Goal: Ask a question: Seek information or help from site administrators or community

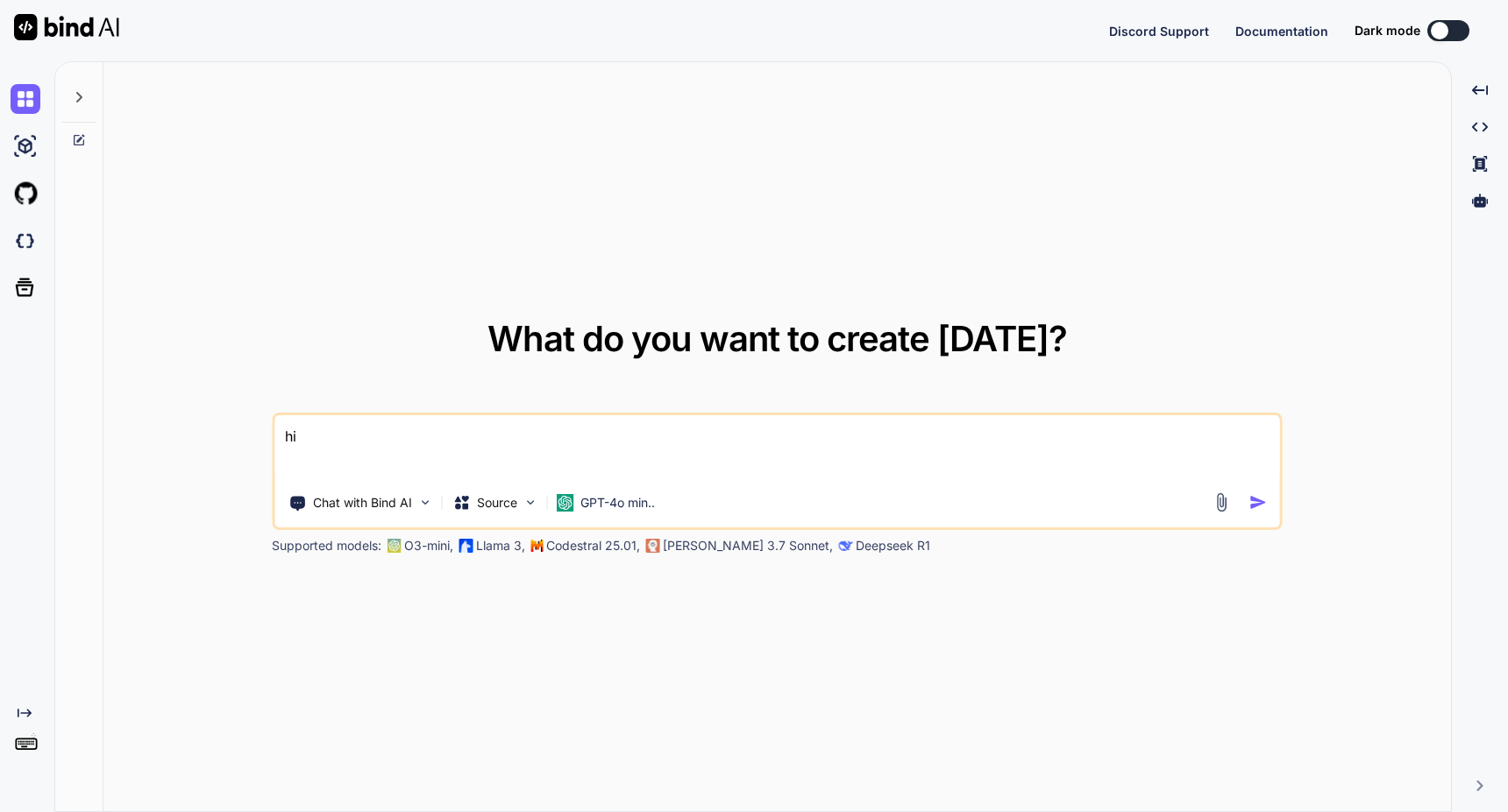
type textarea "x"
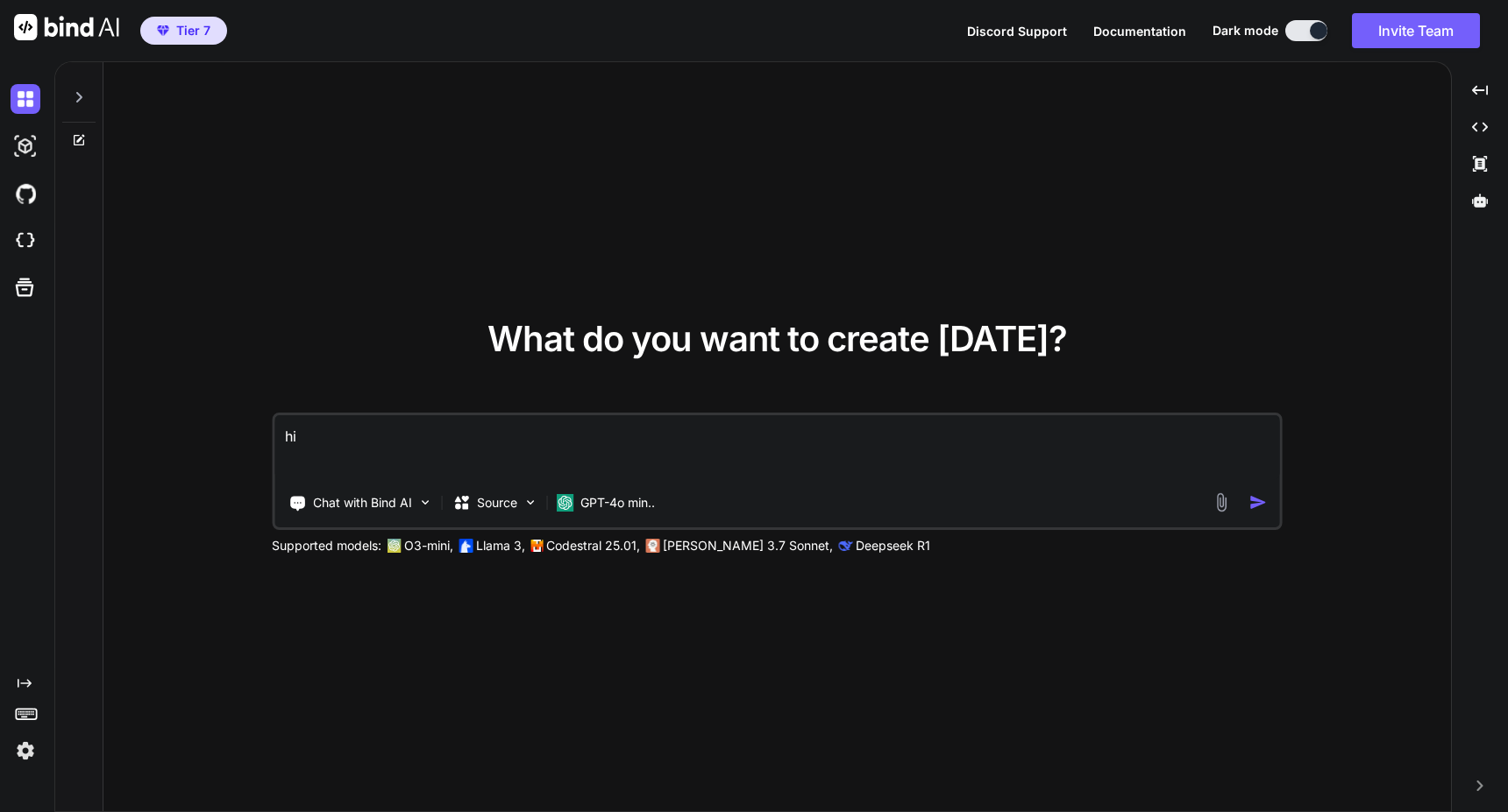
click at [31, 754] on img at bounding box center [25, 751] width 30 height 30
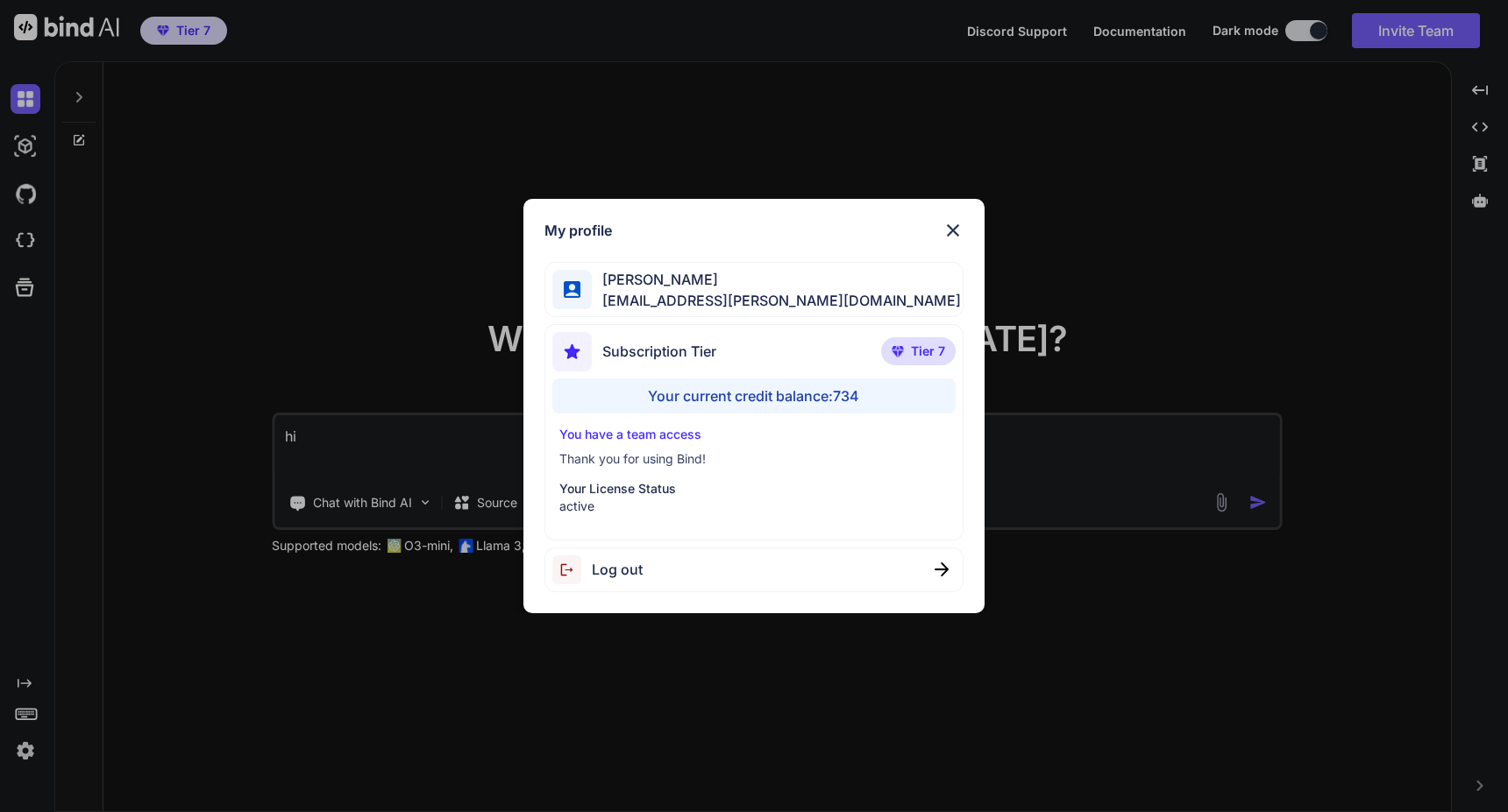
click at [634, 568] on span "Log out" at bounding box center [617, 569] width 51 height 21
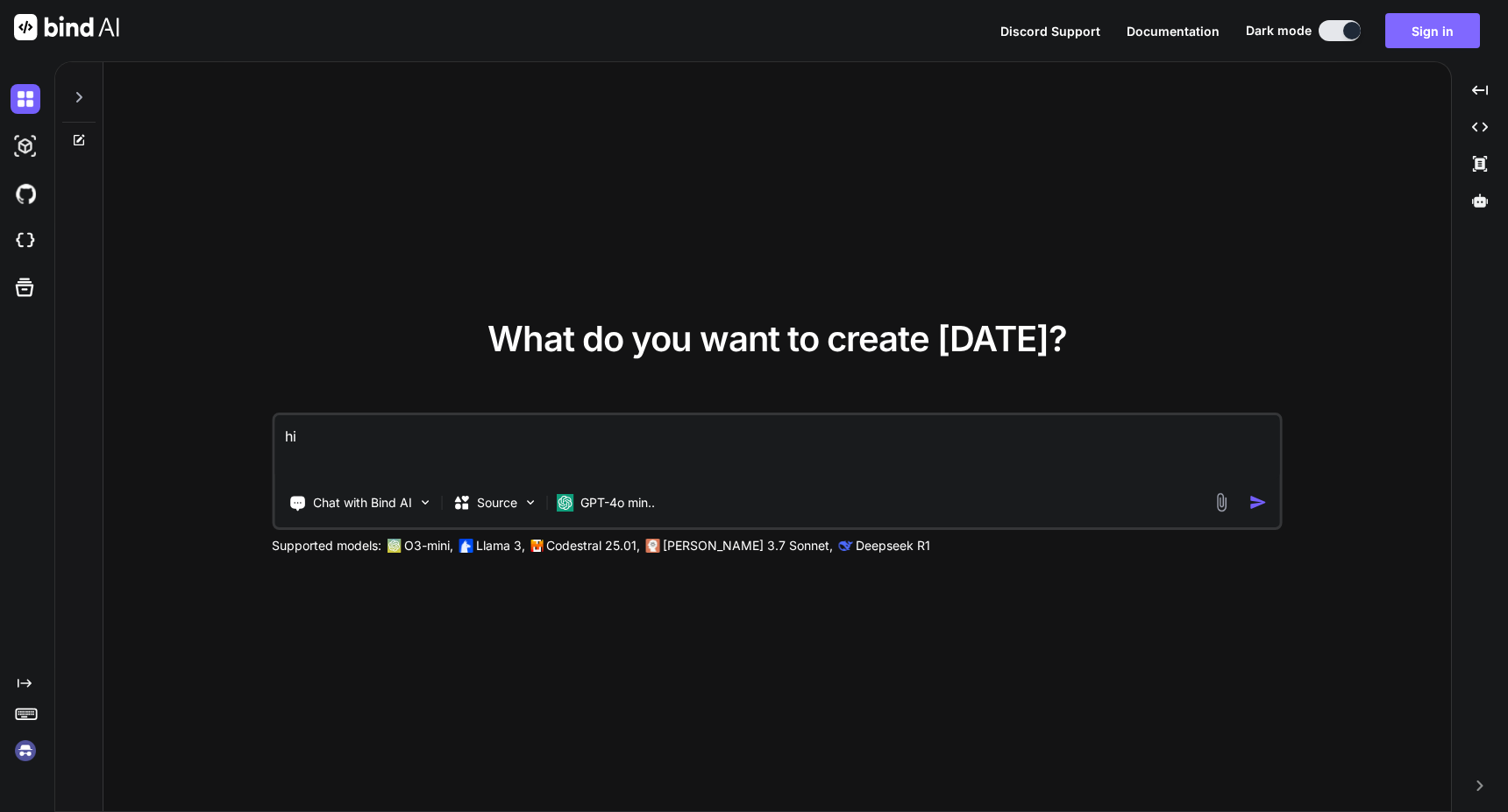
click at [1437, 29] on button "Sign in" at bounding box center [1433, 31] width 95 height 35
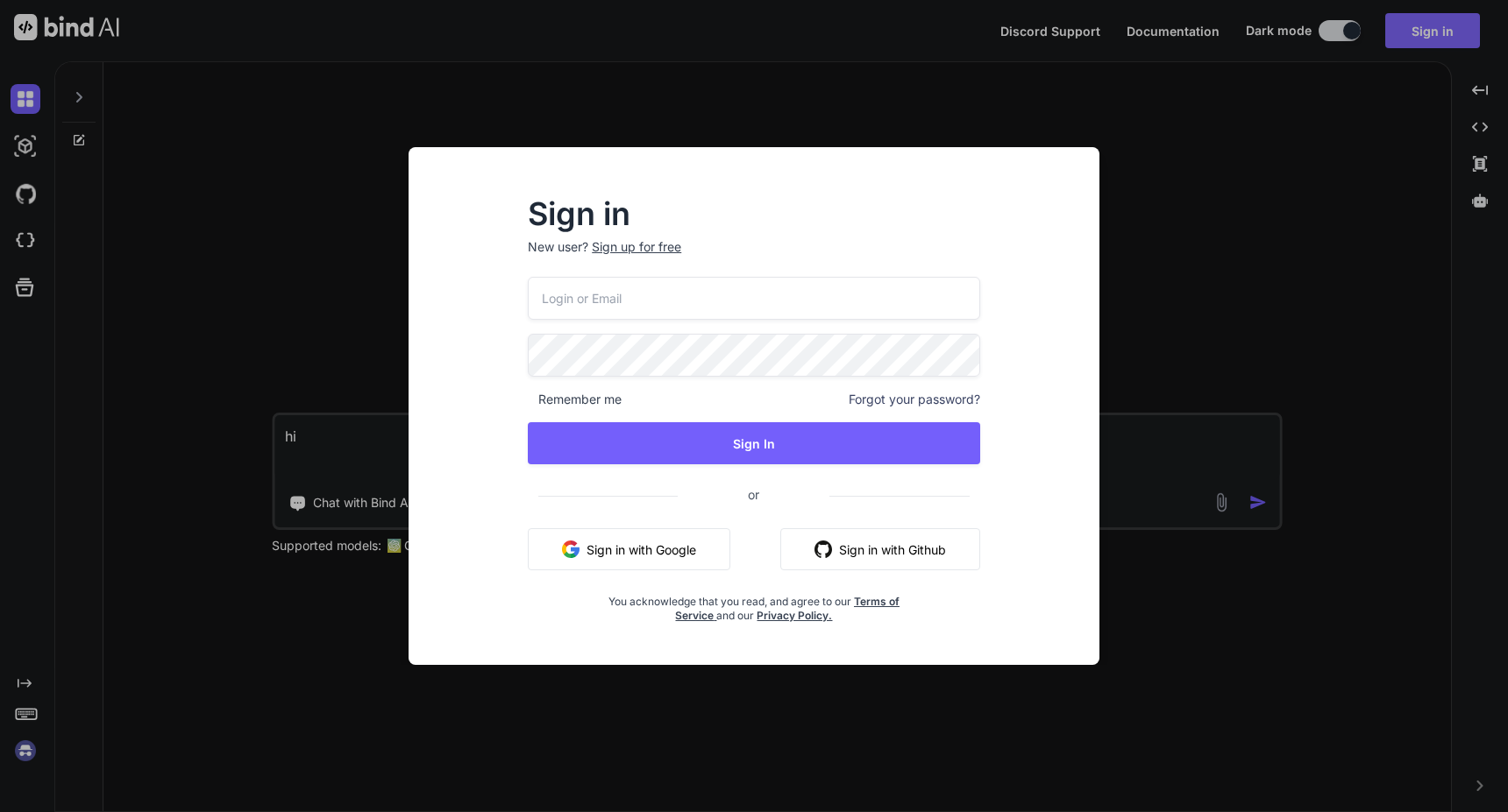
type input "[EMAIL_ADDRESS][PERSON_NAME][DOMAIN_NAME]"
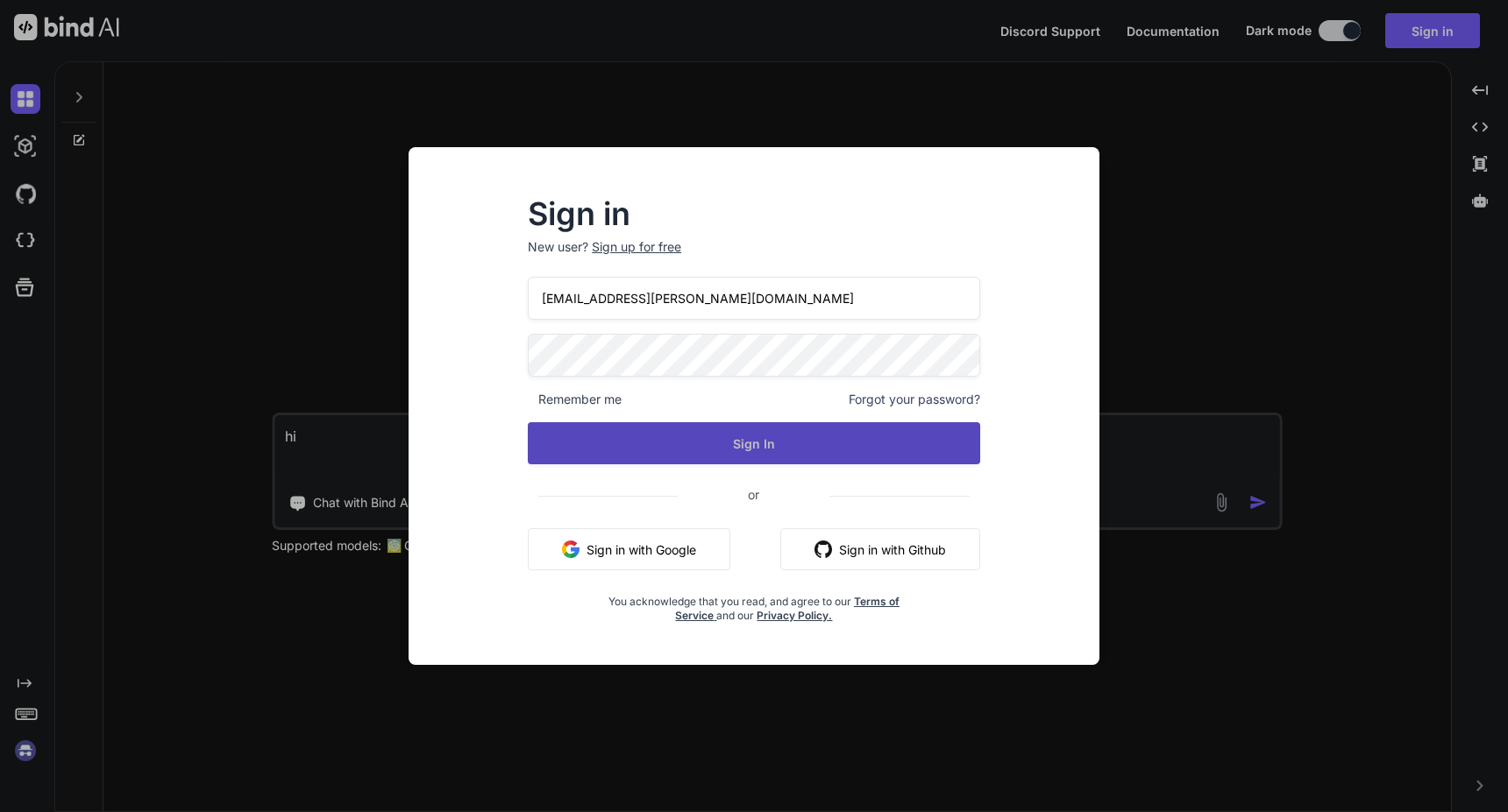
click at [809, 441] on button "Sign In" at bounding box center [753, 443] width 452 height 42
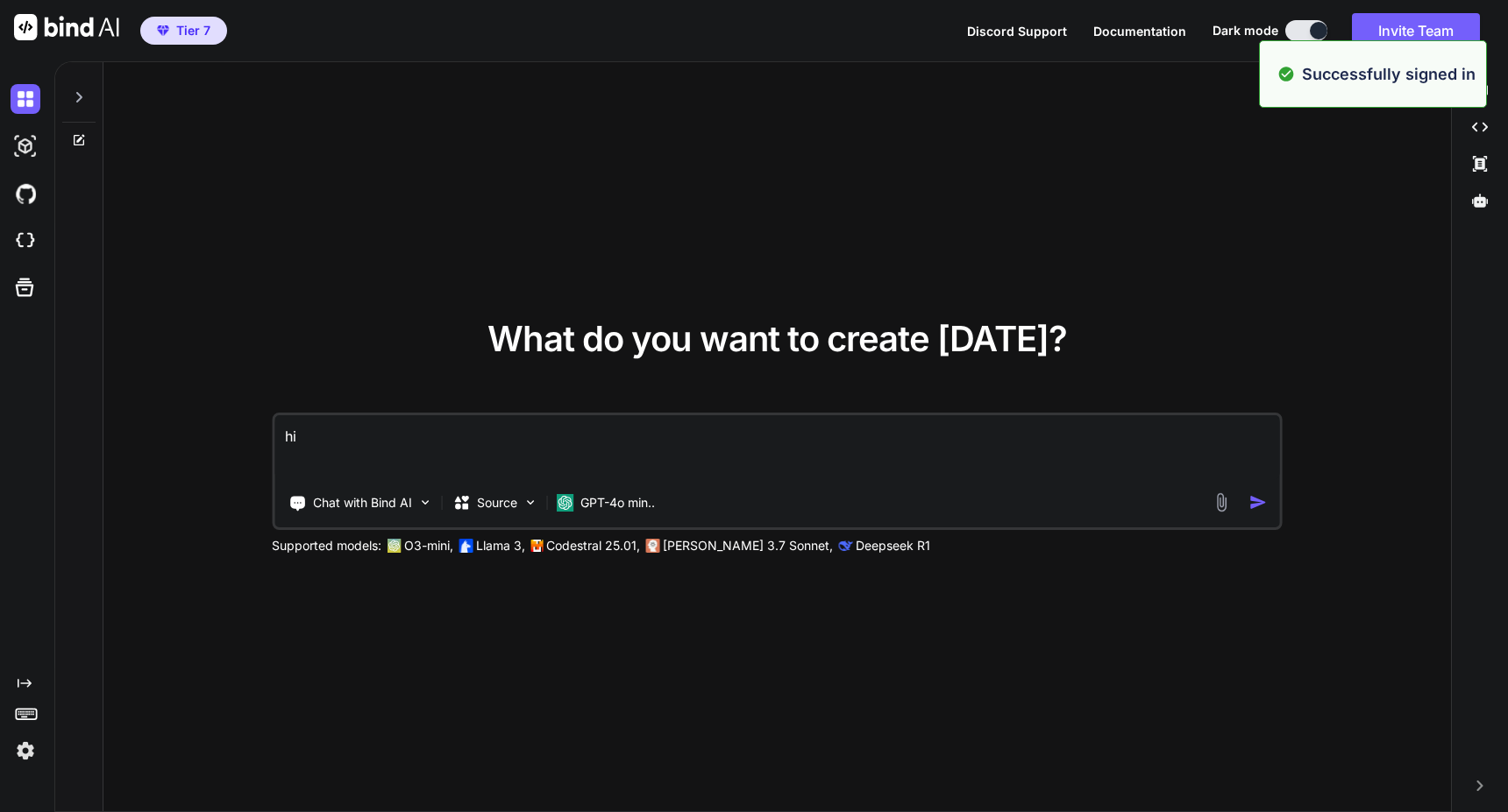
click at [754, 439] on textarea "hi" at bounding box center [777, 448] width 1006 height 65
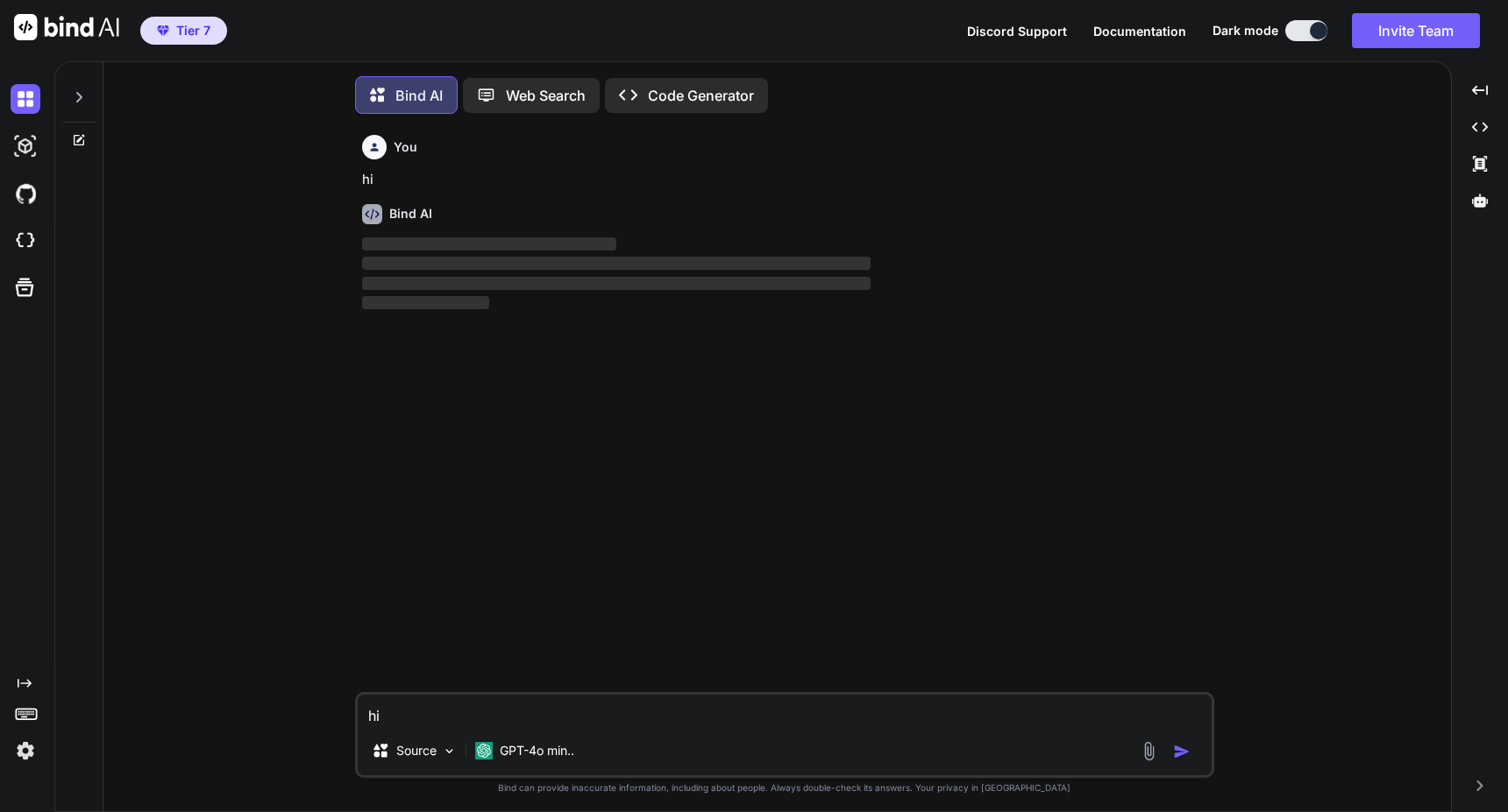
scroll to position [8, 0]
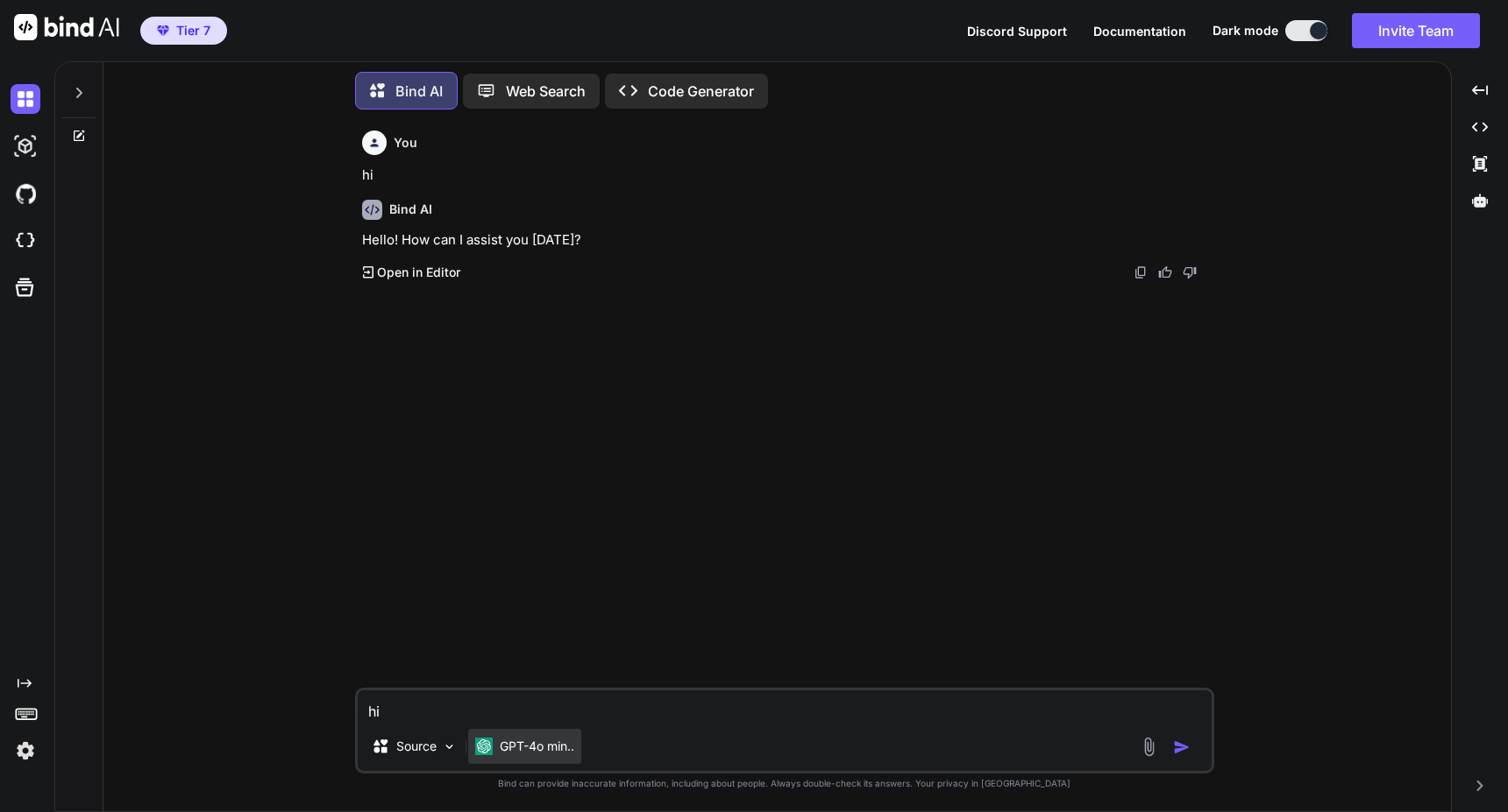
click at [506, 743] on p "GPT-4o min.." at bounding box center [537, 746] width 74 height 18
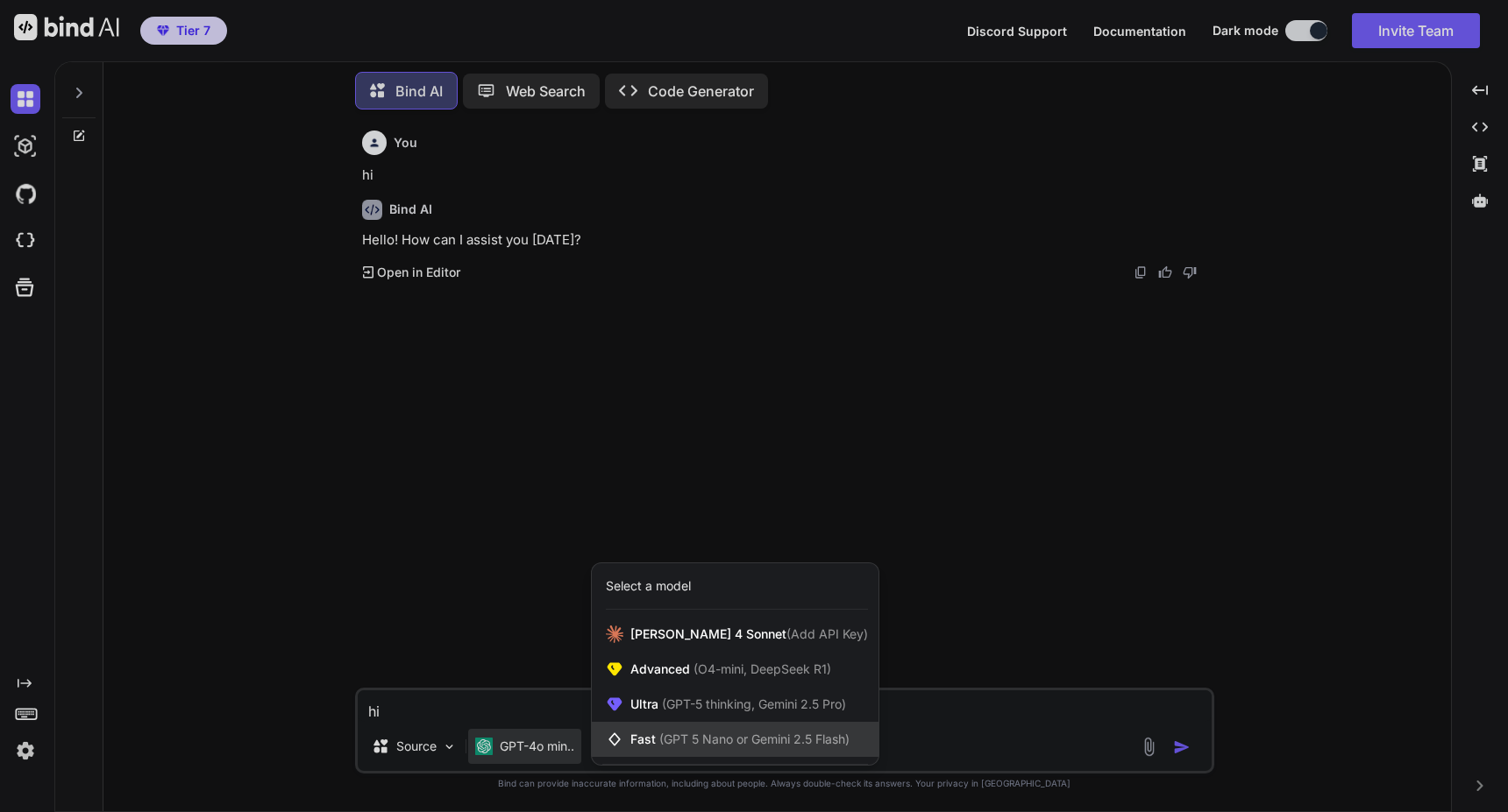
click at [644, 740] on span "Fast (GPT 5 Nano or Gemini 2.5 Flash)" at bounding box center [740, 739] width 219 height 18
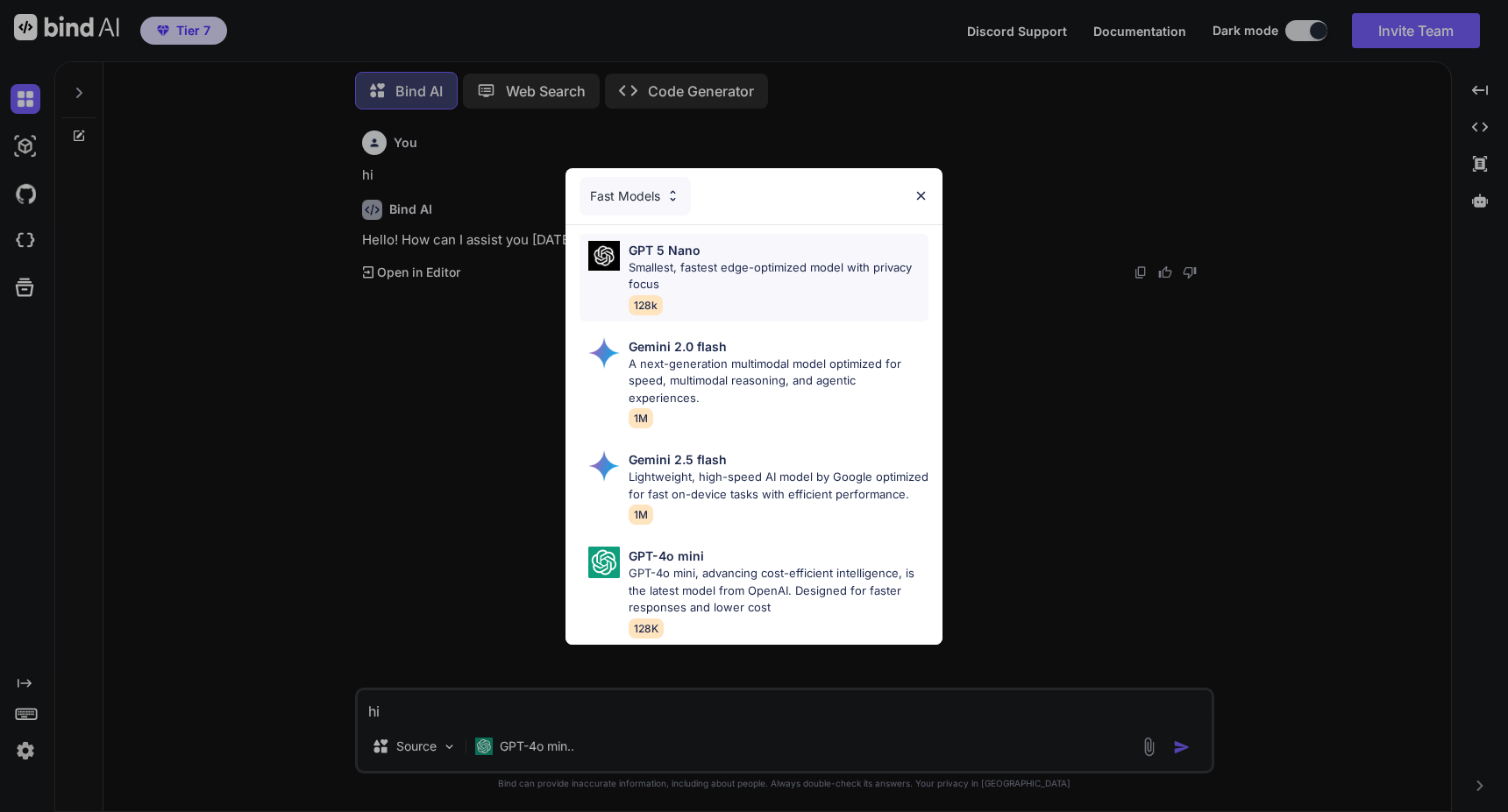
click at [704, 268] on p "Smallest, fastest edge-optimized model with privacy focus" at bounding box center [778, 276] width 300 height 34
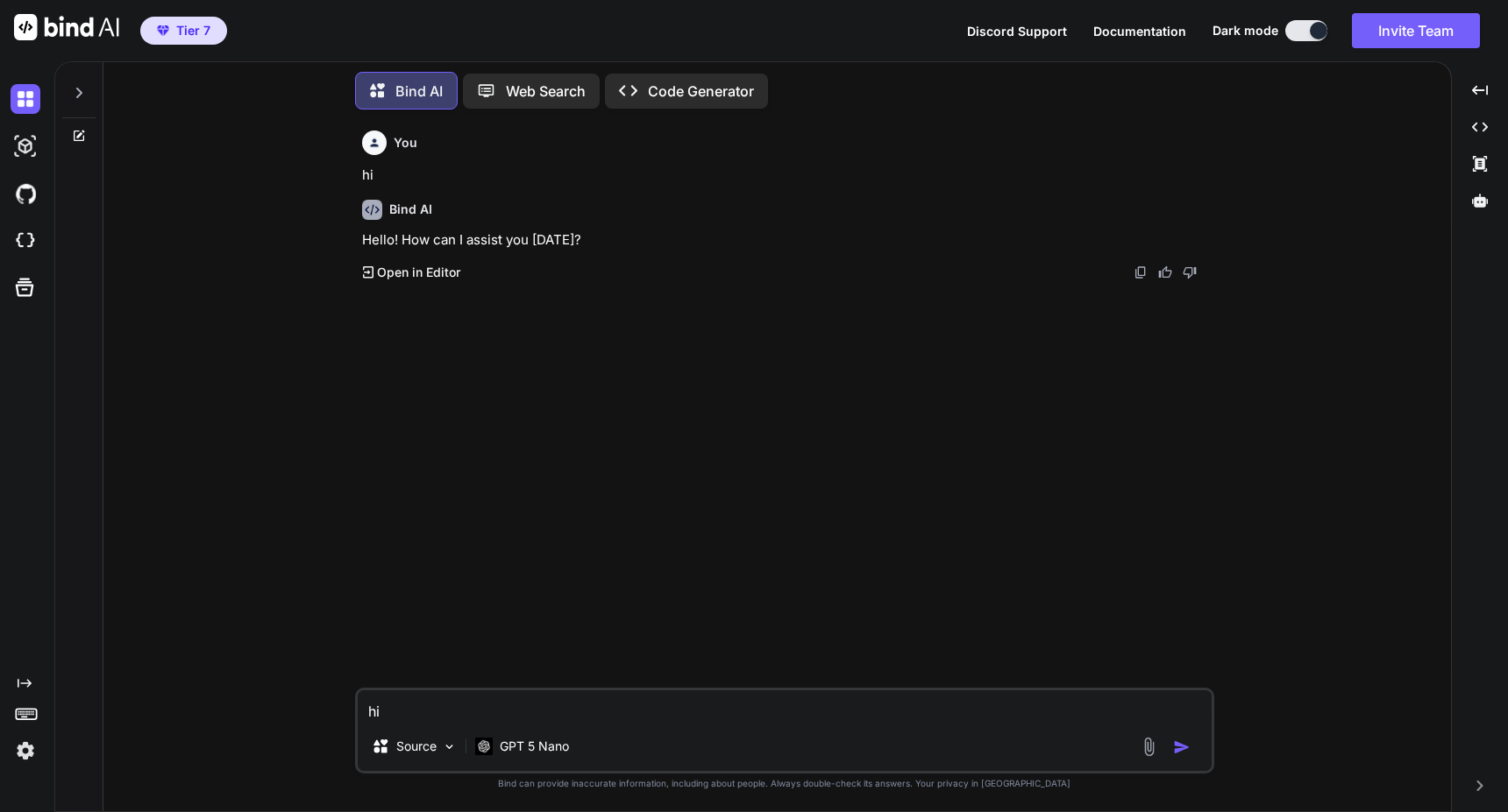
click at [500, 715] on textarea "hi" at bounding box center [785, 706] width 854 height 32
type textarea "h"
type textarea "can you help me build an app"
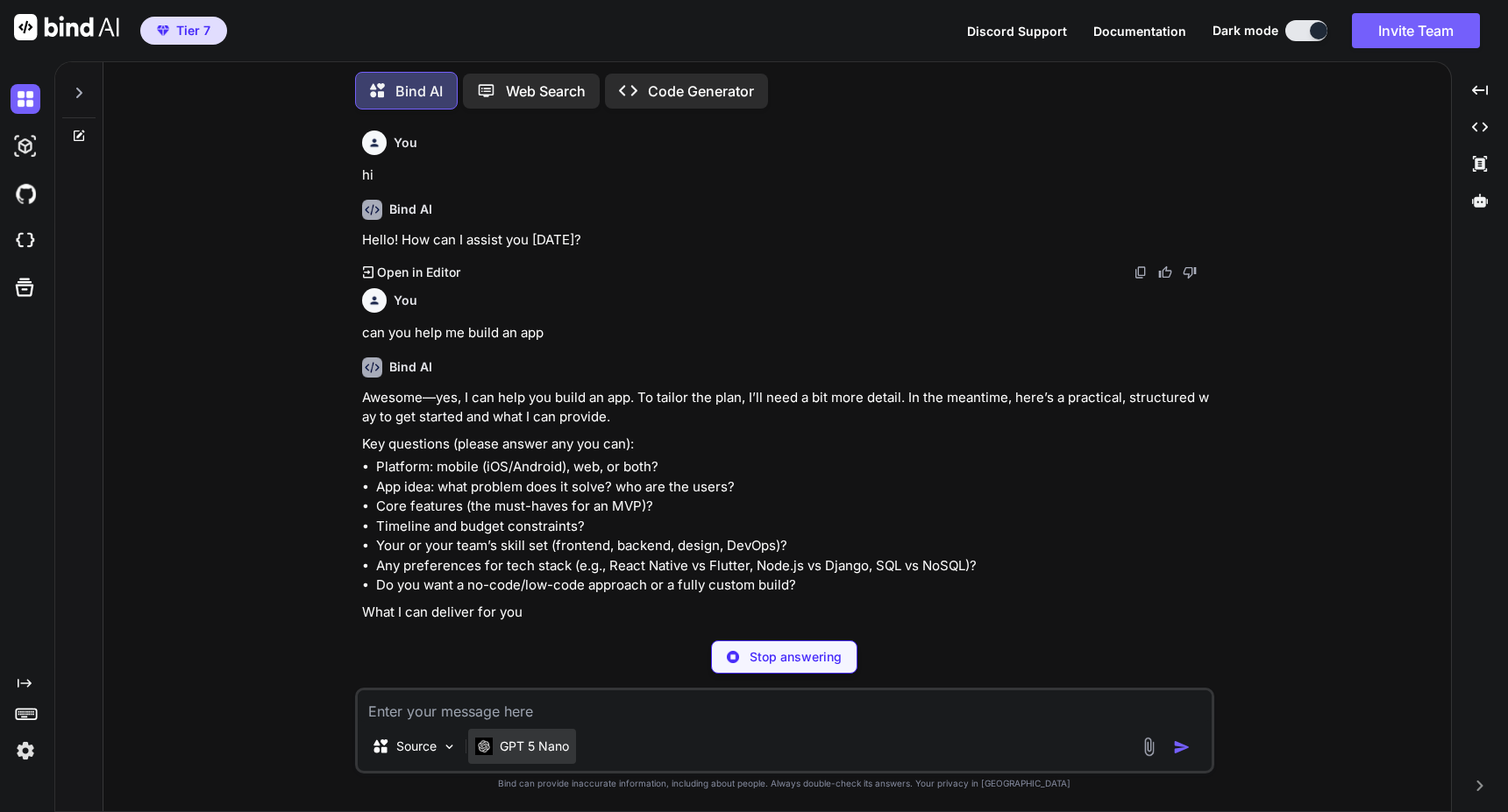
click at [504, 745] on p "GPT 5 Nano" at bounding box center [534, 746] width 70 height 18
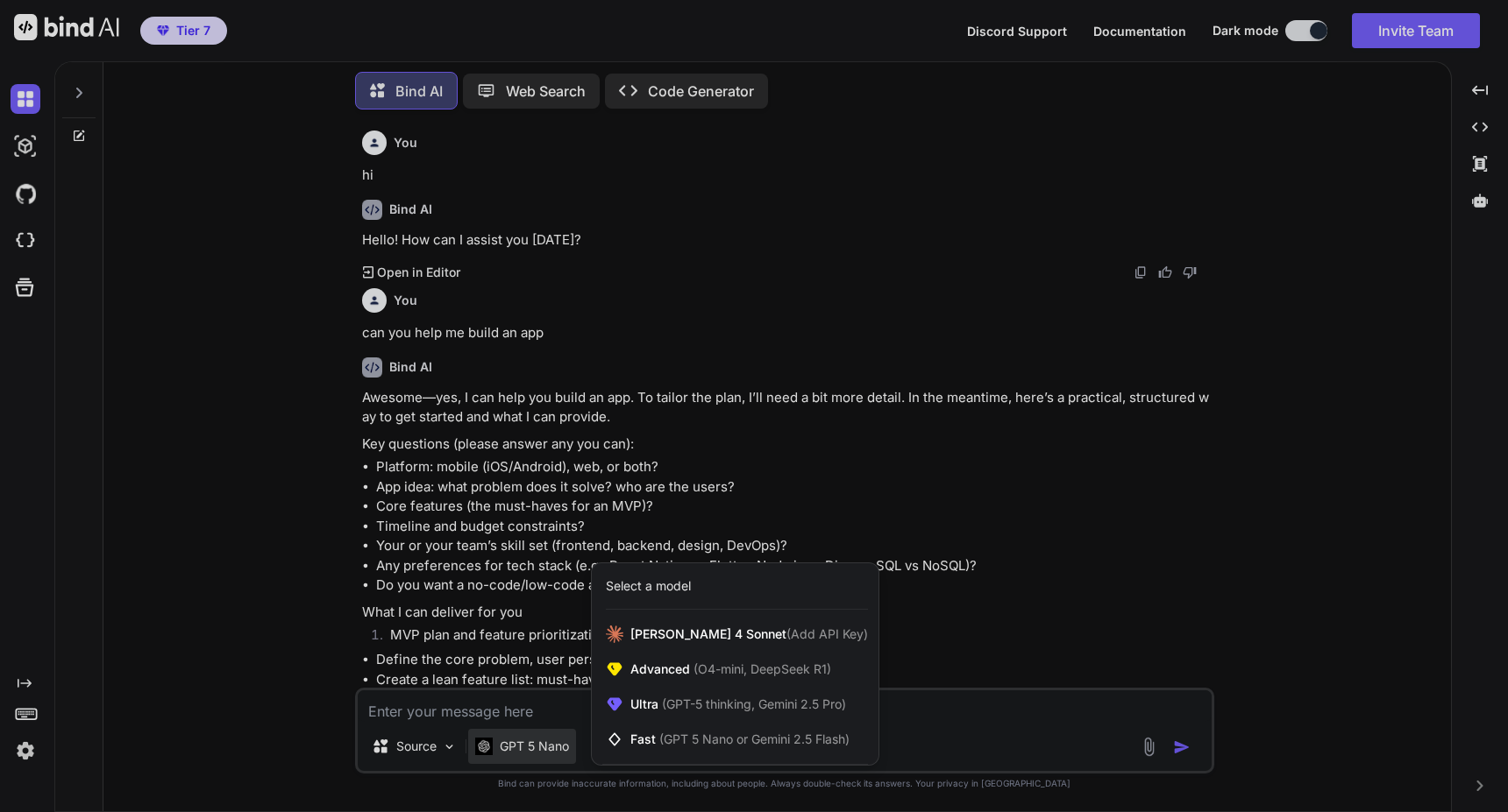
click at [737, 452] on div at bounding box center [754, 406] width 1508 height 812
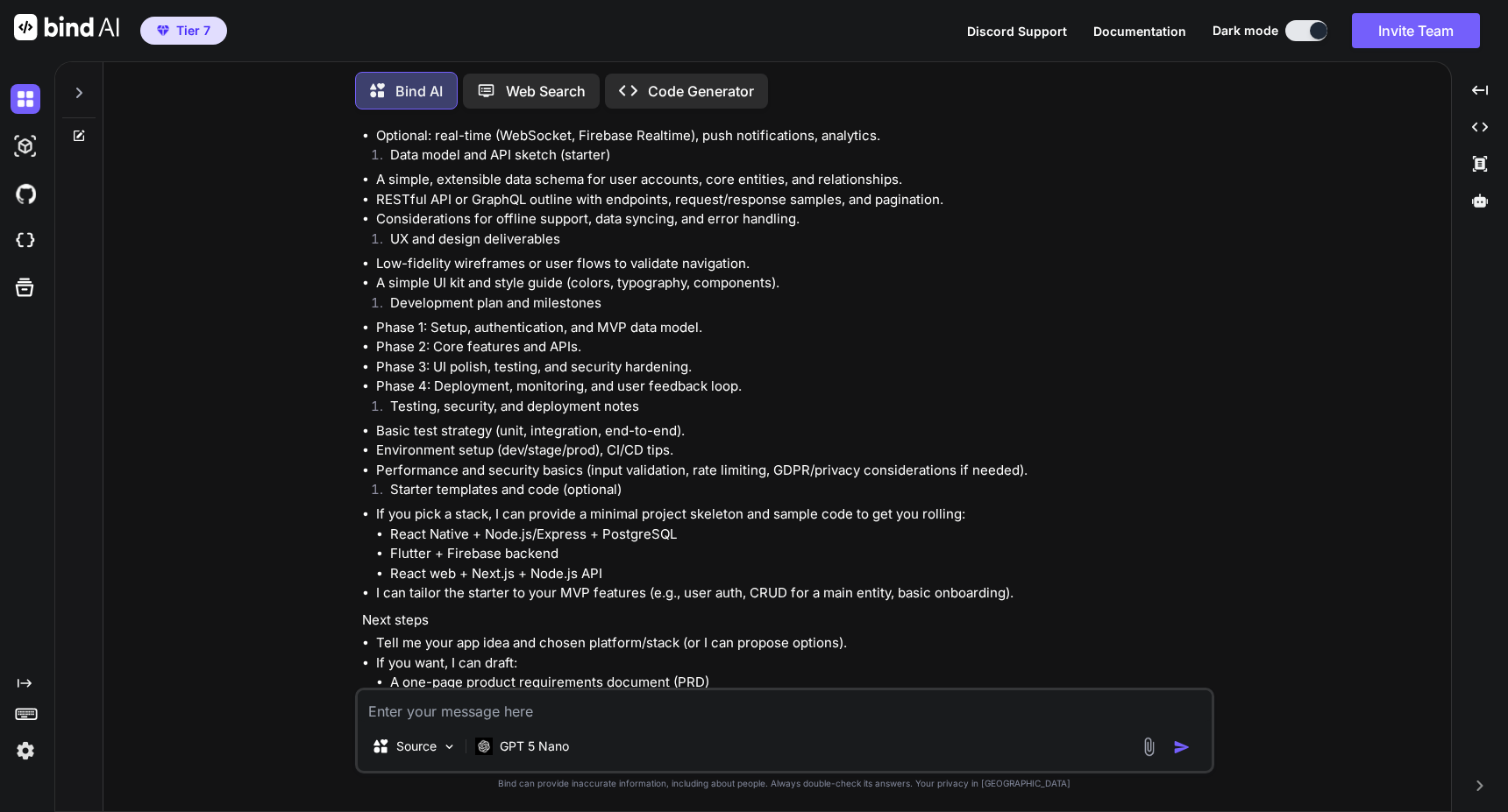
scroll to position [869, 0]
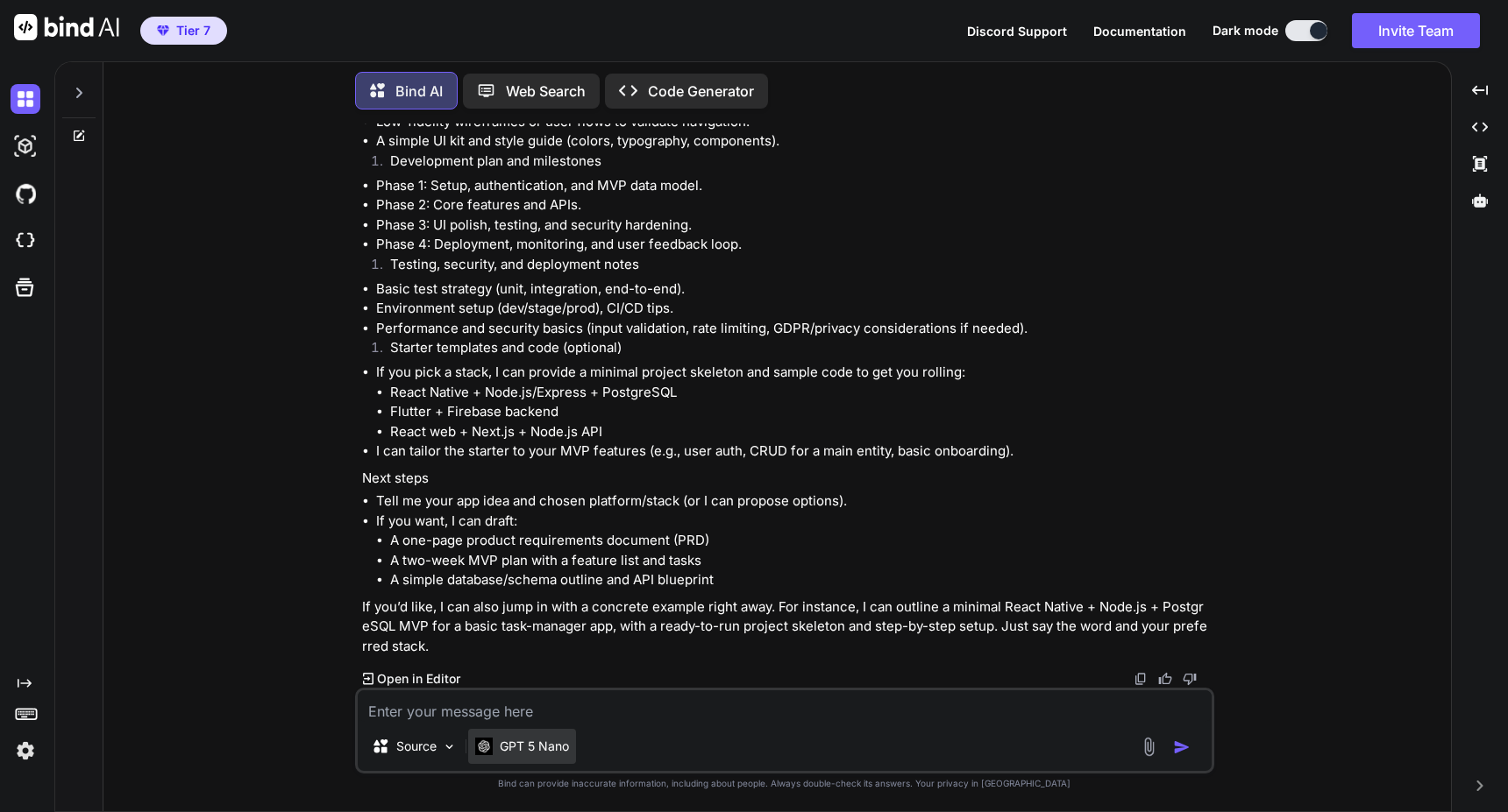
click at [563, 741] on p "GPT 5 Nano" at bounding box center [534, 746] width 70 height 18
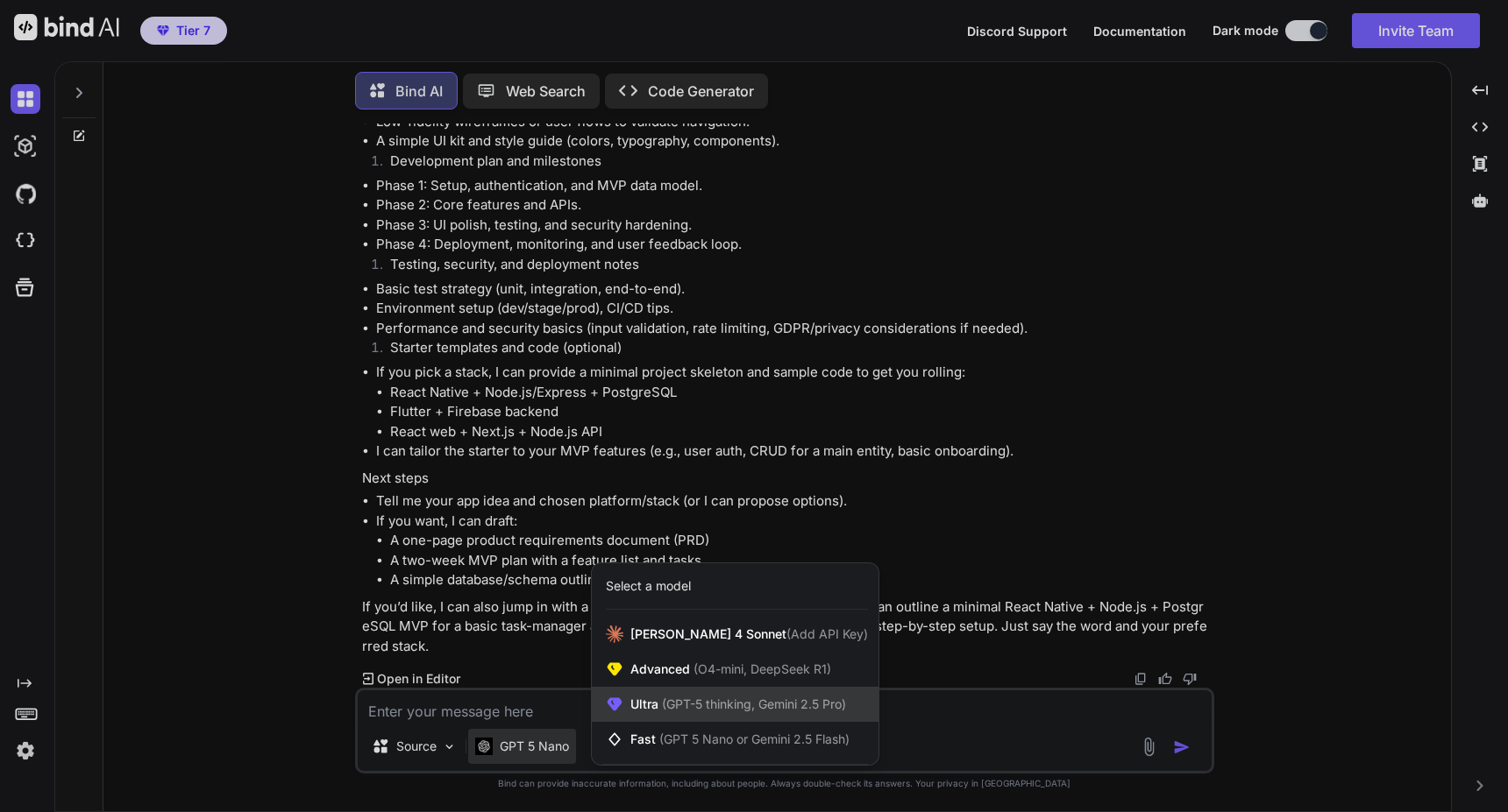
click at [634, 711] on span "Ultra (GPT-5 thinking, Gemini 2.5 Pro)" at bounding box center [738, 704] width 215 height 18
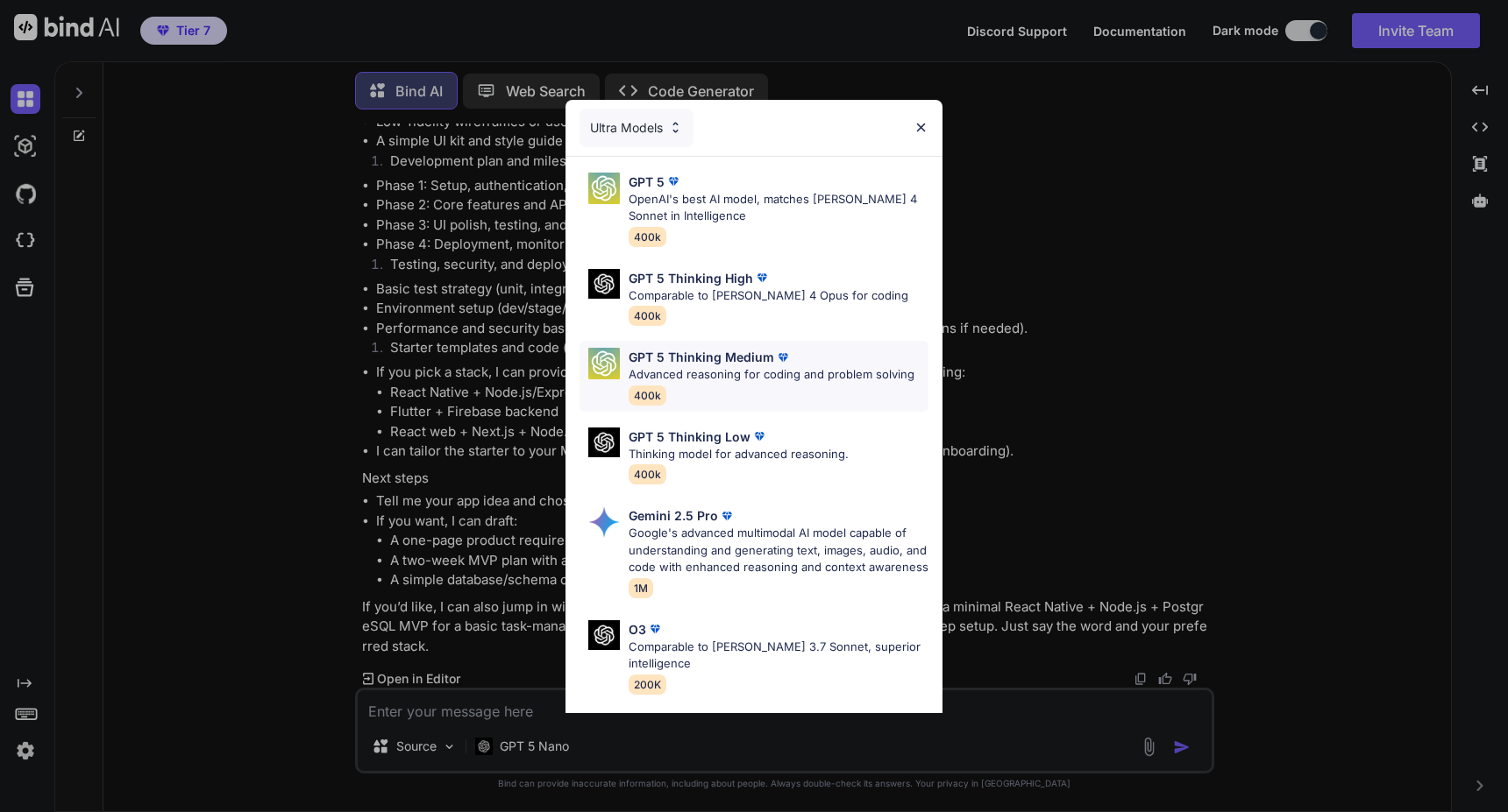
click at [682, 377] on p "Advanced reasoning for coding and problem solving" at bounding box center [772, 375] width 286 height 18
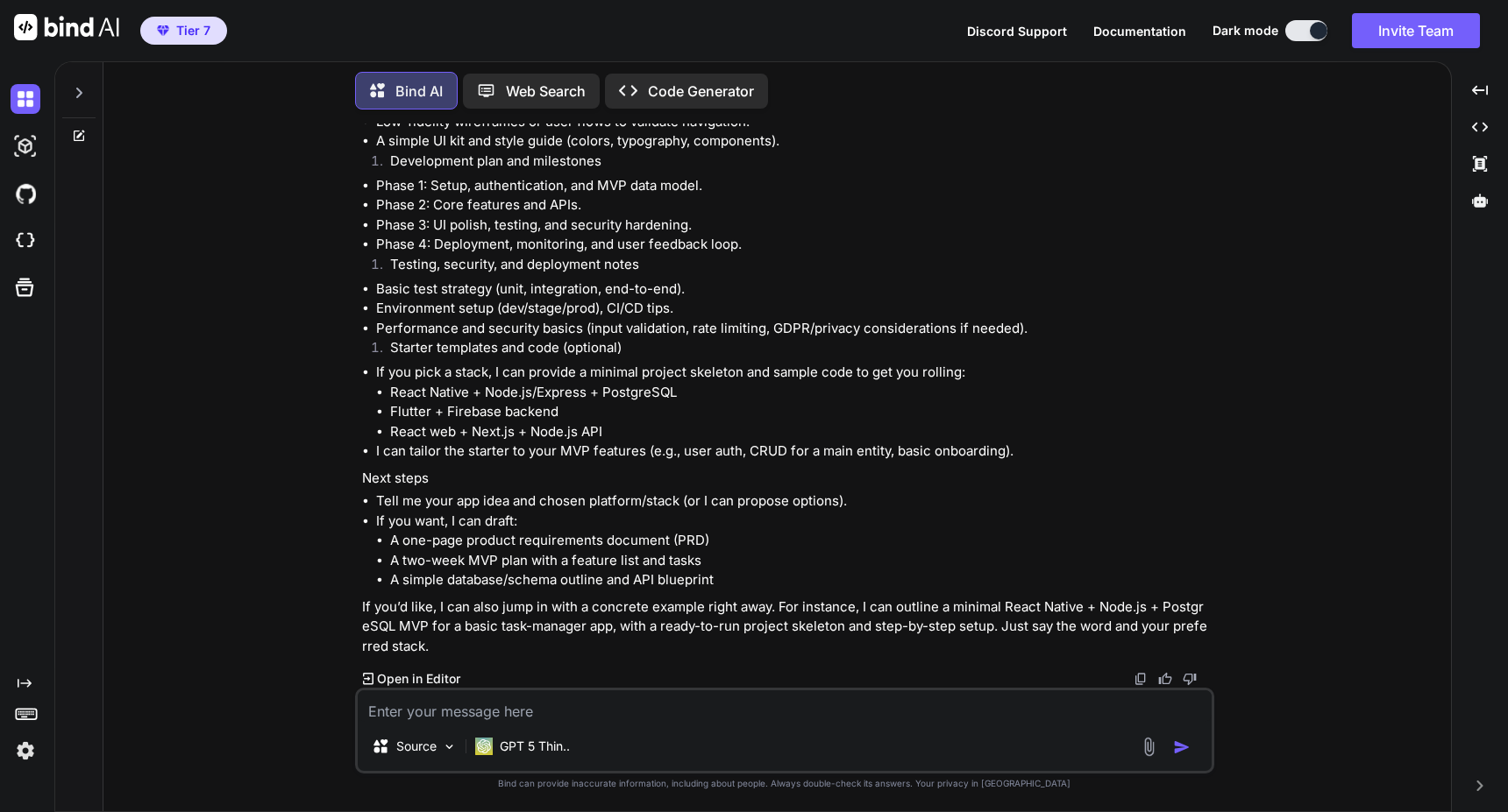
click at [541, 704] on textarea at bounding box center [785, 706] width 854 height 32
type textarea "how about a react app"
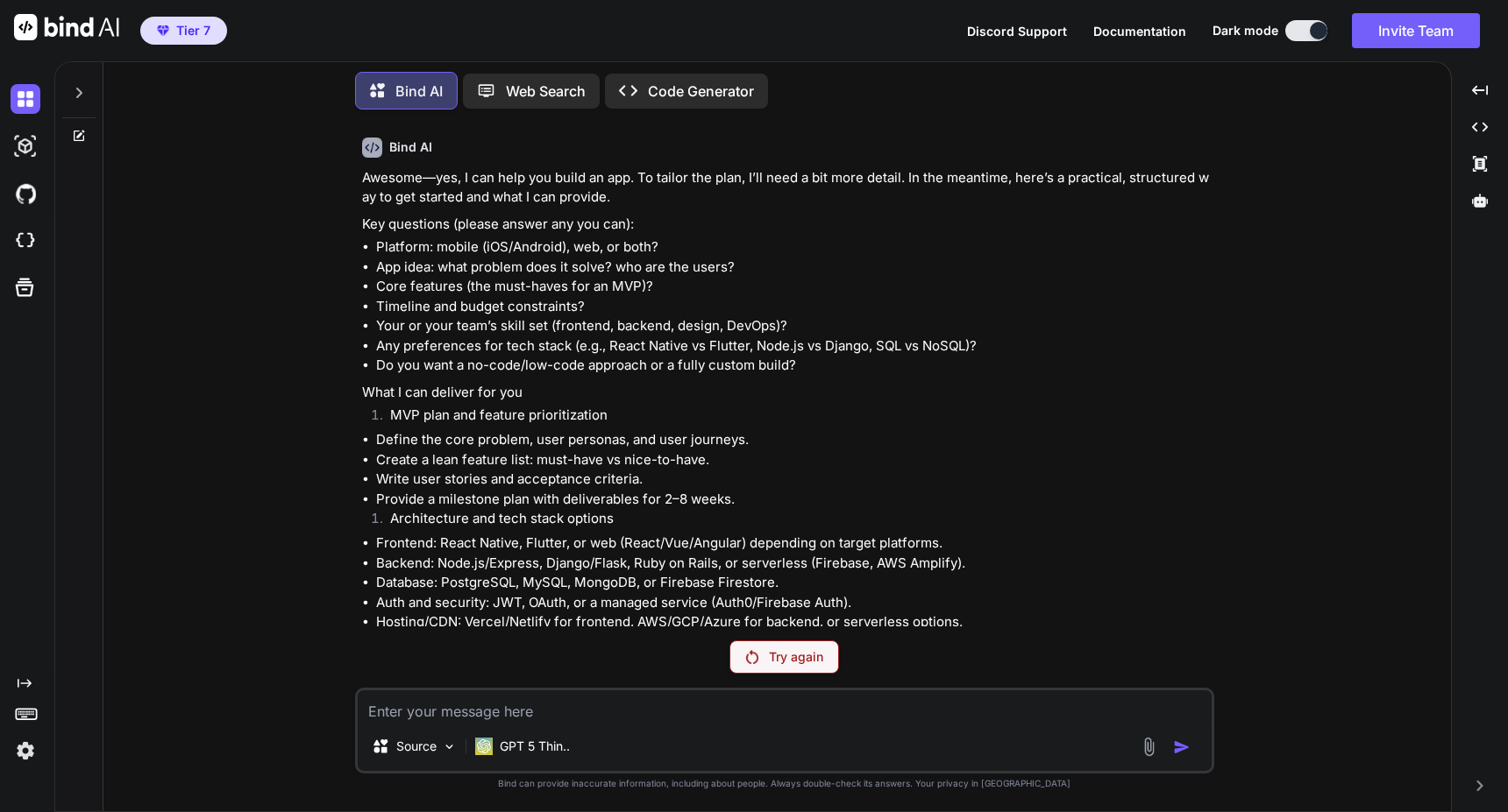
scroll to position [219, 0]
click at [429, 99] on div "Bind AI" at bounding box center [406, 90] width 102 height 38
click at [549, 742] on p "GPT 5 Thin.." at bounding box center [535, 746] width 71 height 18
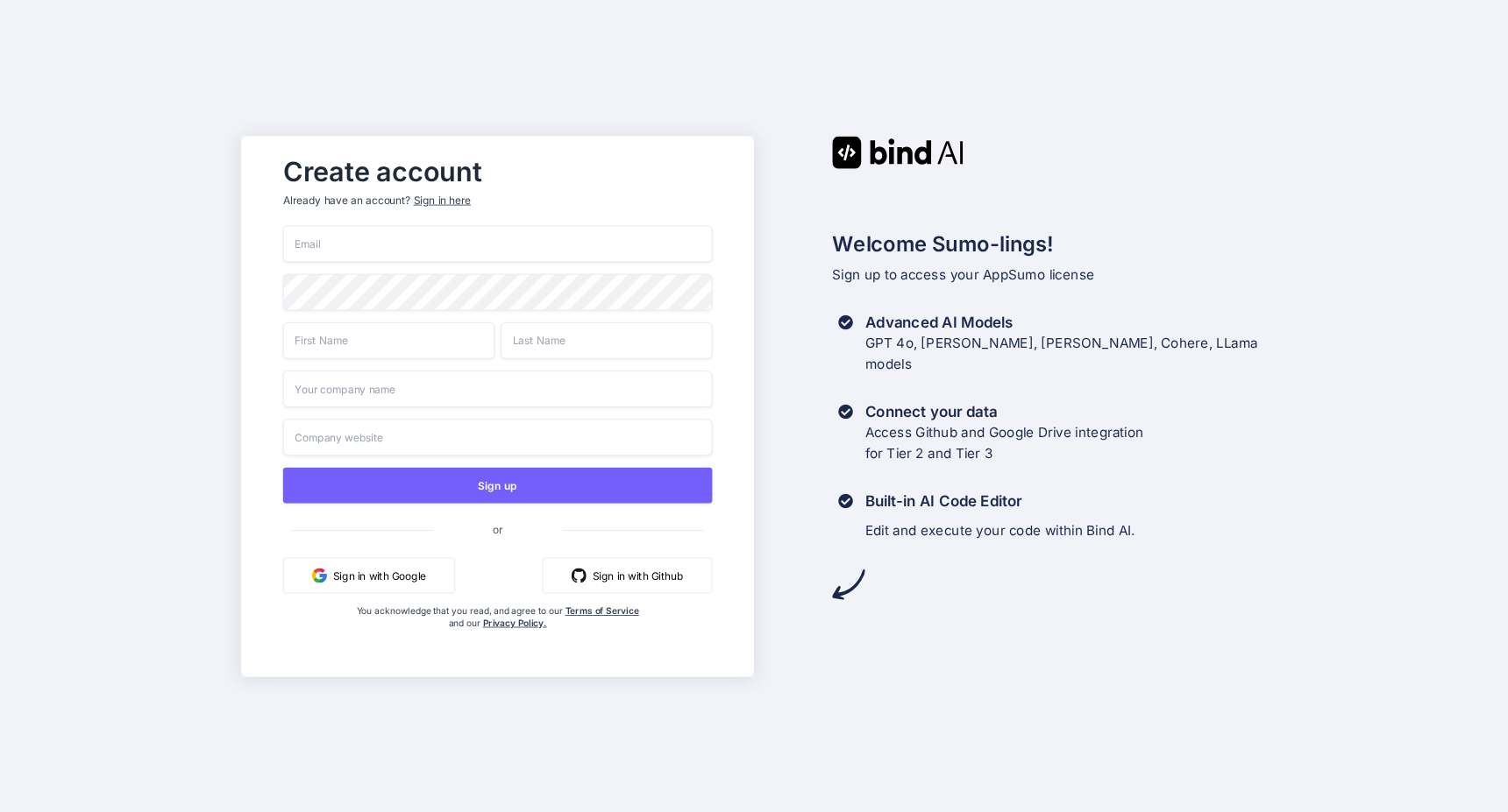
type input "mail@ross-sivertsen.com"
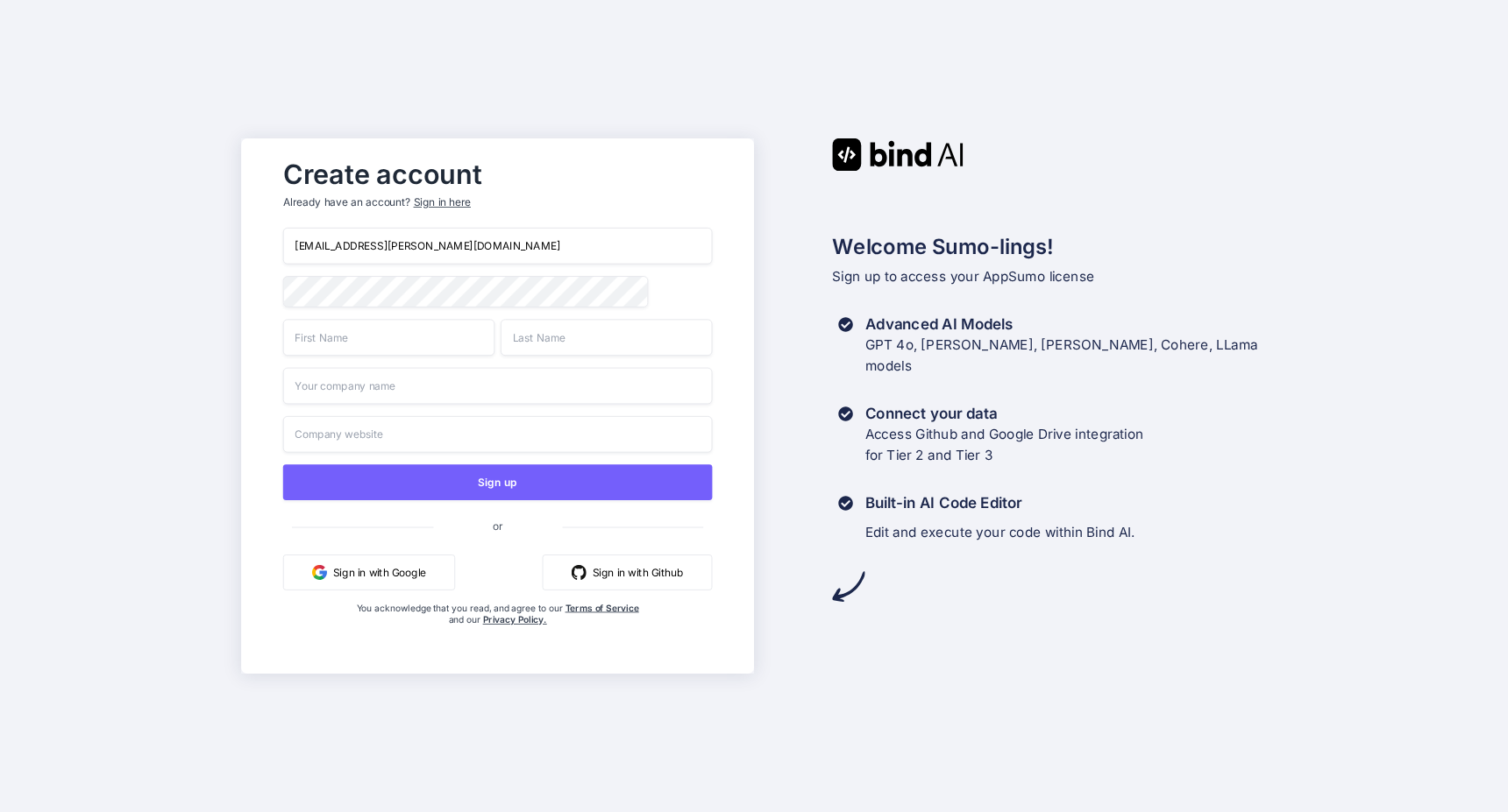
click at [447, 200] on div "Sign in here" at bounding box center [442, 203] width 57 height 15
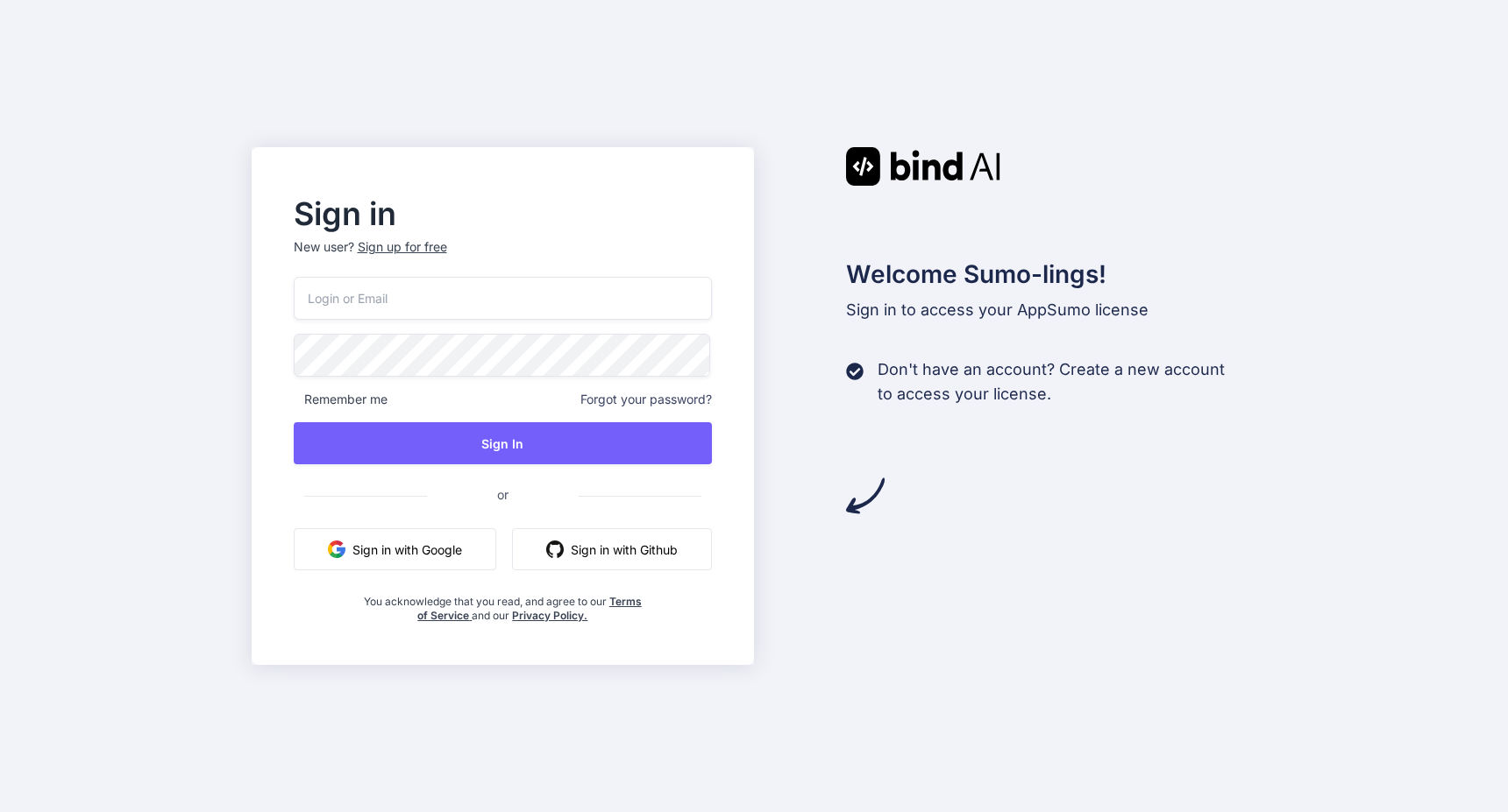
type input "mail@ross-sivertsen.com"
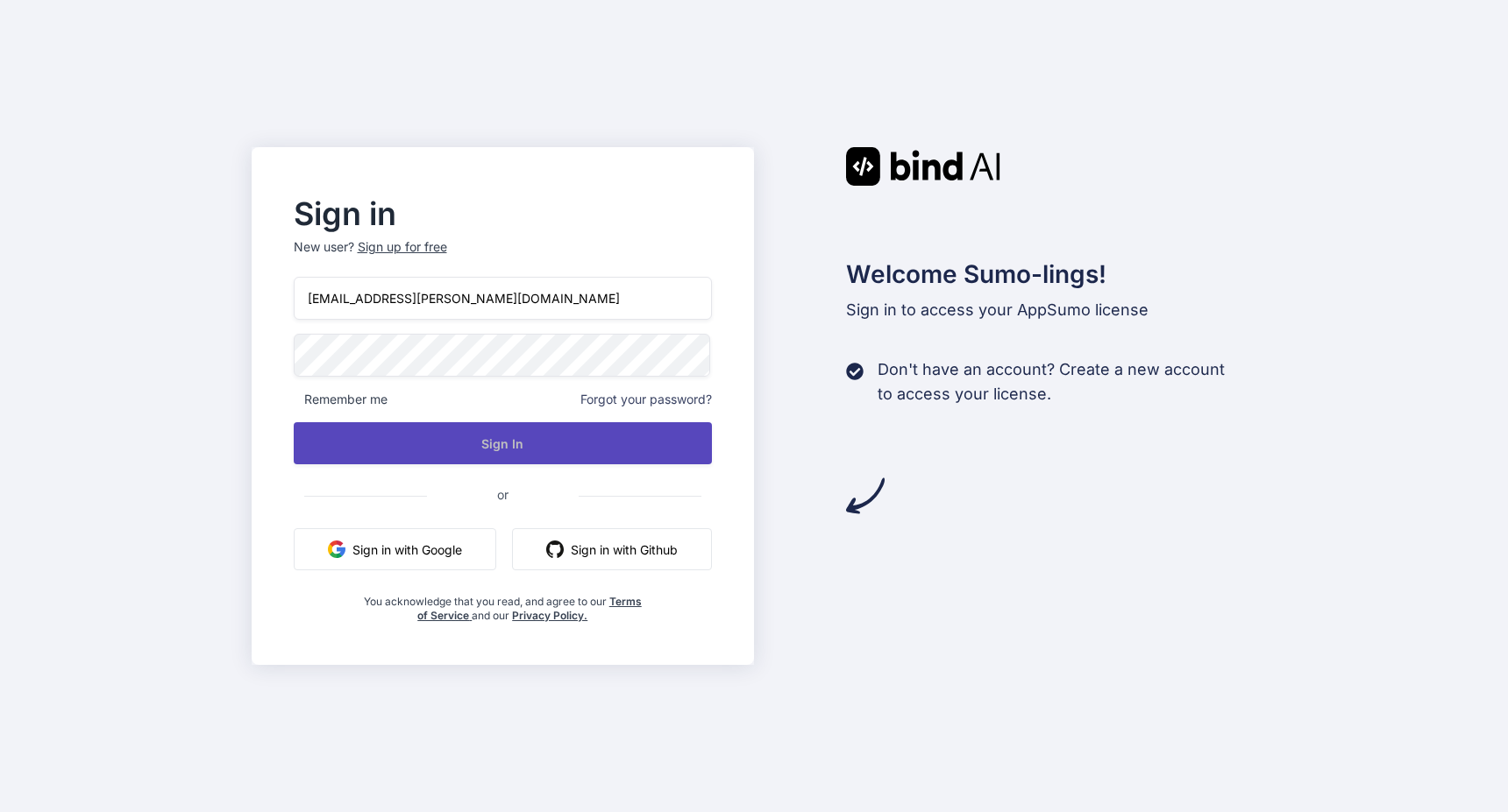
click at [447, 432] on button "Sign In" at bounding box center [502, 443] width 419 height 42
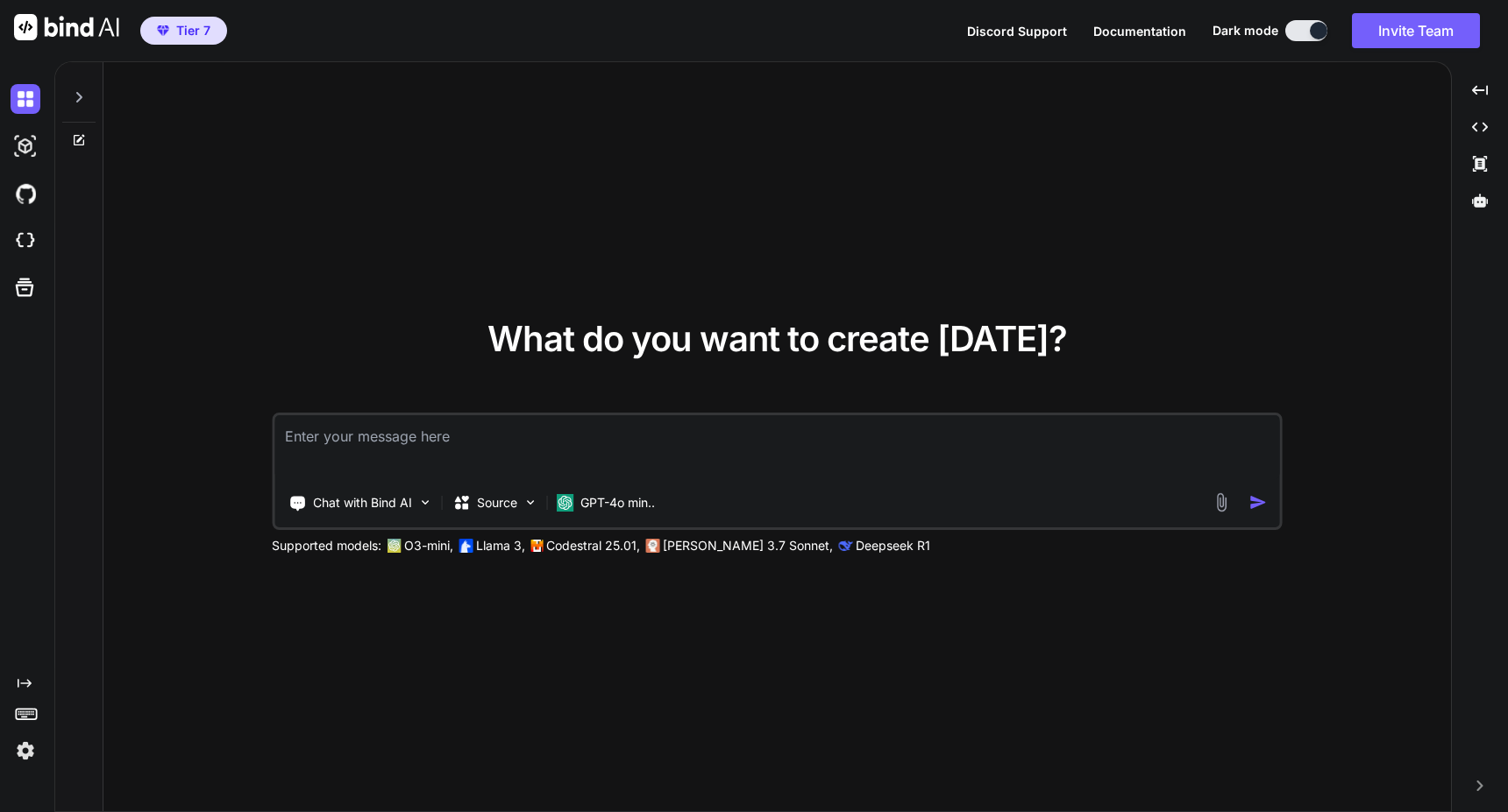
click at [31, 745] on img at bounding box center [25, 751] width 30 height 30
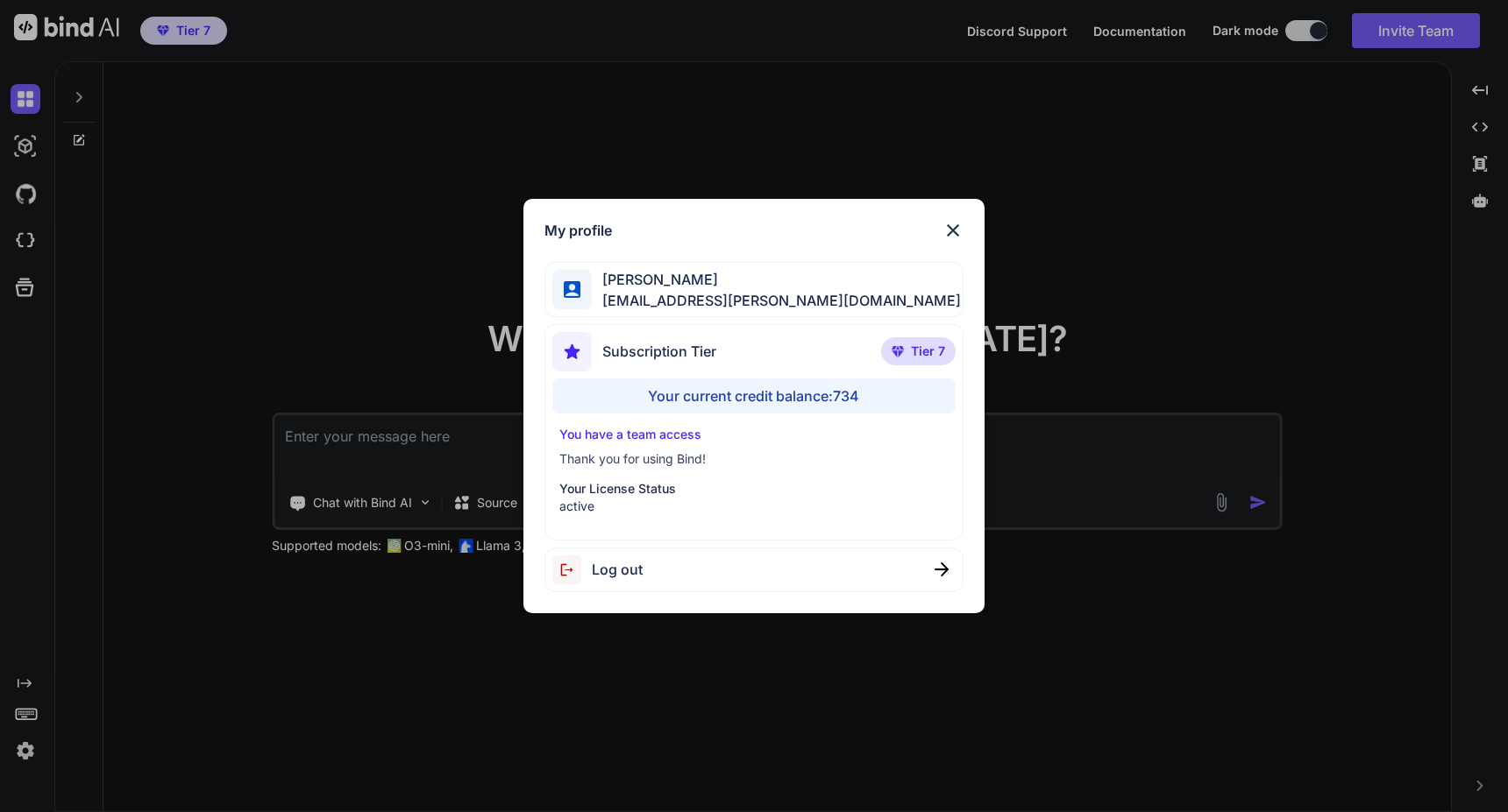
type textarea "x"
click at [952, 230] on img at bounding box center [953, 230] width 21 height 21
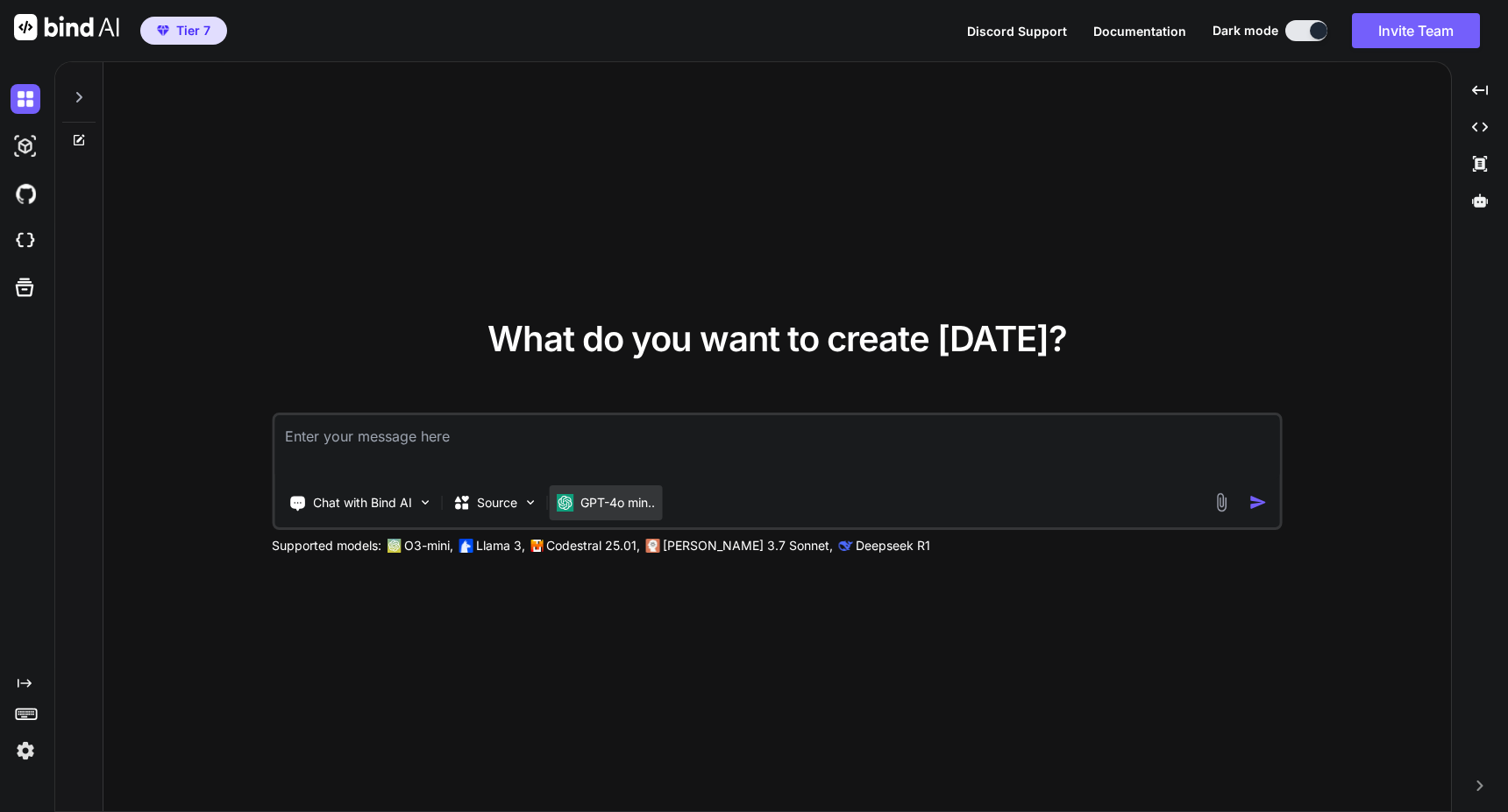
click at [573, 509] on img at bounding box center [565, 502] width 18 height 18
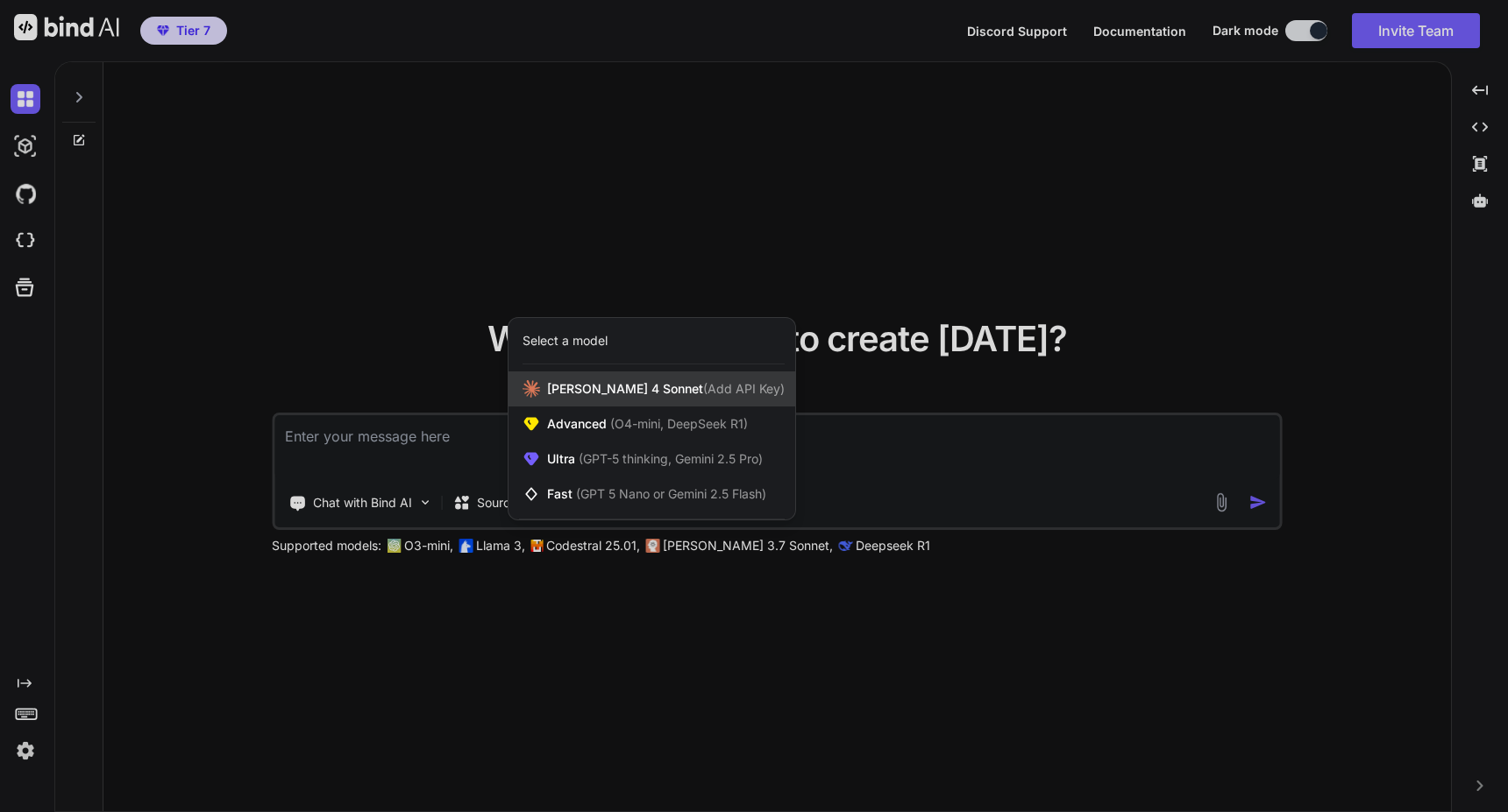
click at [703, 395] on span "(Add API Key)" at bounding box center [744, 389] width 82 height 15
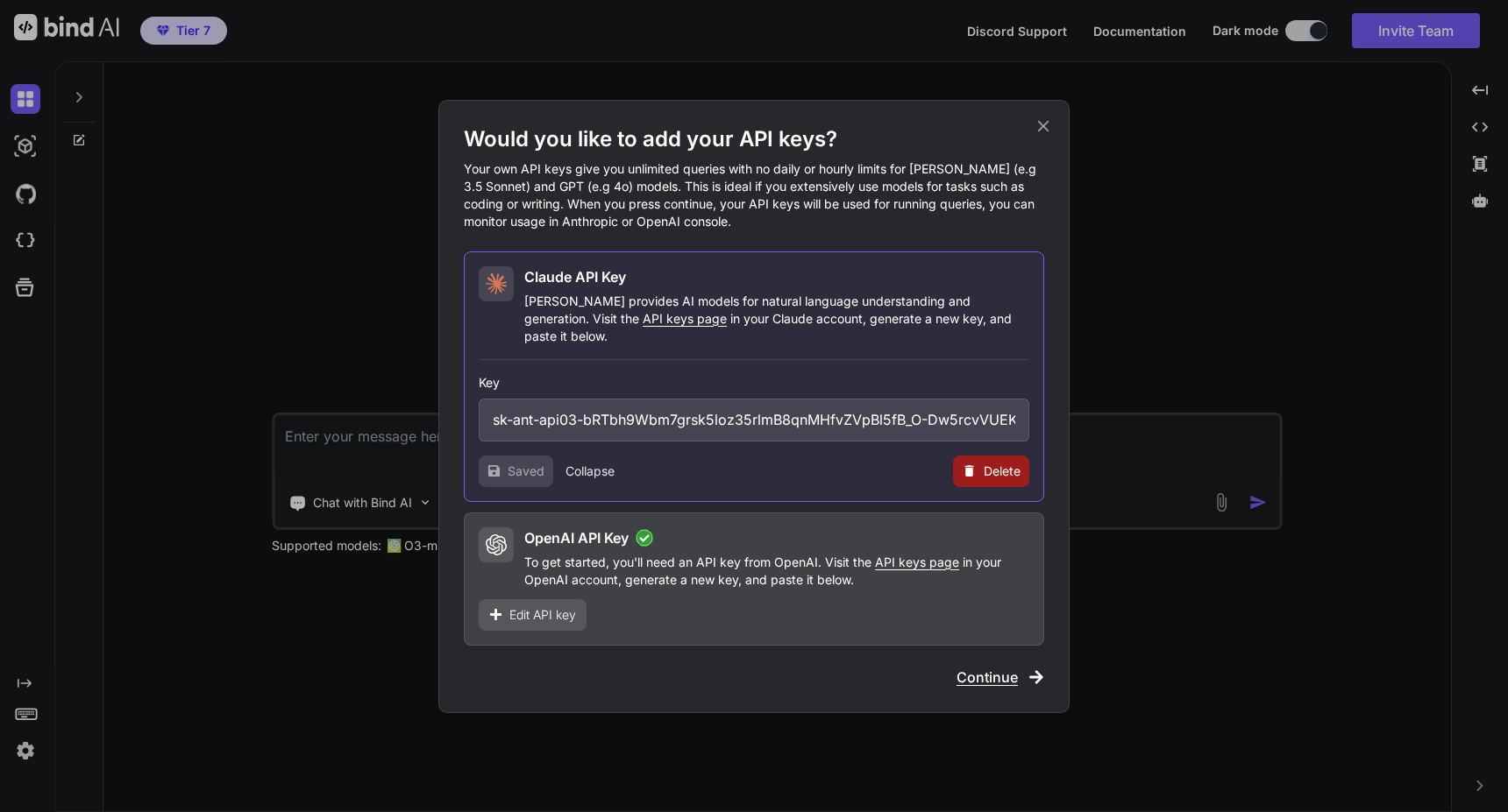
click at [1125, 315] on div "Would you like to add your API keys? Your own API keys give you unlimited queri…" at bounding box center [754, 406] width 1508 height 812
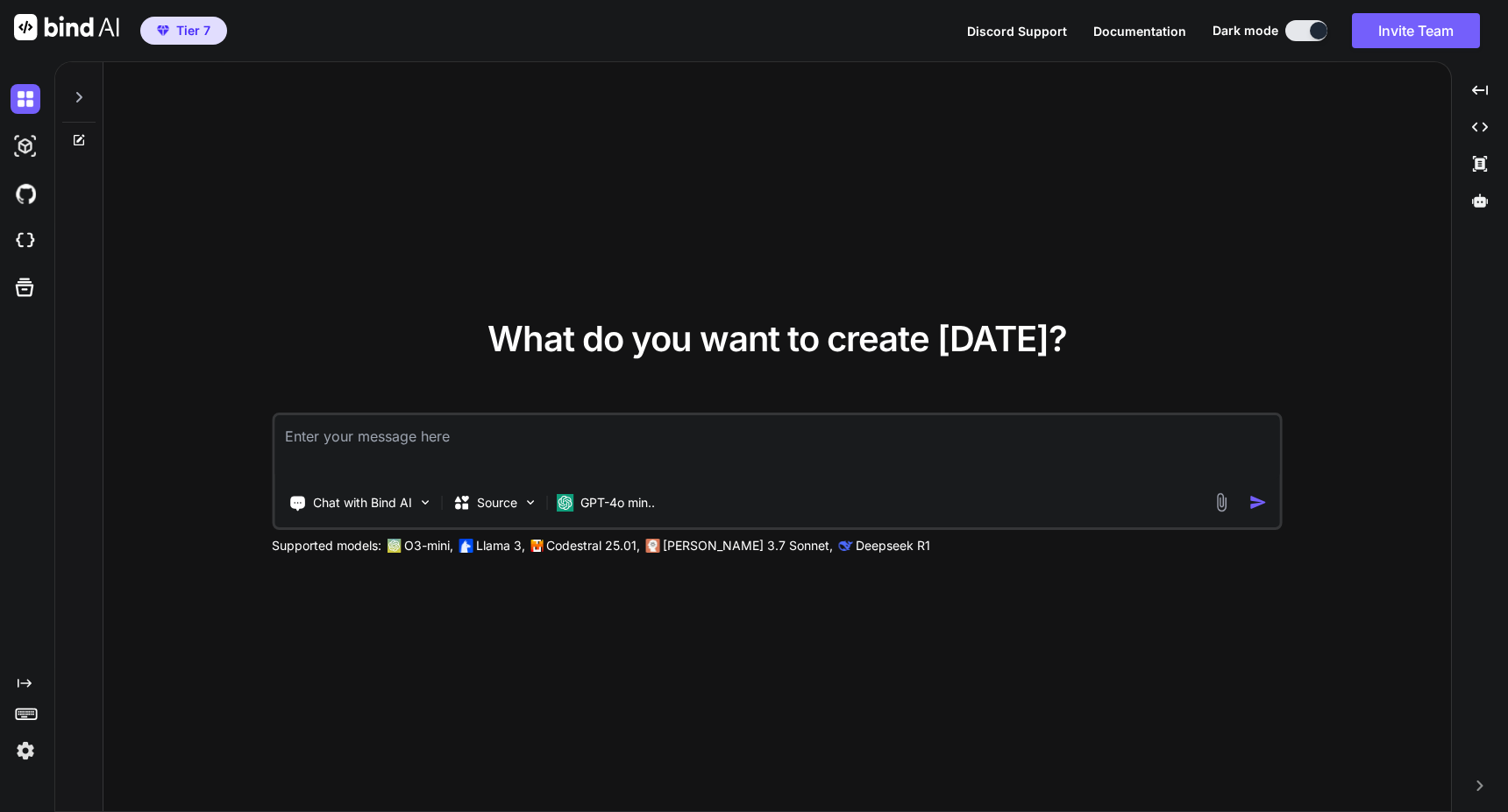
click at [652, 432] on textarea at bounding box center [777, 448] width 1006 height 65
type textarea "hi"
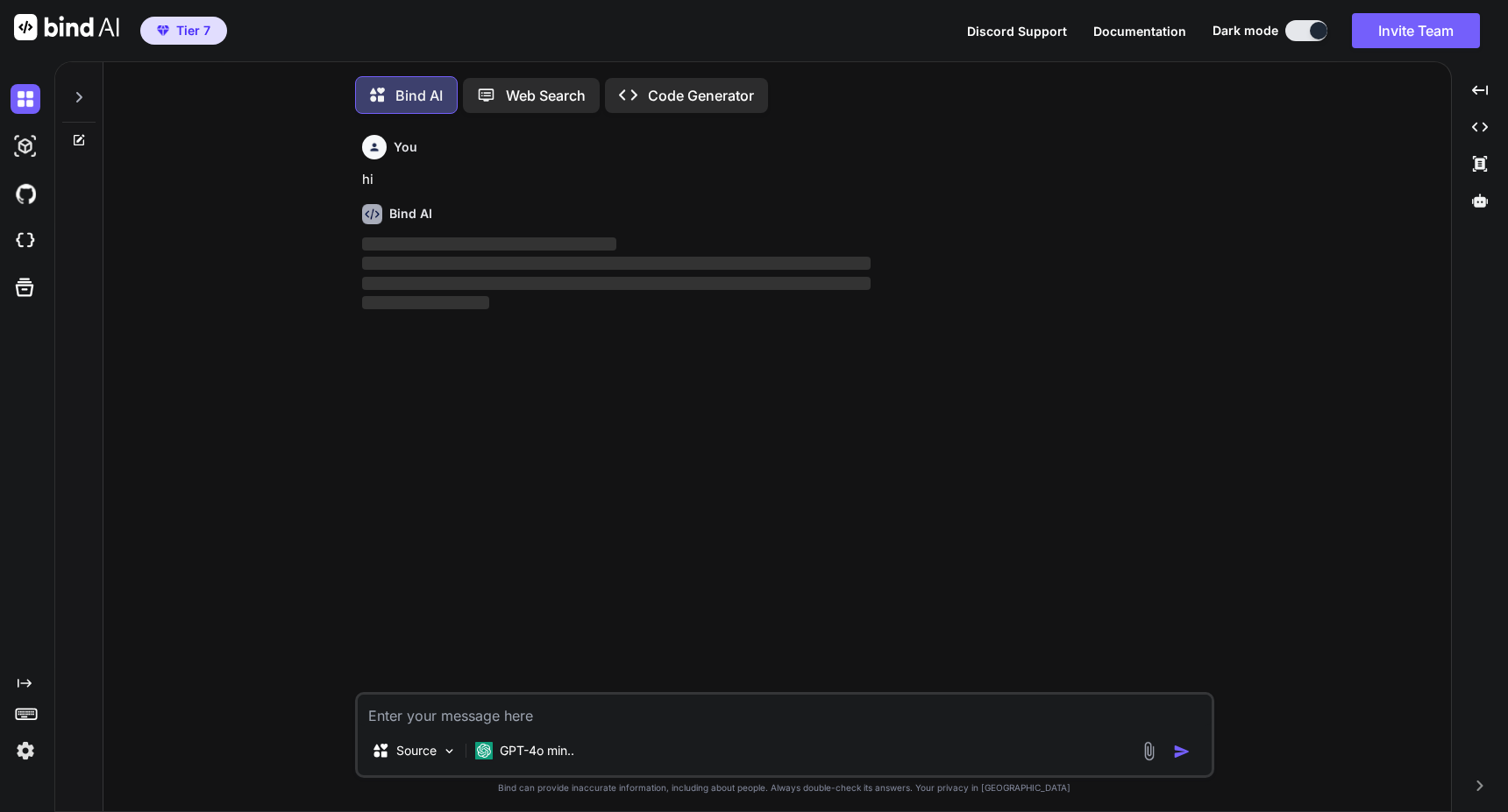
scroll to position [8, 0]
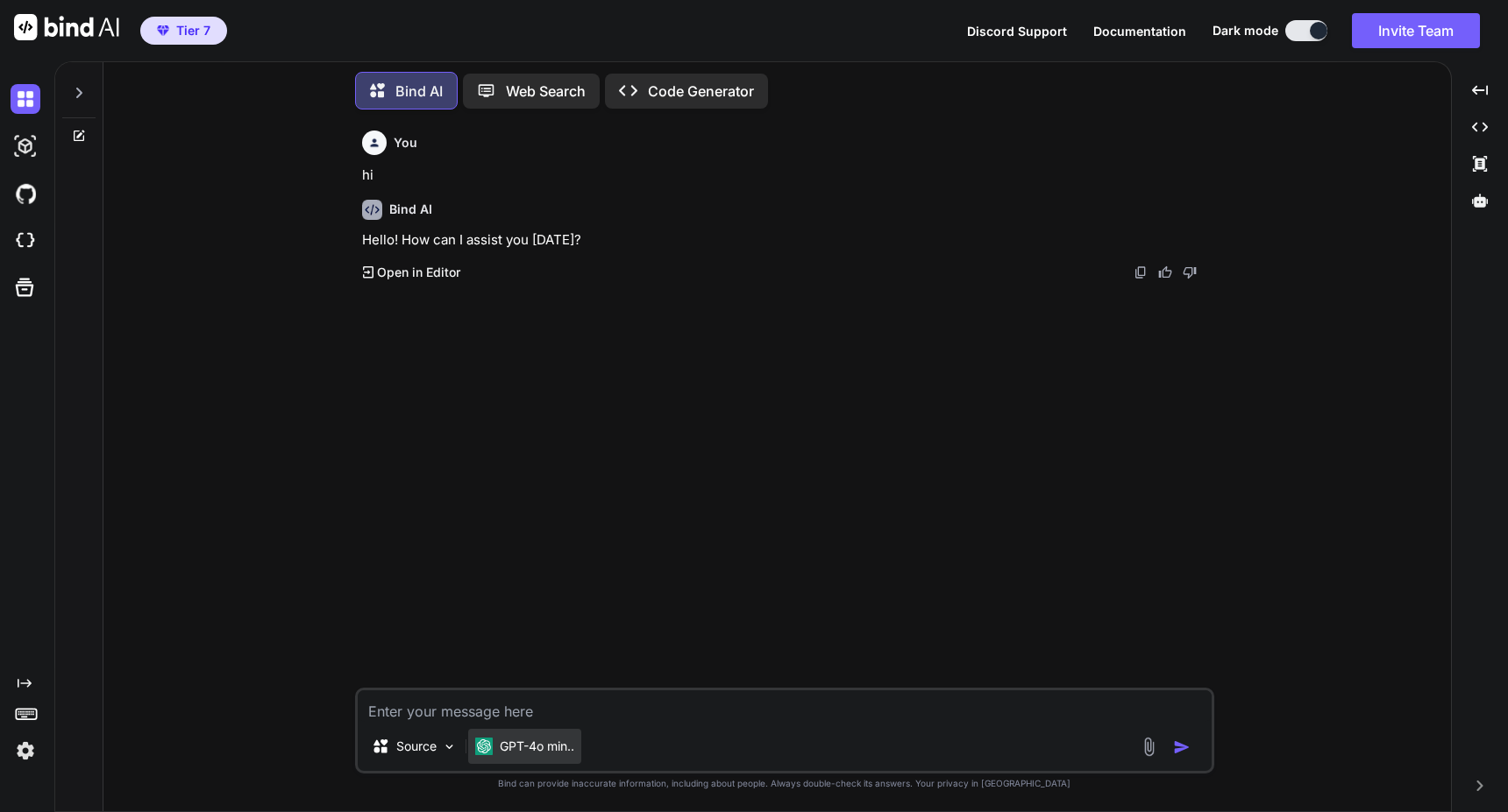
click at [511, 742] on p "GPT-4o min.." at bounding box center [537, 746] width 74 height 18
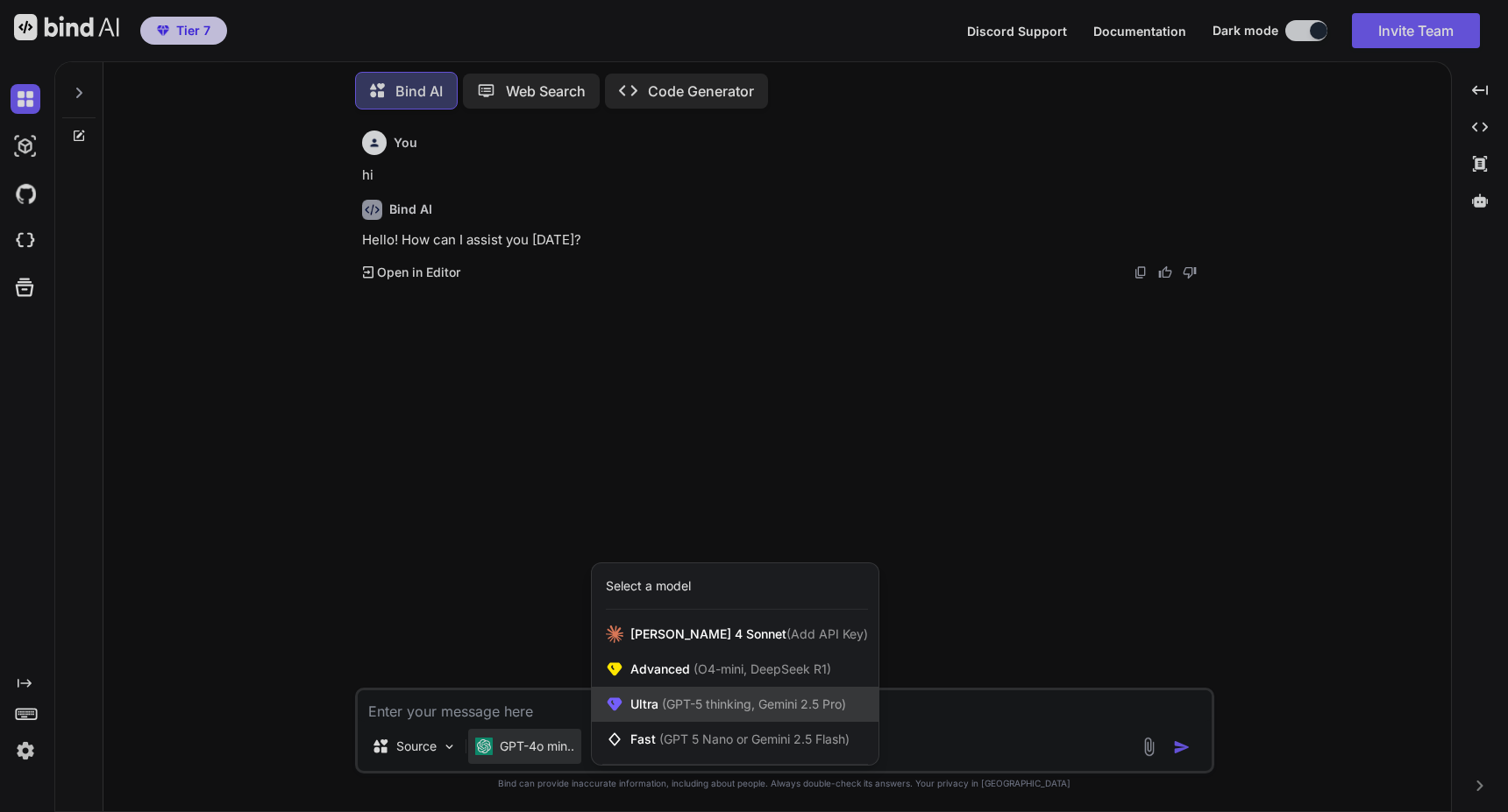
click at [666, 702] on span "(GPT-5 thinking, Gemini 2.5 Pro)" at bounding box center [752, 704] width 188 height 15
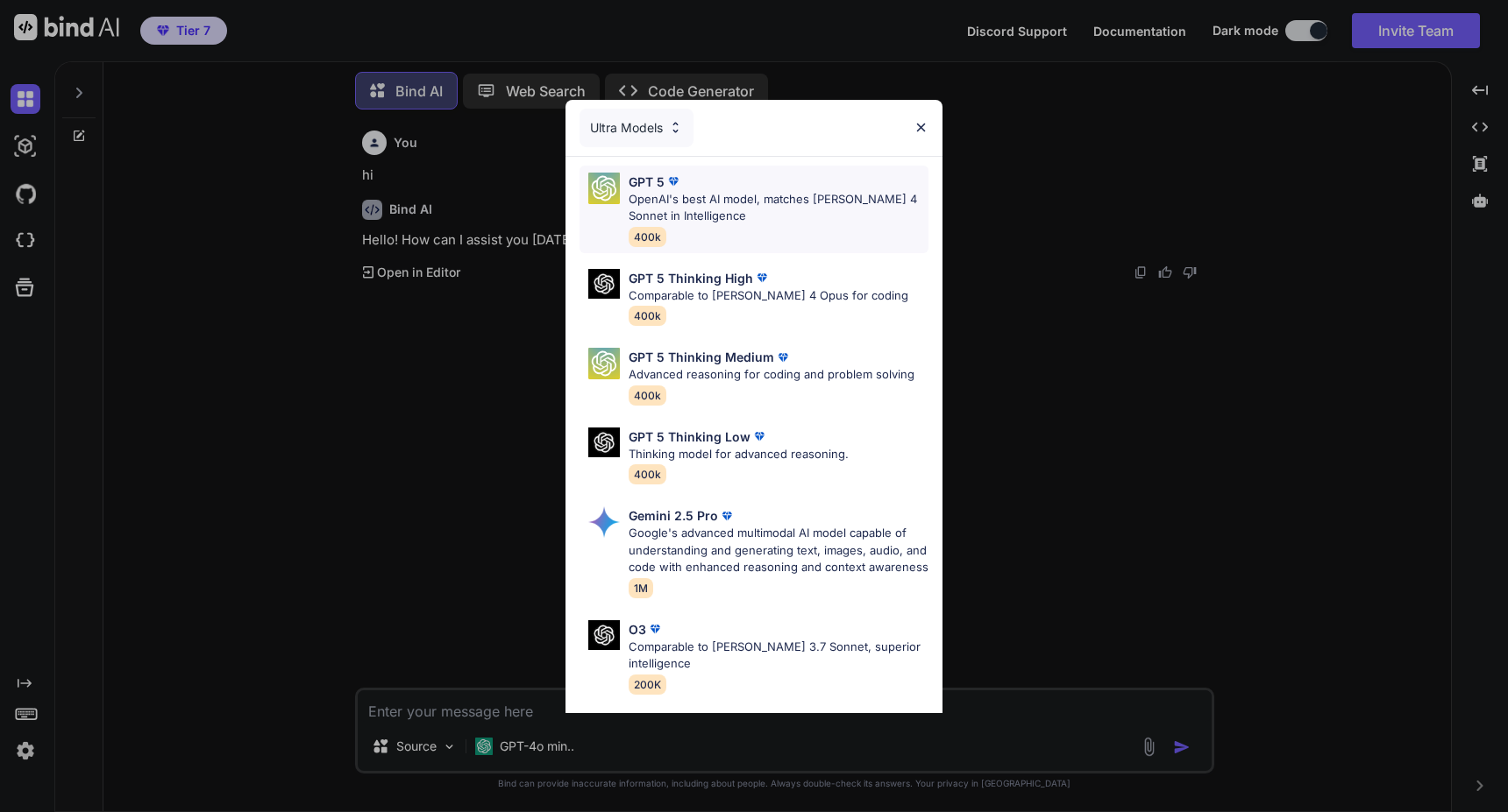
click at [651, 194] on p "OpenAI's best AI model, matches [PERSON_NAME] 4 Sonnet in Intelligence" at bounding box center [778, 208] width 300 height 34
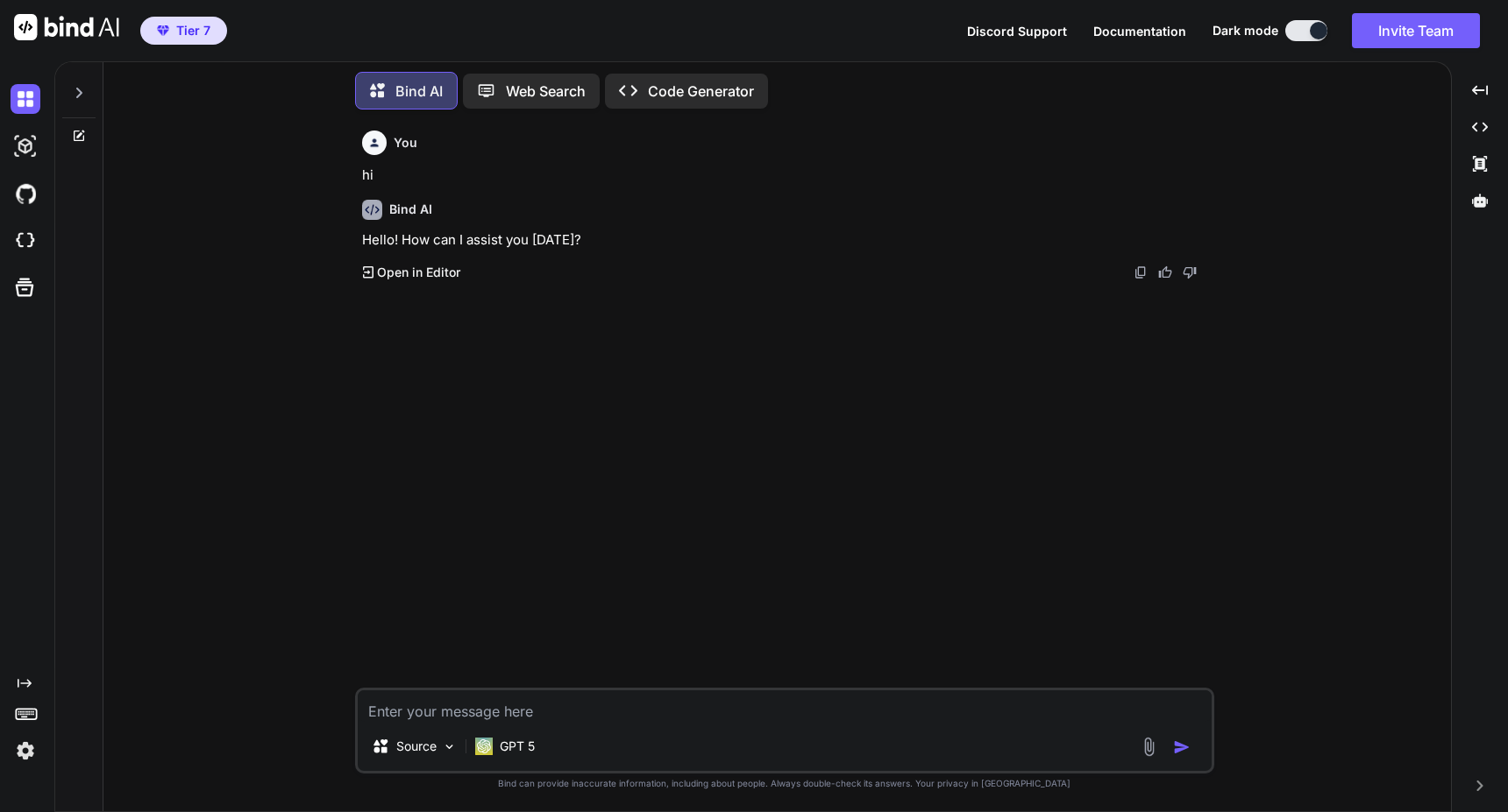
click at [523, 714] on textarea at bounding box center [785, 706] width 854 height 32
type textarea "hi"
click at [503, 744] on p "GPT 5" at bounding box center [517, 746] width 35 height 18
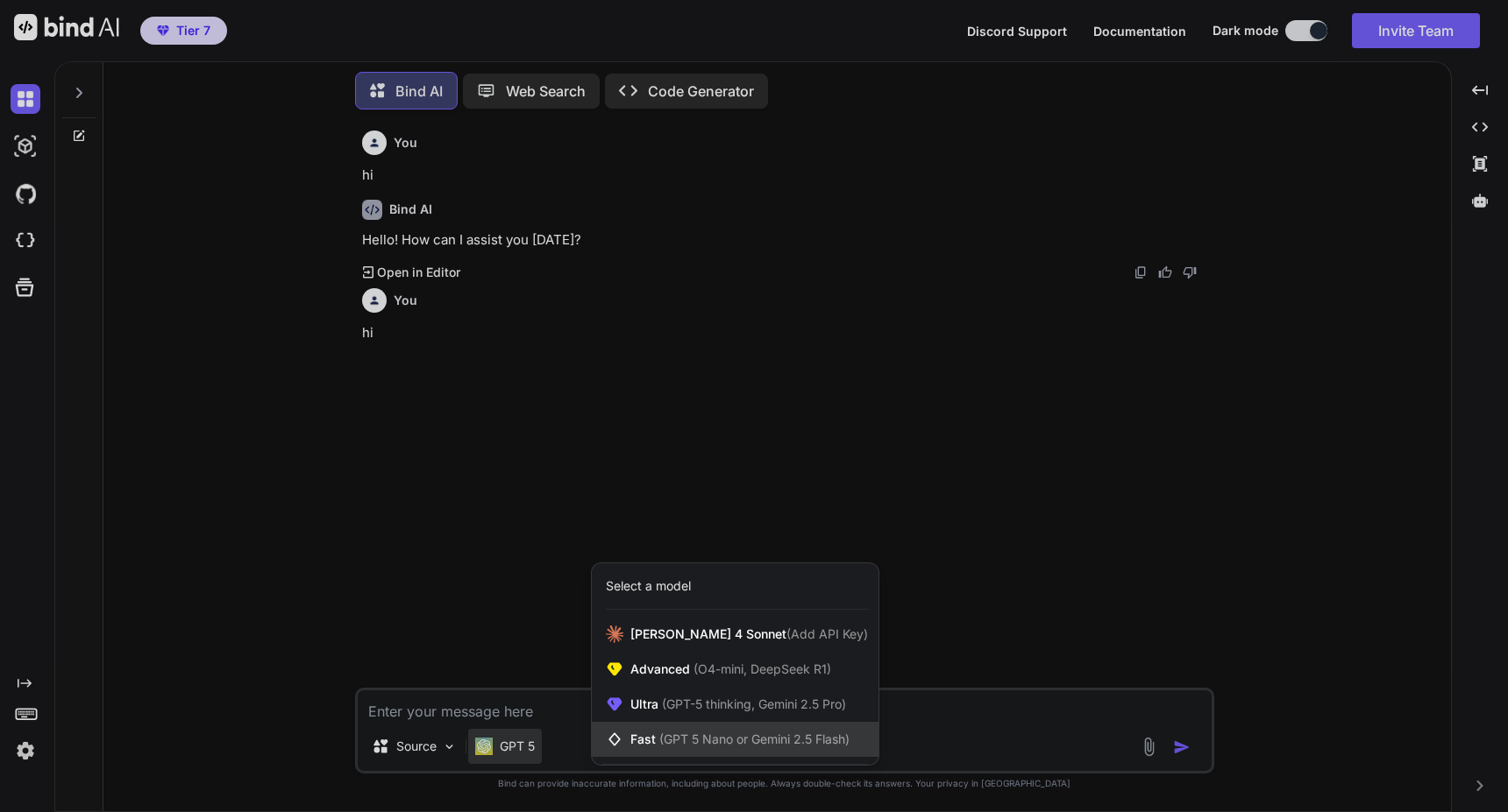
click at [661, 734] on span "(GPT 5 Nano or Gemini 2.5 Flash)" at bounding box center [754, 739] width 190 height 15
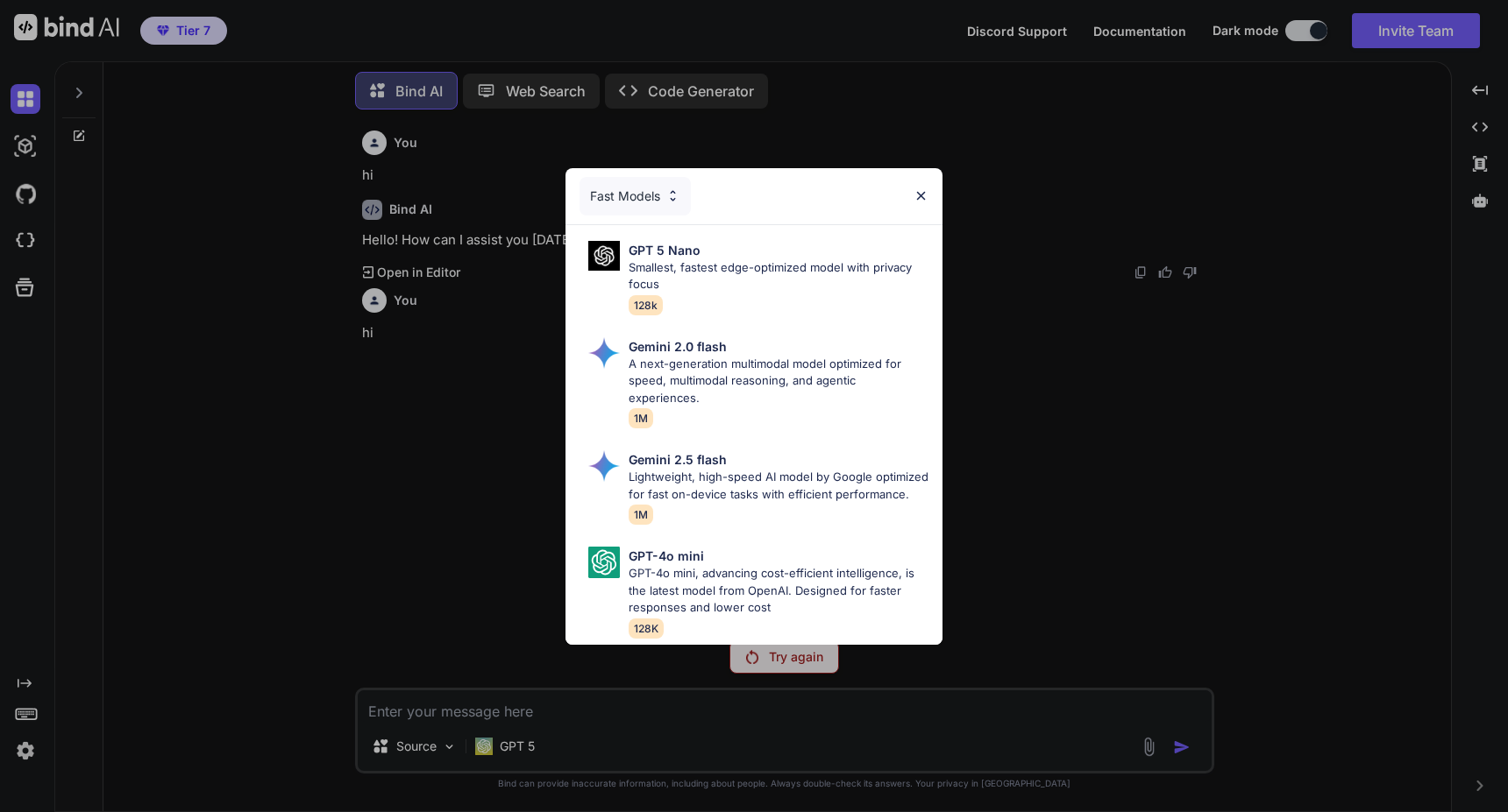
click at [503, 434] on div "Fast Models GPT 5 Nano Smallest, fastest edge-optimized model with privacy focu…" at bounding box center [754, 406] width 1508 height 812
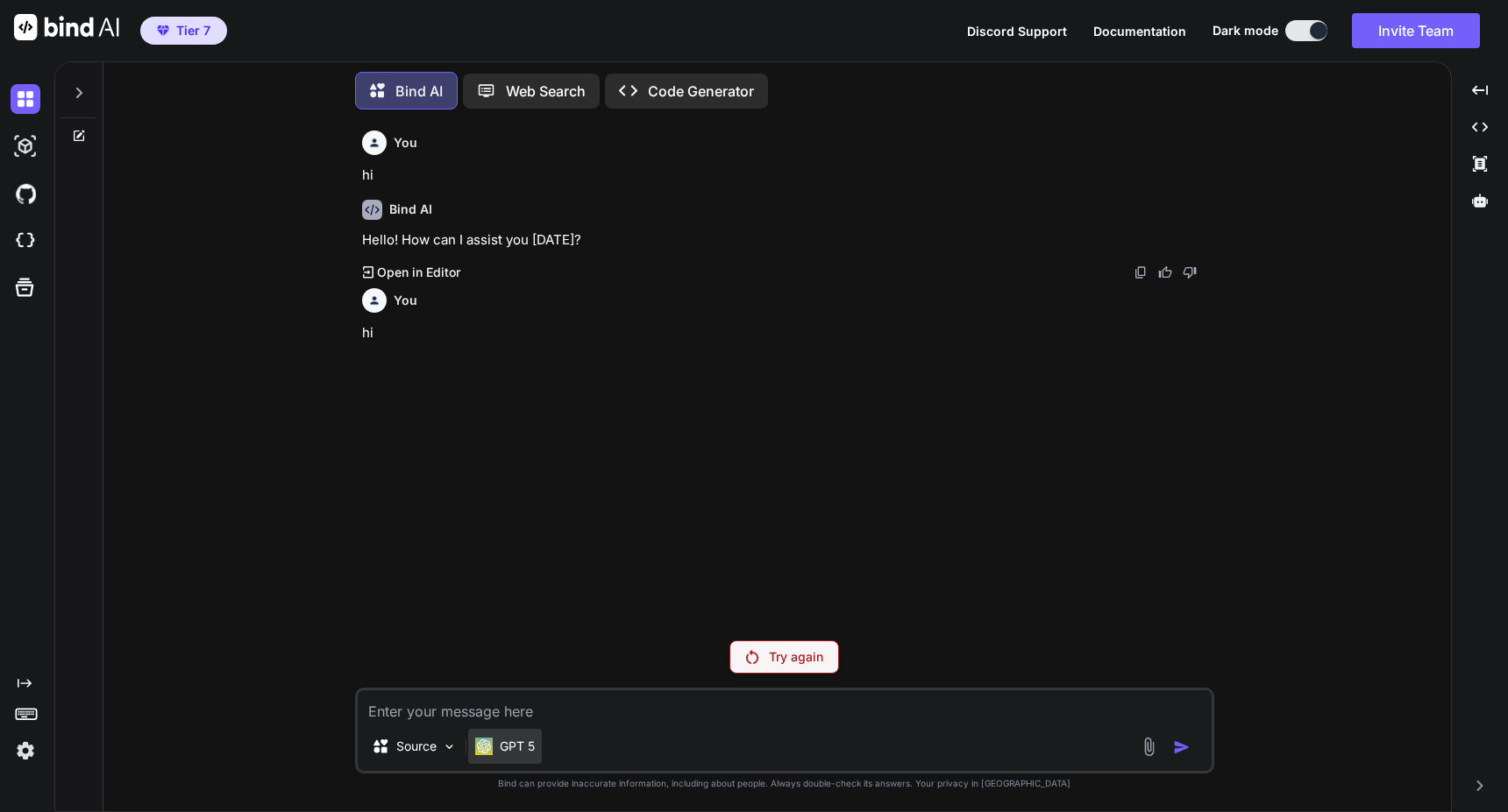
click at [514, 750] on p "GPT 5" at bounding box center [517, 746] width 35 height 18
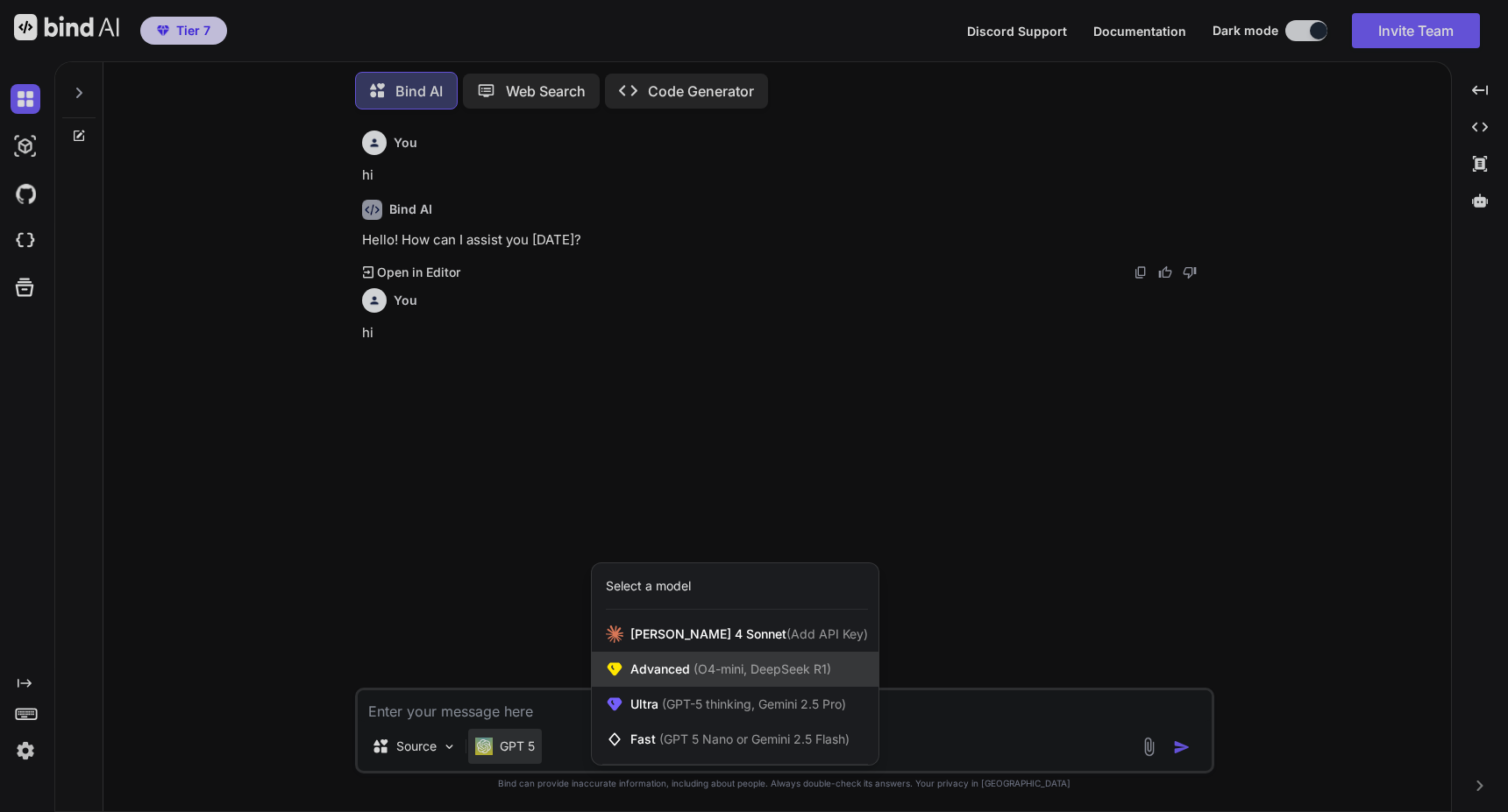
click at [684, 667] on span "Advanced (O4-mini, DeepSeek R1)" at bounding box center [731, 669] width 201 height 18
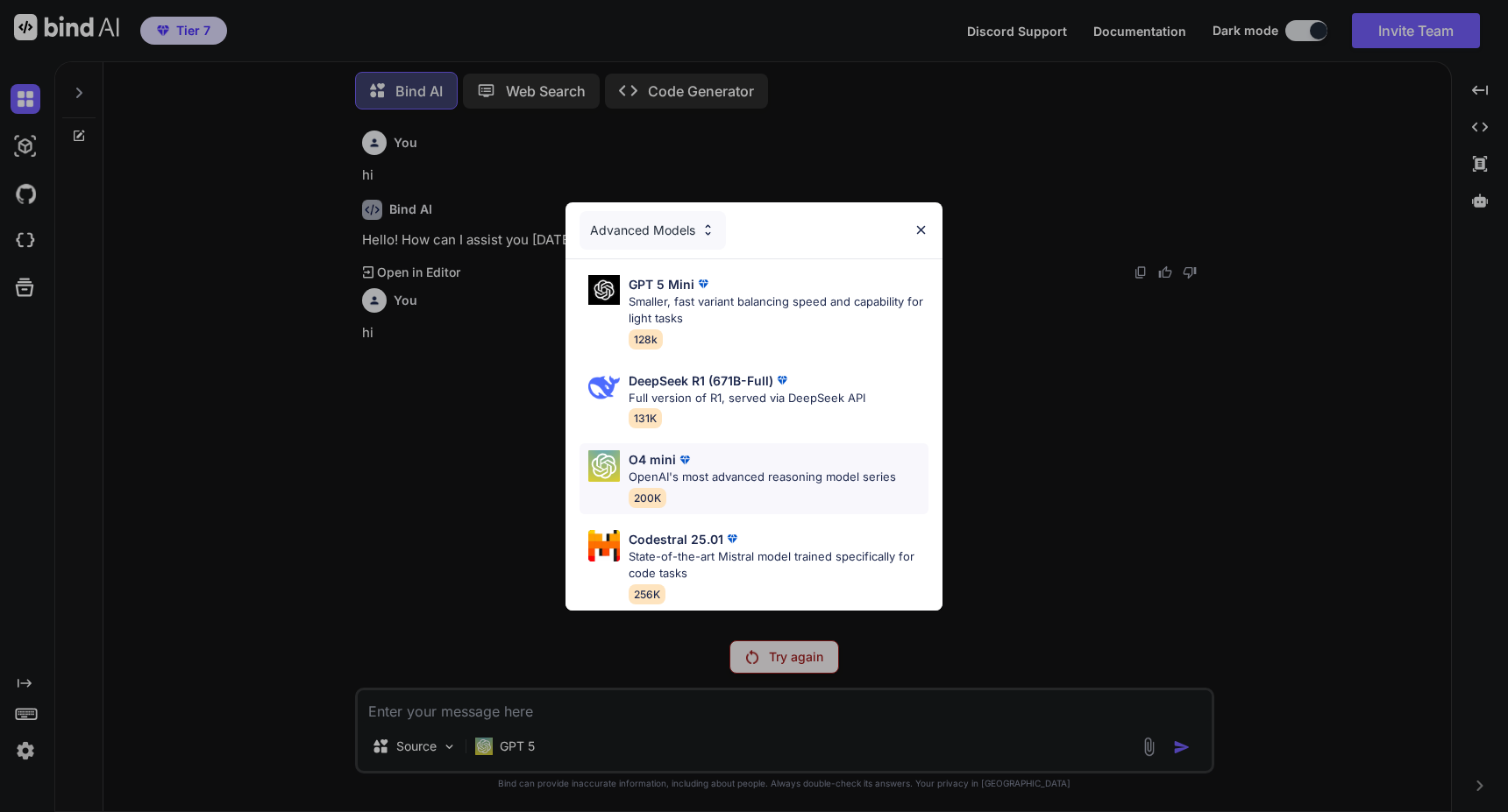
click at [666, 461] on p "O4 mini" at bounding box center [652, 459] width 47 height 19
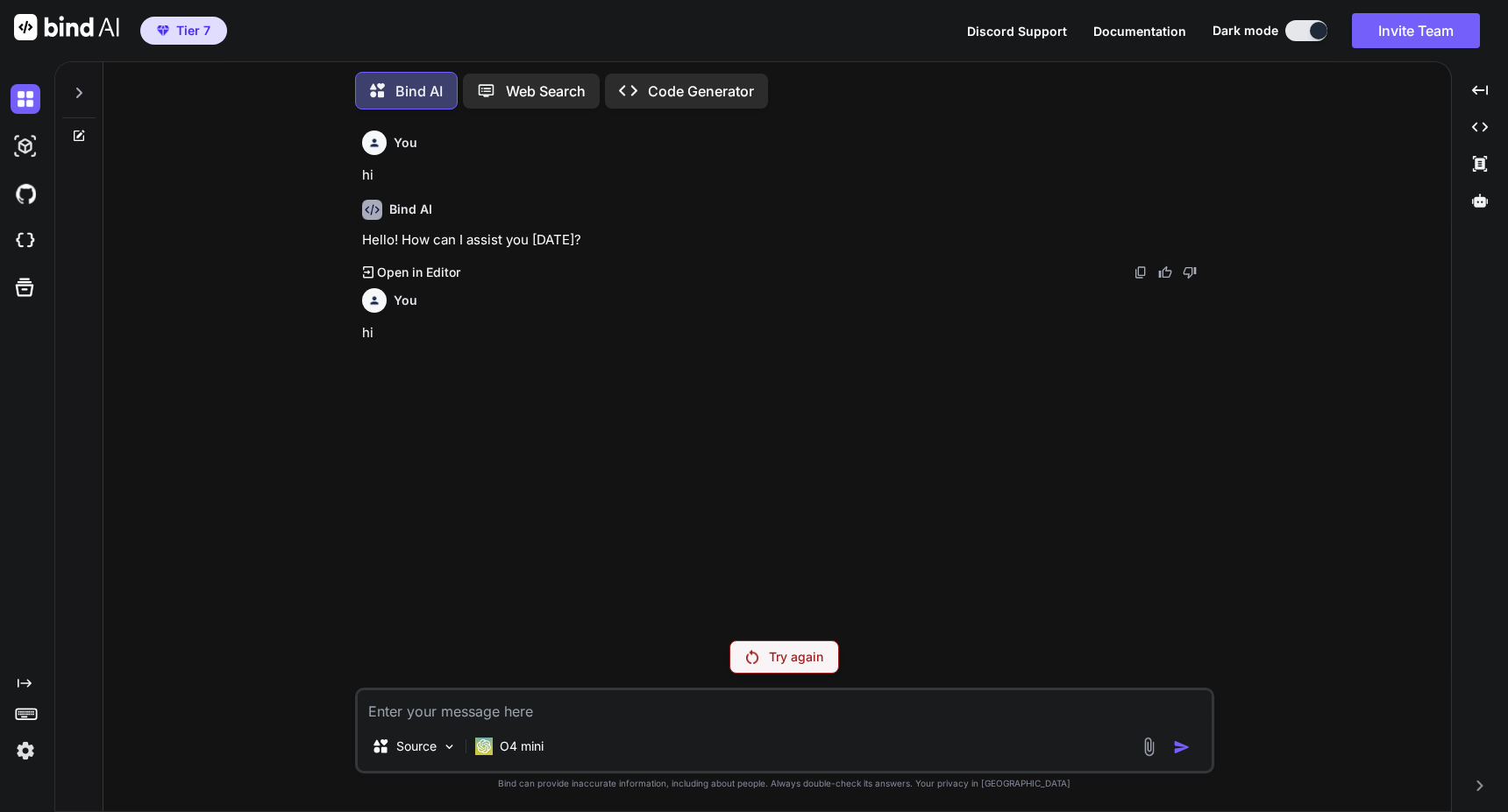
click at [542, 714] on textarea at bounding box center [785, 706] width 854 height 32
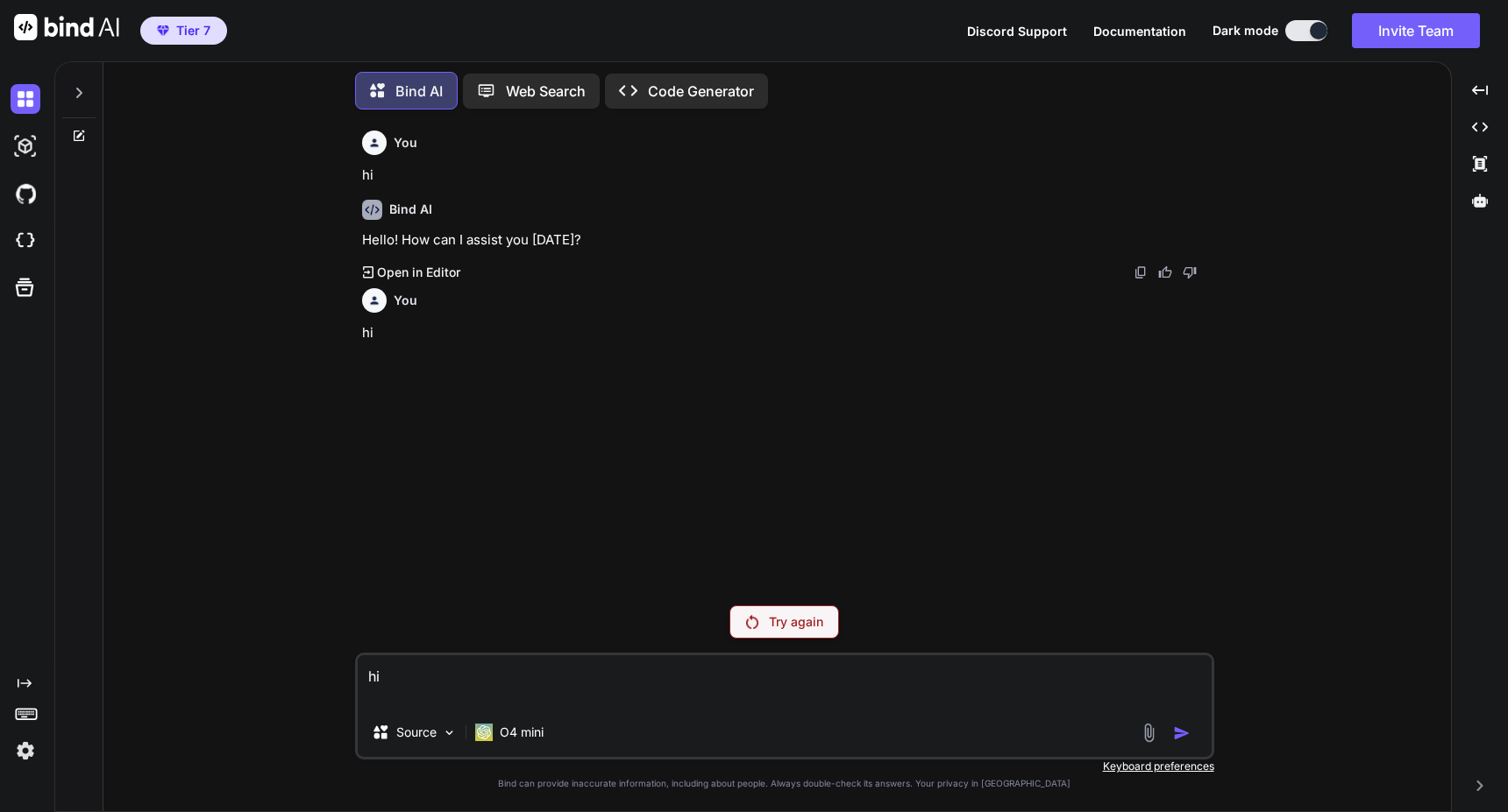
type textarea "hi"
click at [760, 622] on div "Try again" at bounding box center [784, 622] width 110 height 33
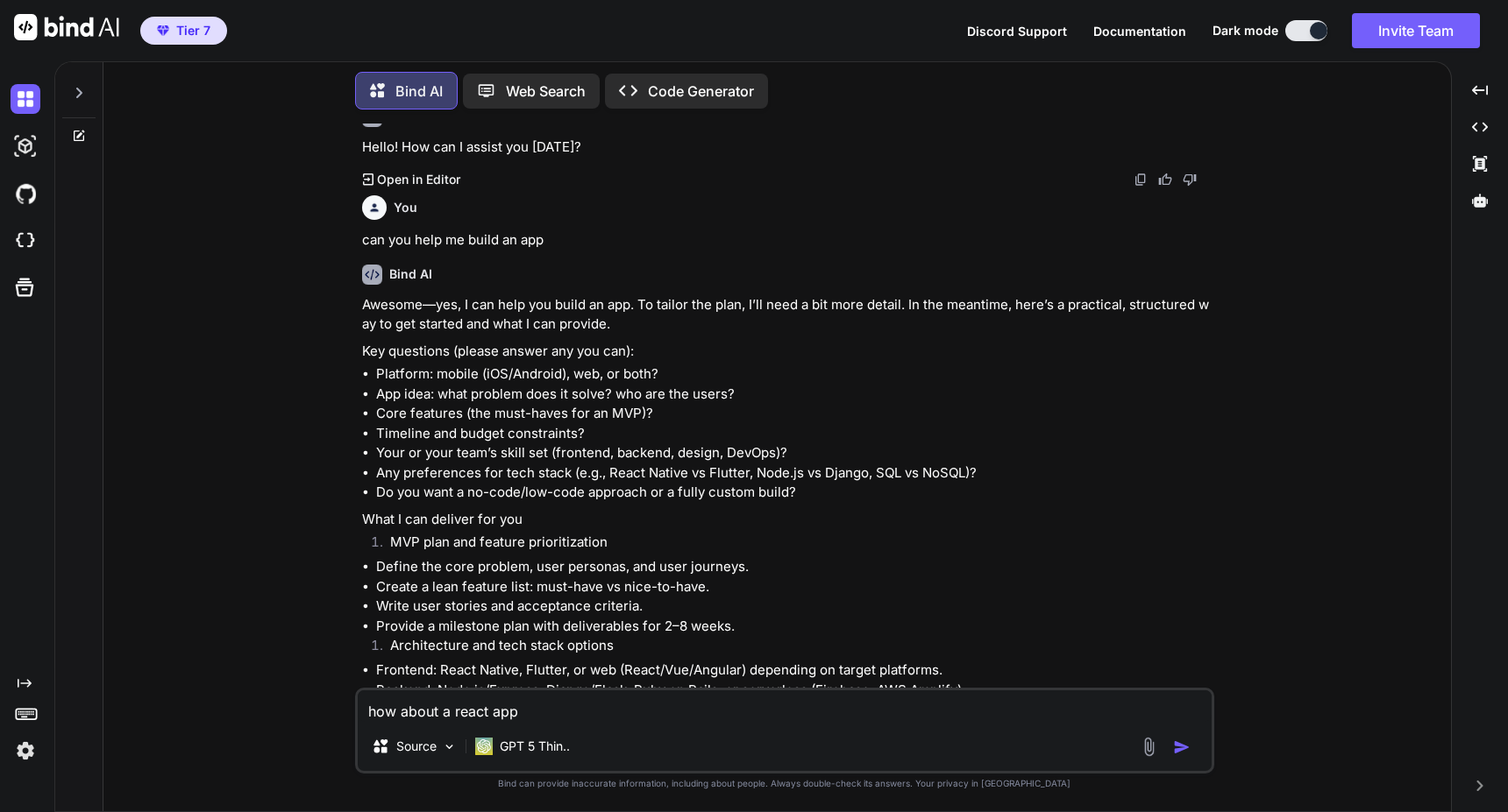
scroll to position [158, 0]
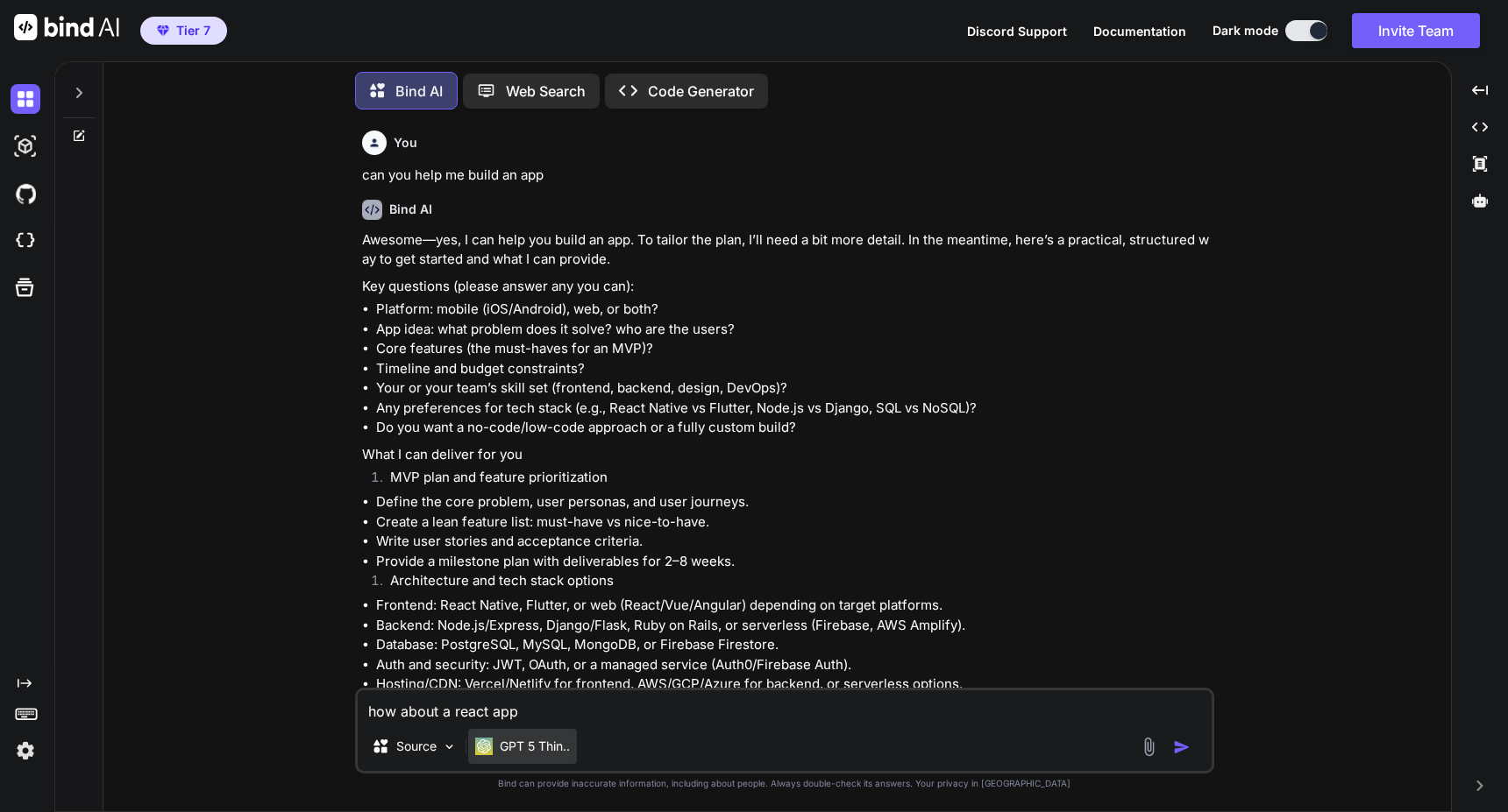
click at [556, 752] on p "GPT 5 Thin.." at bounding box center [535, 746] width 71 height 18
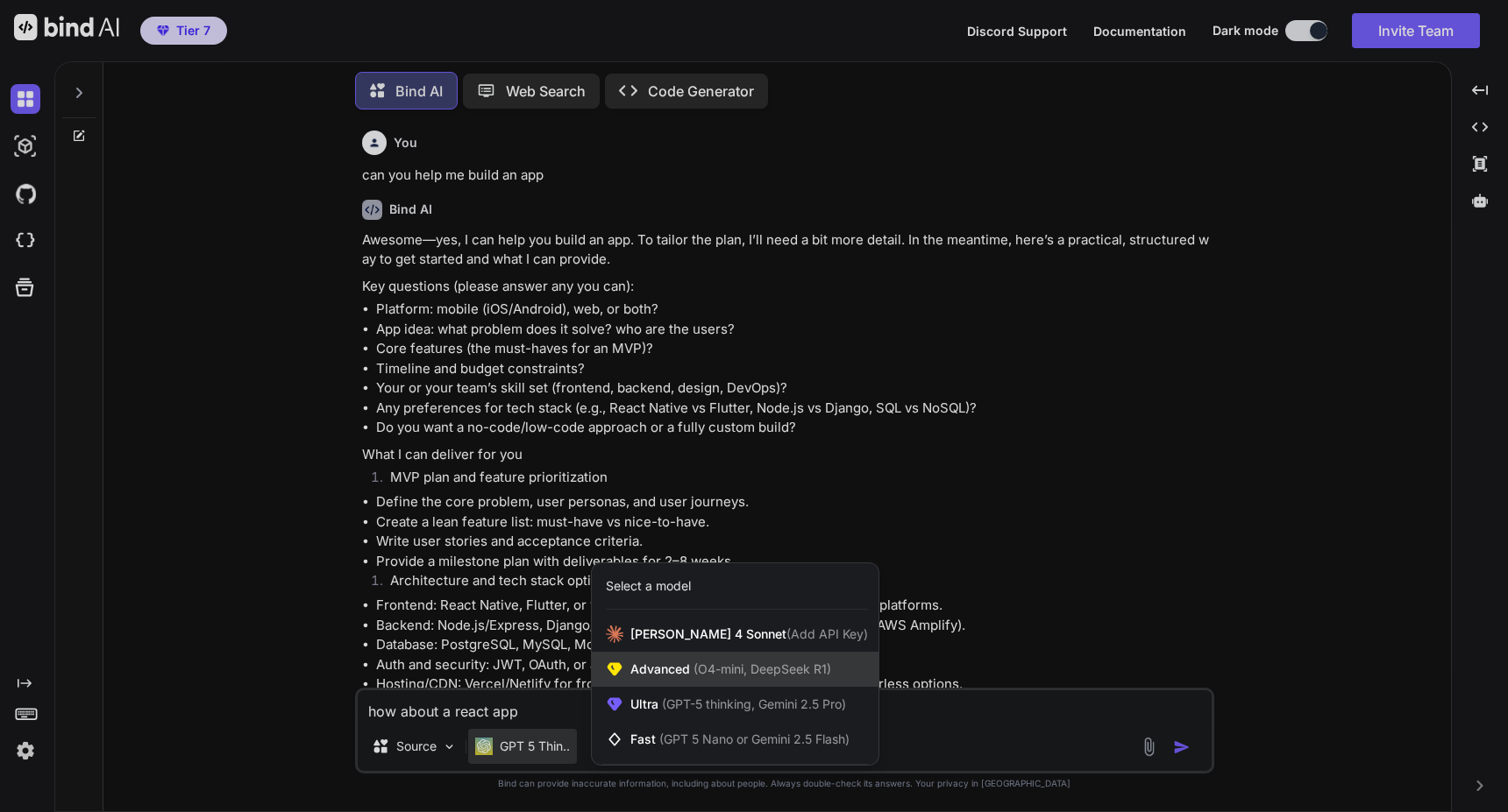
click at [675, 666] on span "Advanced (O4-mini, DeepSeek R1)" at bounding box center [731, 669] width 201 height 18
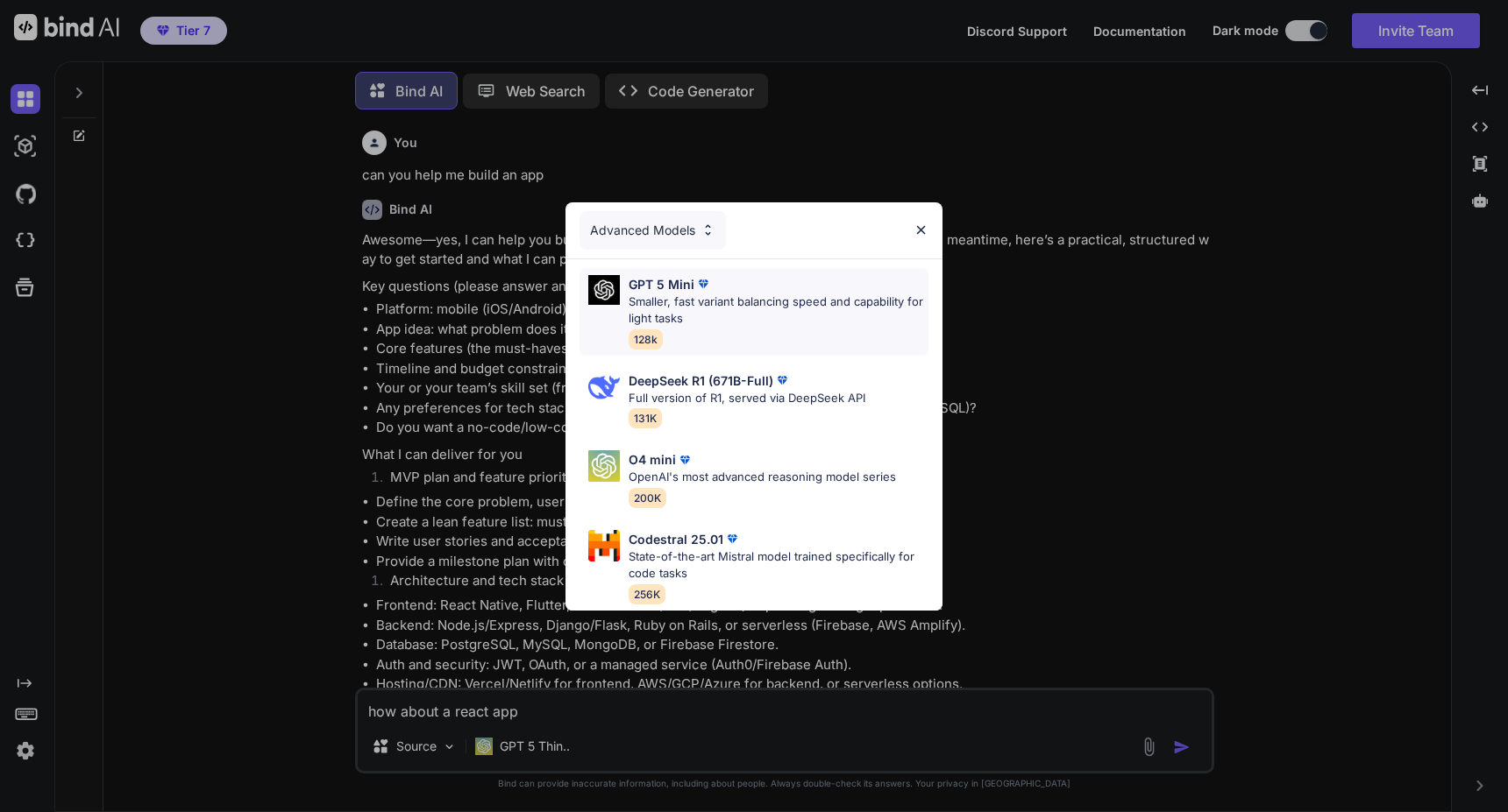
click at [736, 303] on p "Smaller, fast variant balancing speed and capability for light tasks" at bounding box center [778, 310] width 300 height 34
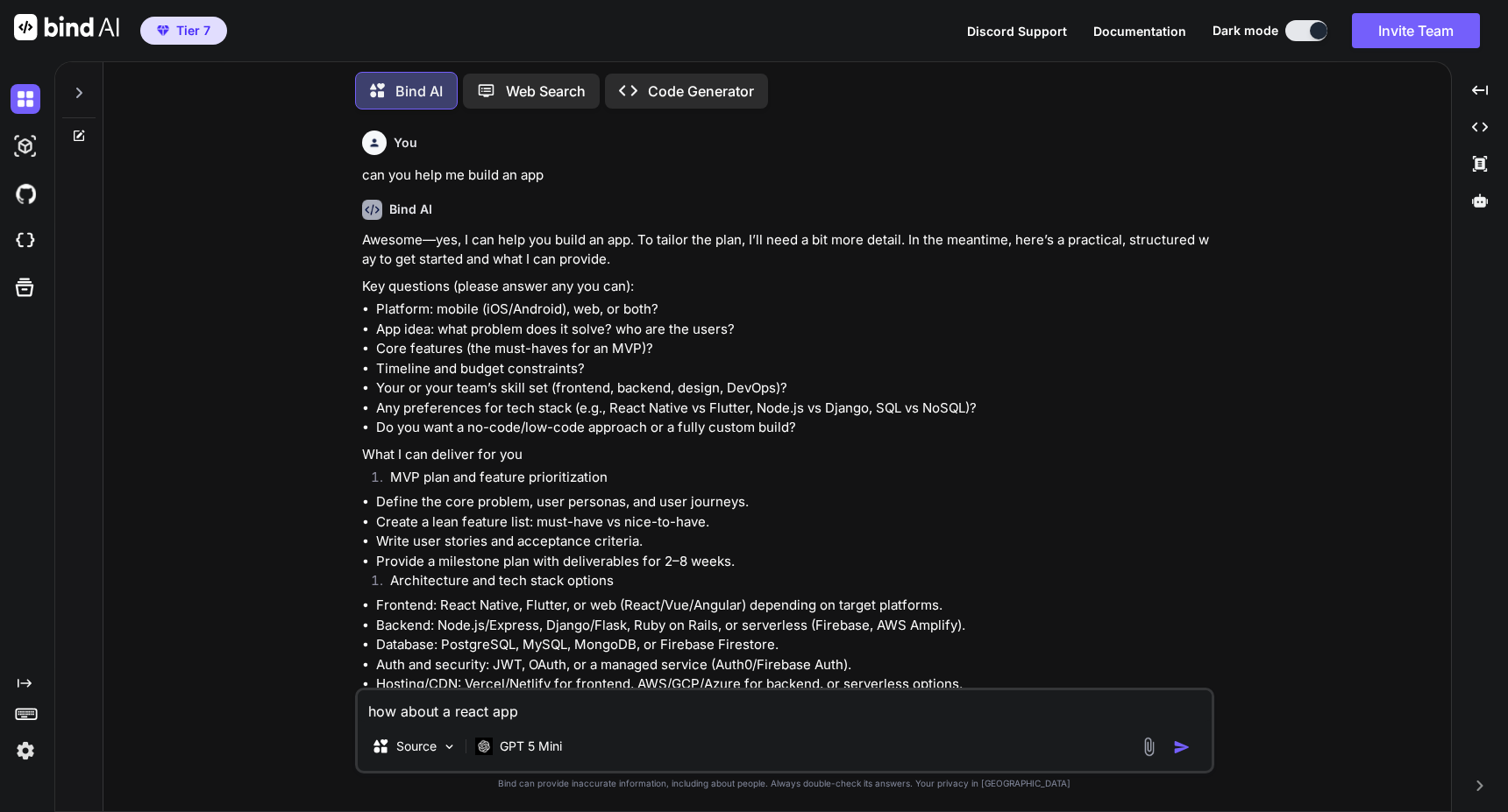
click at [528, 715] on textarea "how about a react app" at bounding box center [785, 706] width 854 height 32
type textarea "x"
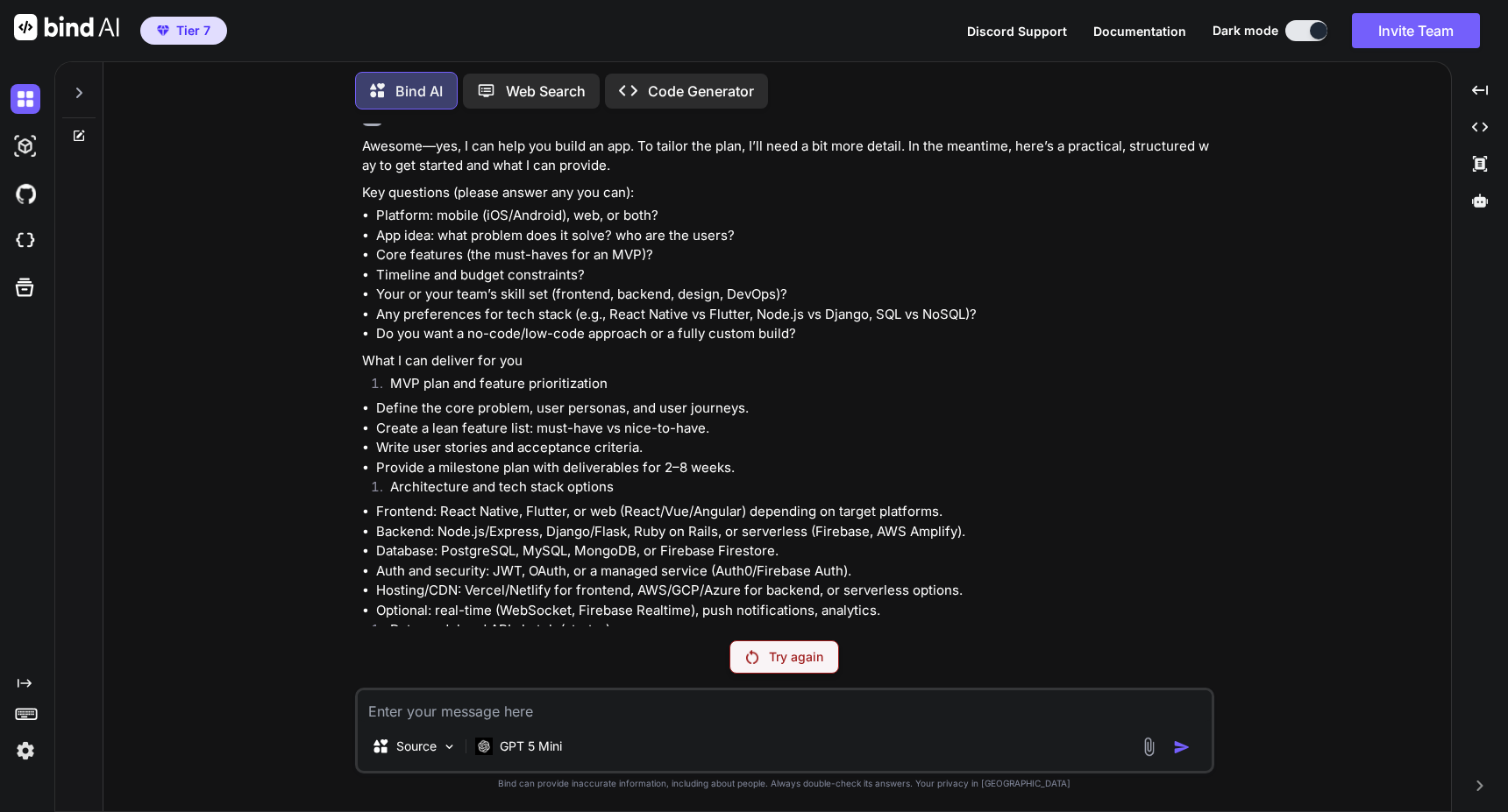
scroll to position [219, 0]
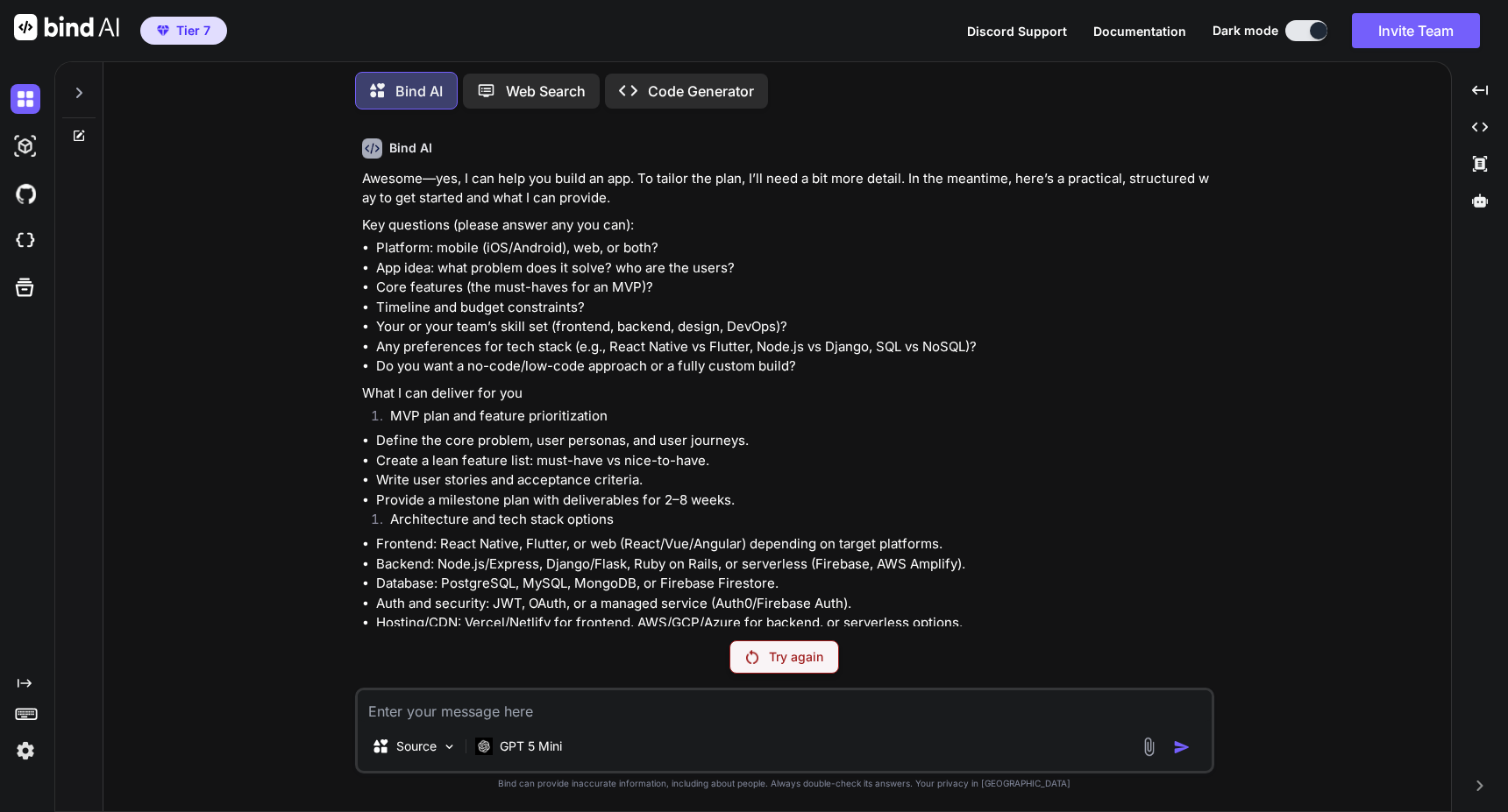
click at [25, 754] on img at bounding box center [25, 751] width 30 height 30
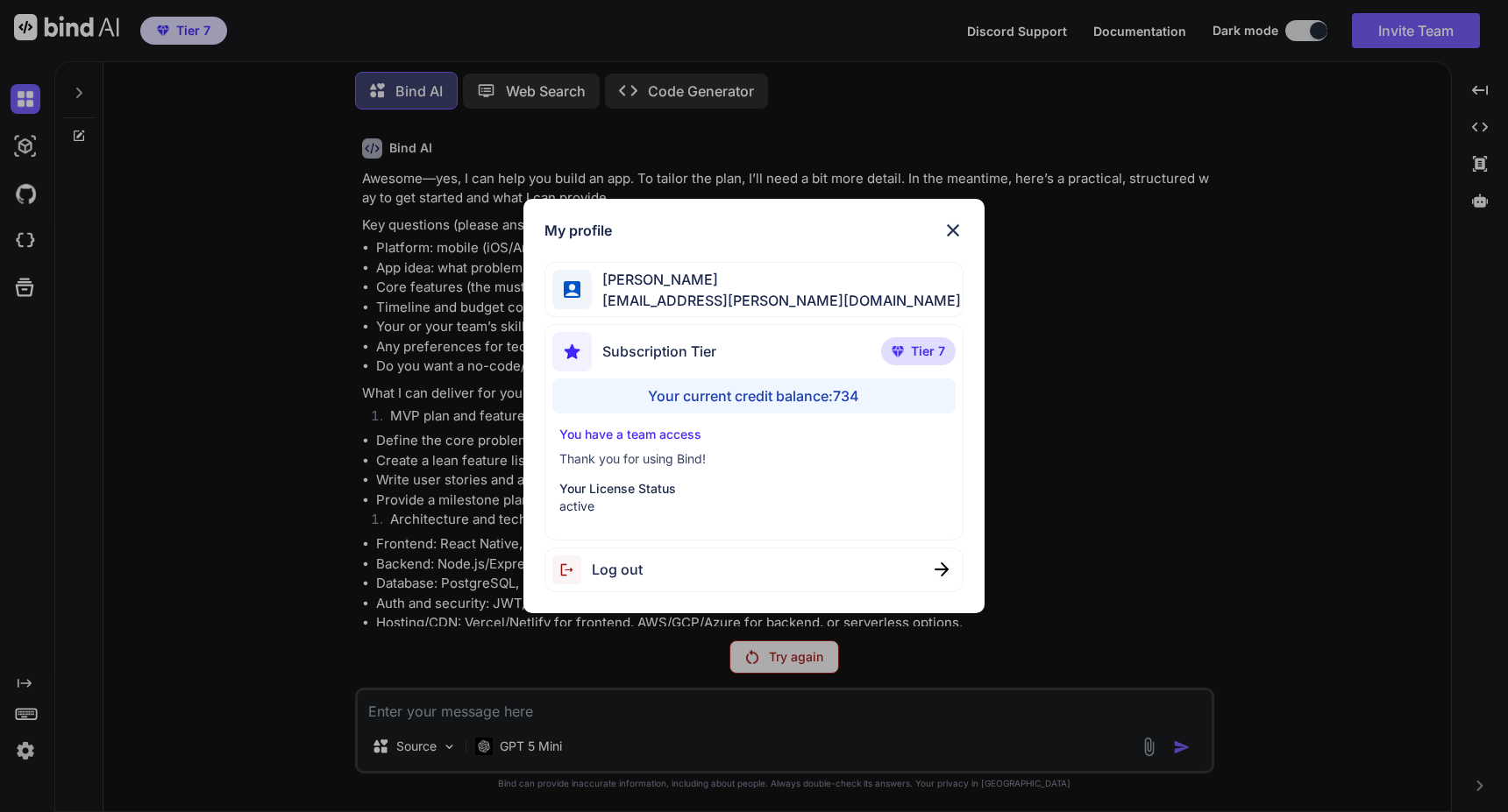
click at [740, 561] on div "Log out" at bounding box center [753, 570] width 419 height 45
type textarea "x"
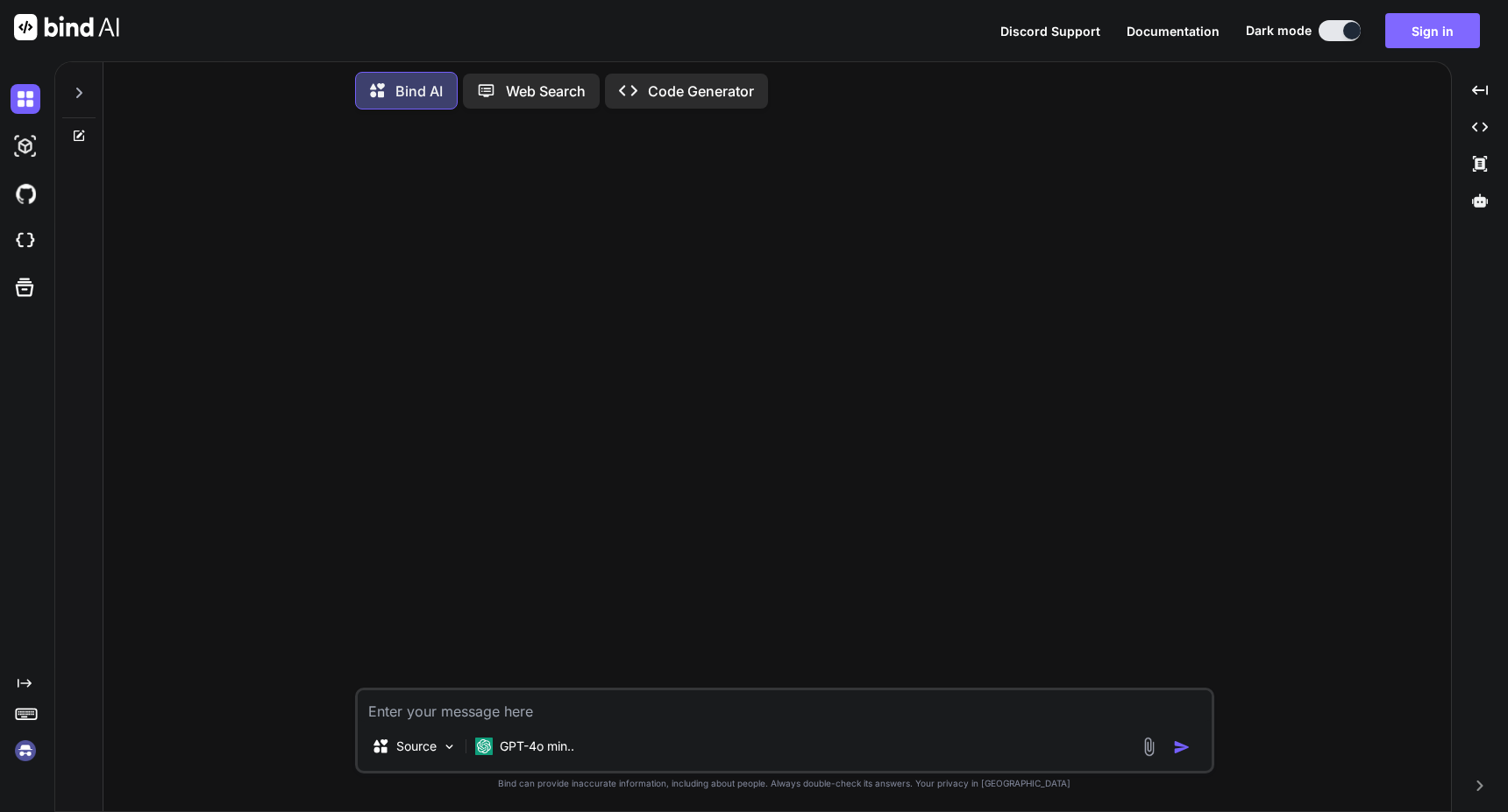
click at [1398, 32] on button "Sign in" at bounding box center [1433, 31] width 95 height 35
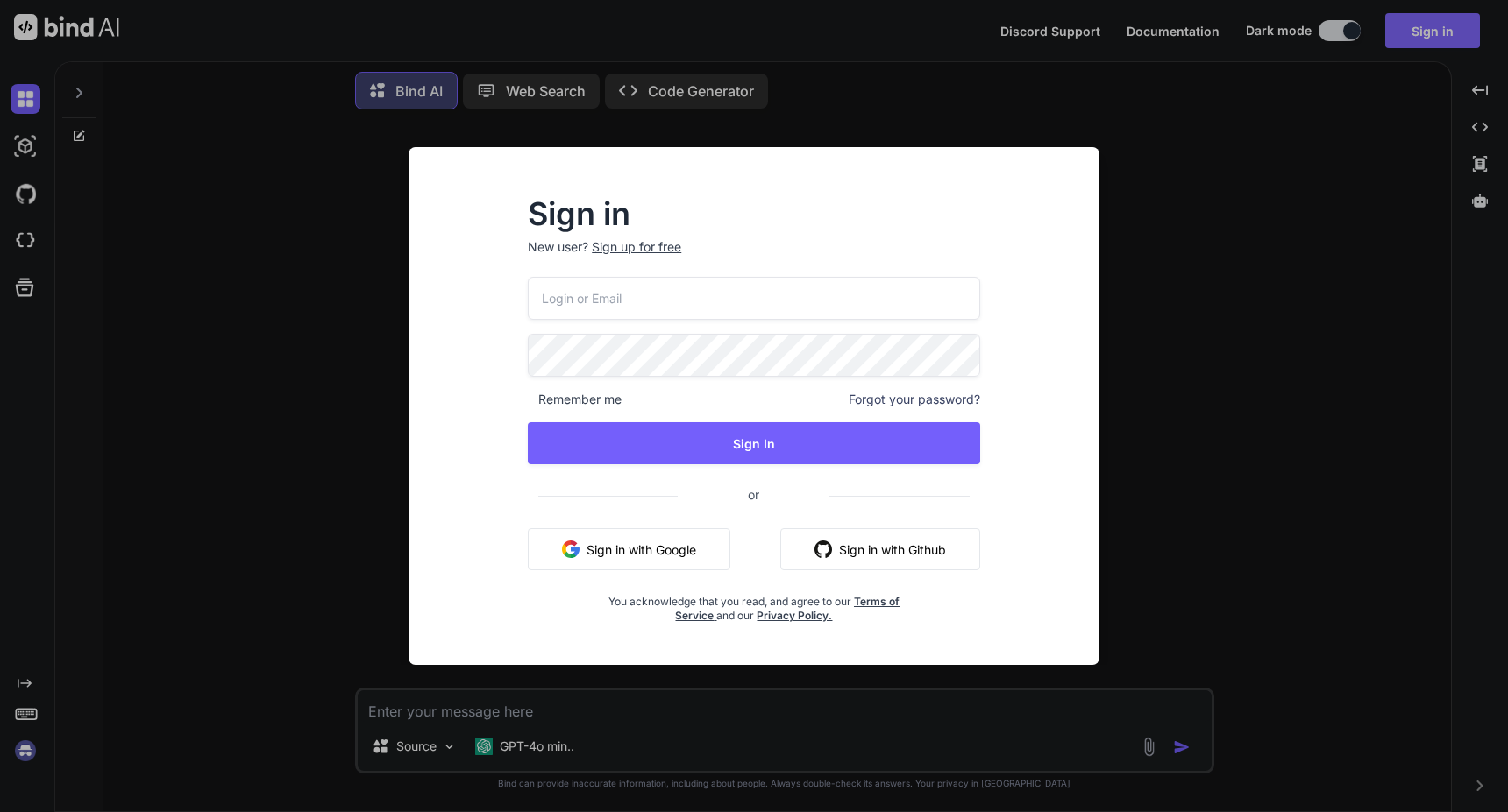
type input "mail@ross-sivertsen.com"
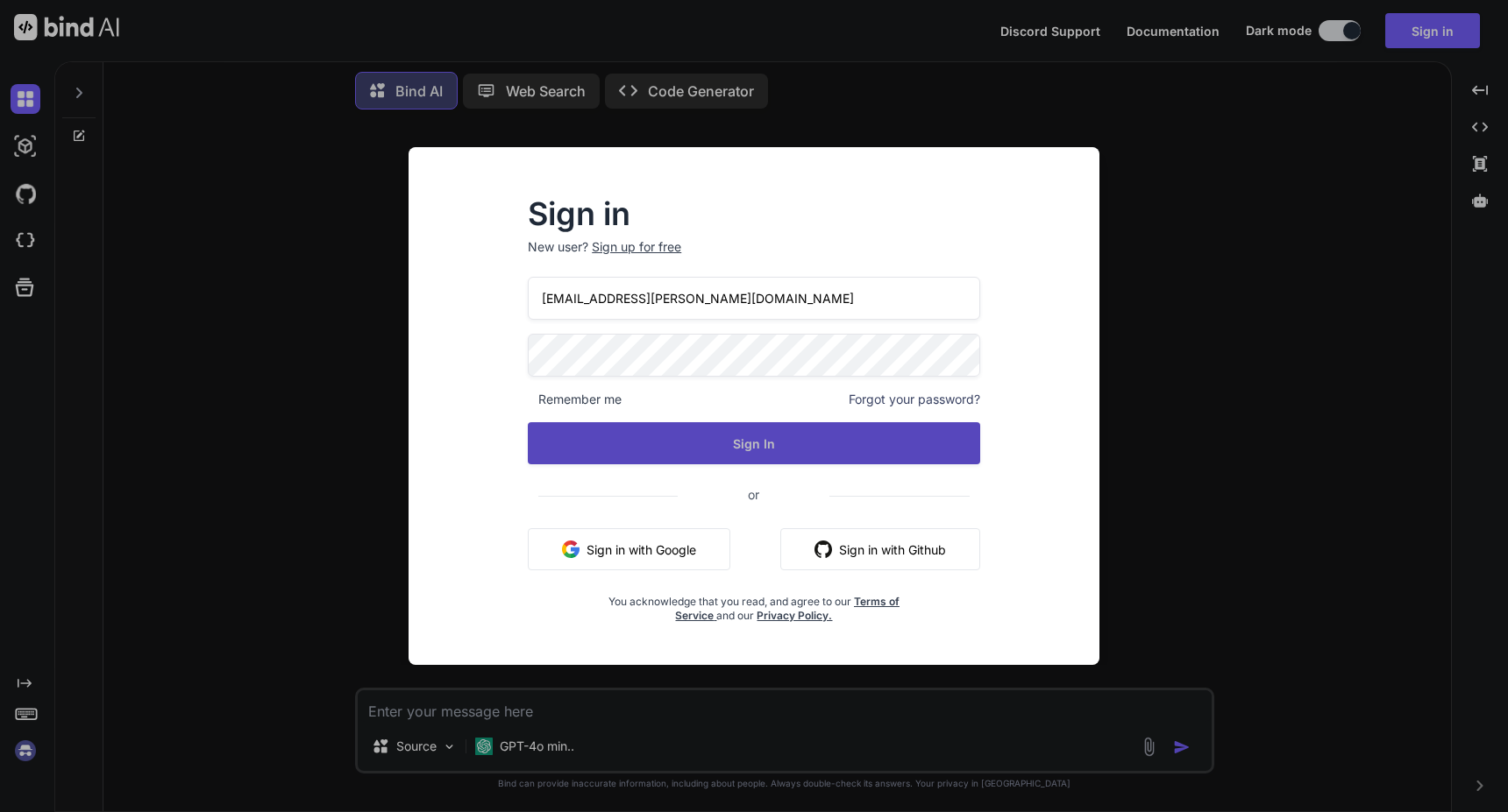
click at [790, 426] on button "Sign In" at bounding box center [753, 443] width 452 height 42
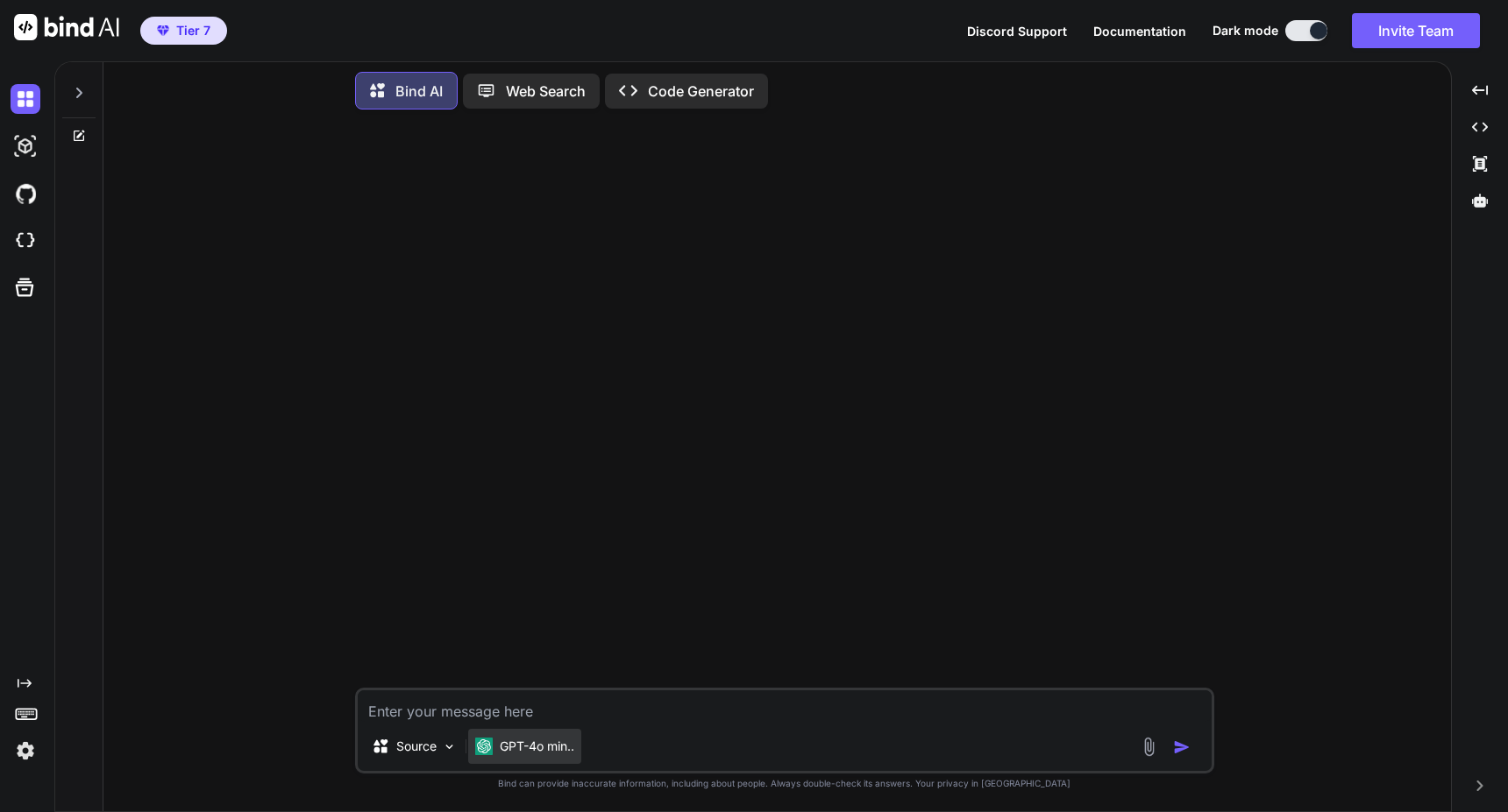
click at [505, 752] on p "GPT-4o min.." at bounding box center [537, 746] width 74 height 18
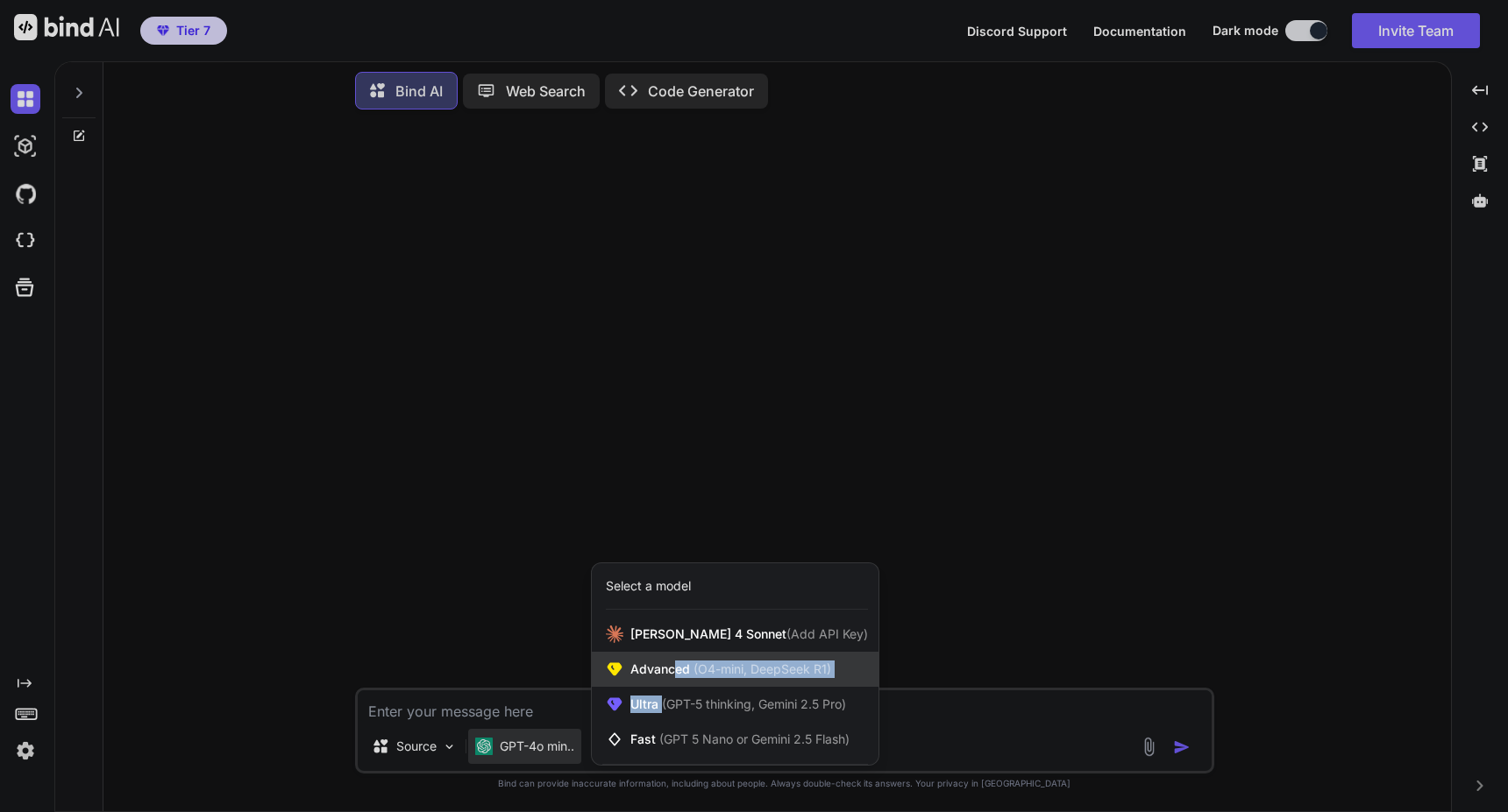
drag, startPoint x: 663, startPoint y: 697, endPoint x: 671, endPoint y: 666, distance: 32.0
click at [671, 666] on div "Claude 4 Sonnet (Add API Key) Advanced (O4-mini, DeepSeek R1) Ultra (GPT-5 thin…" at bounding box center [734, 687] width 287 height 140
click at [659, 667] on span "Advanced (O4-mini, DeepSeek R1)" at bounding box center [731, 669] width 201 height 18
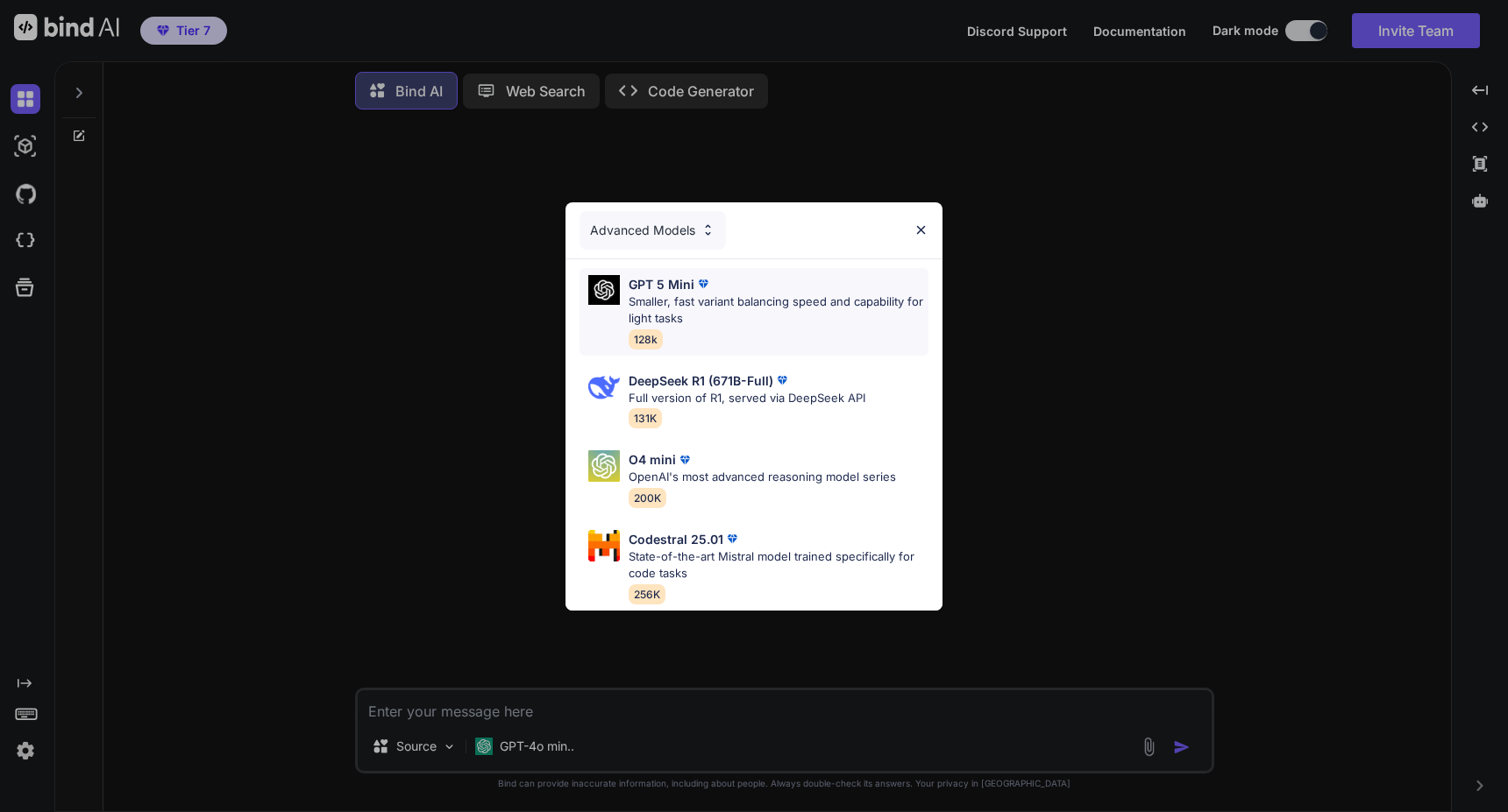
click at [683, 310] on p "Smaller, fast variant balancing speed and capability for light tasks" at bounding box center [778, 310] width 300 height 34
type textarea "x"
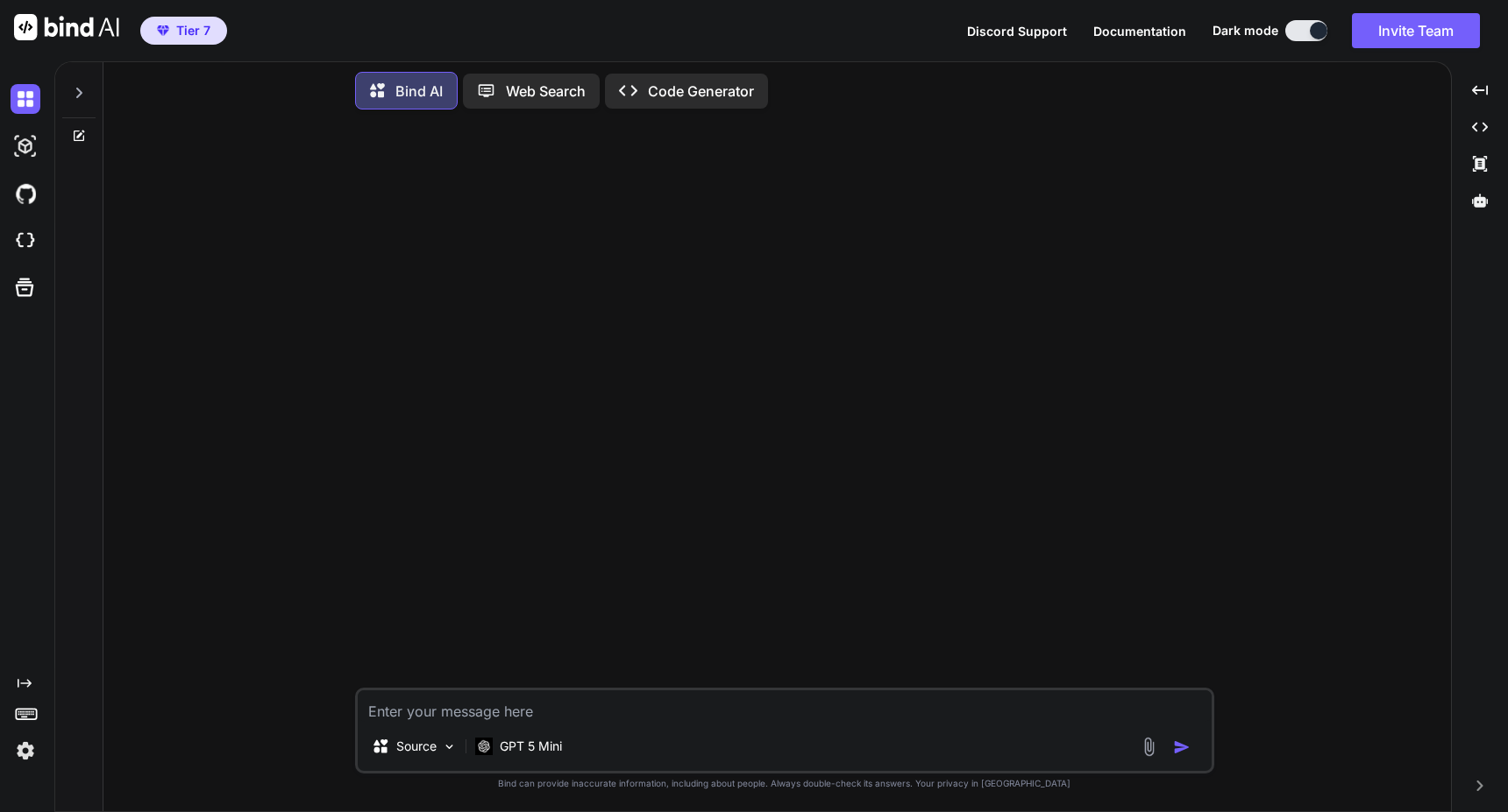
click at [552, 704] on textarea at bounding box center [785, 706] width 854 height 32
type textarea "h"
type textarea "x"
type textarea "hi"
type textarea "x"
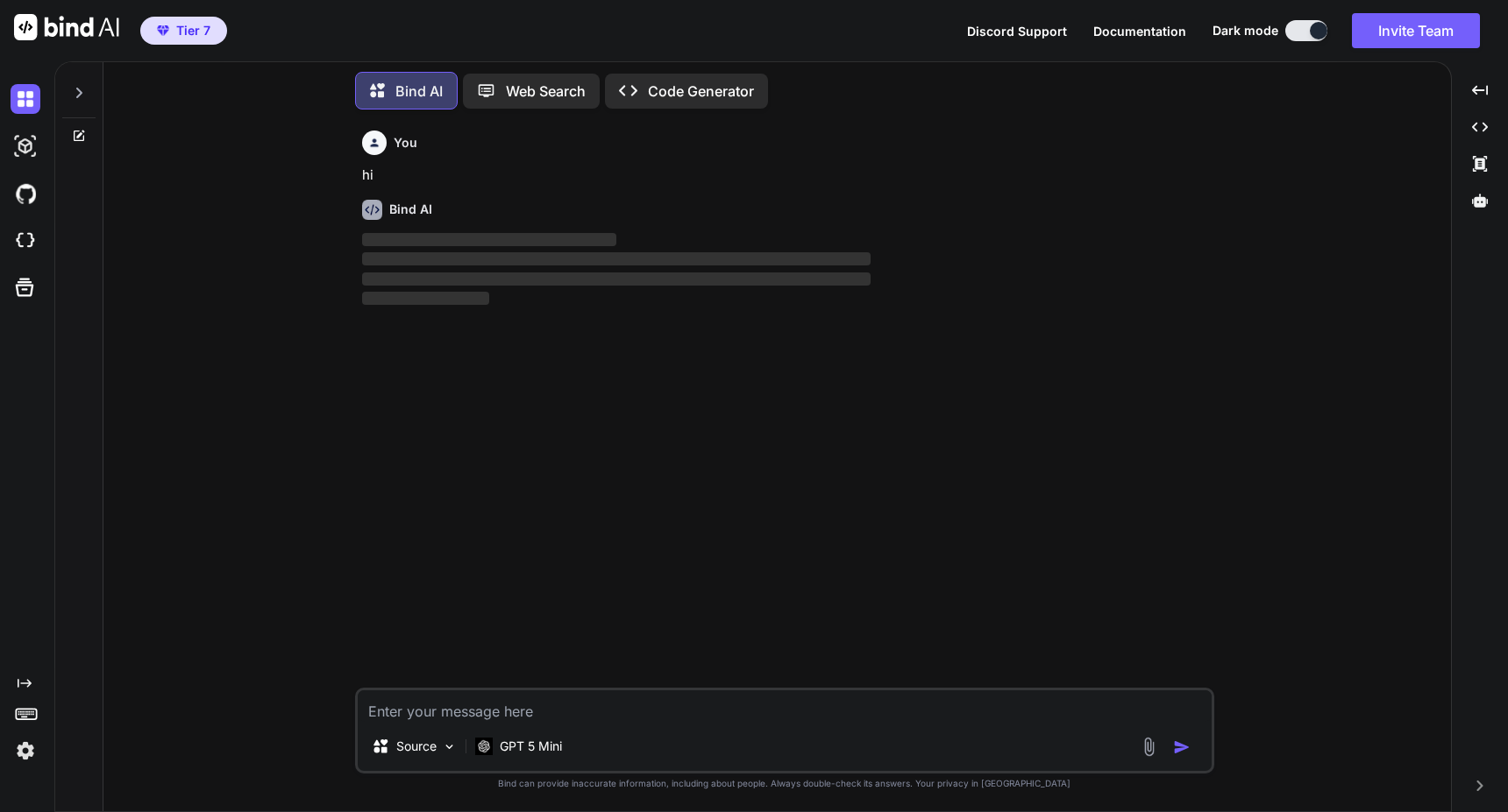
type textarea "x"
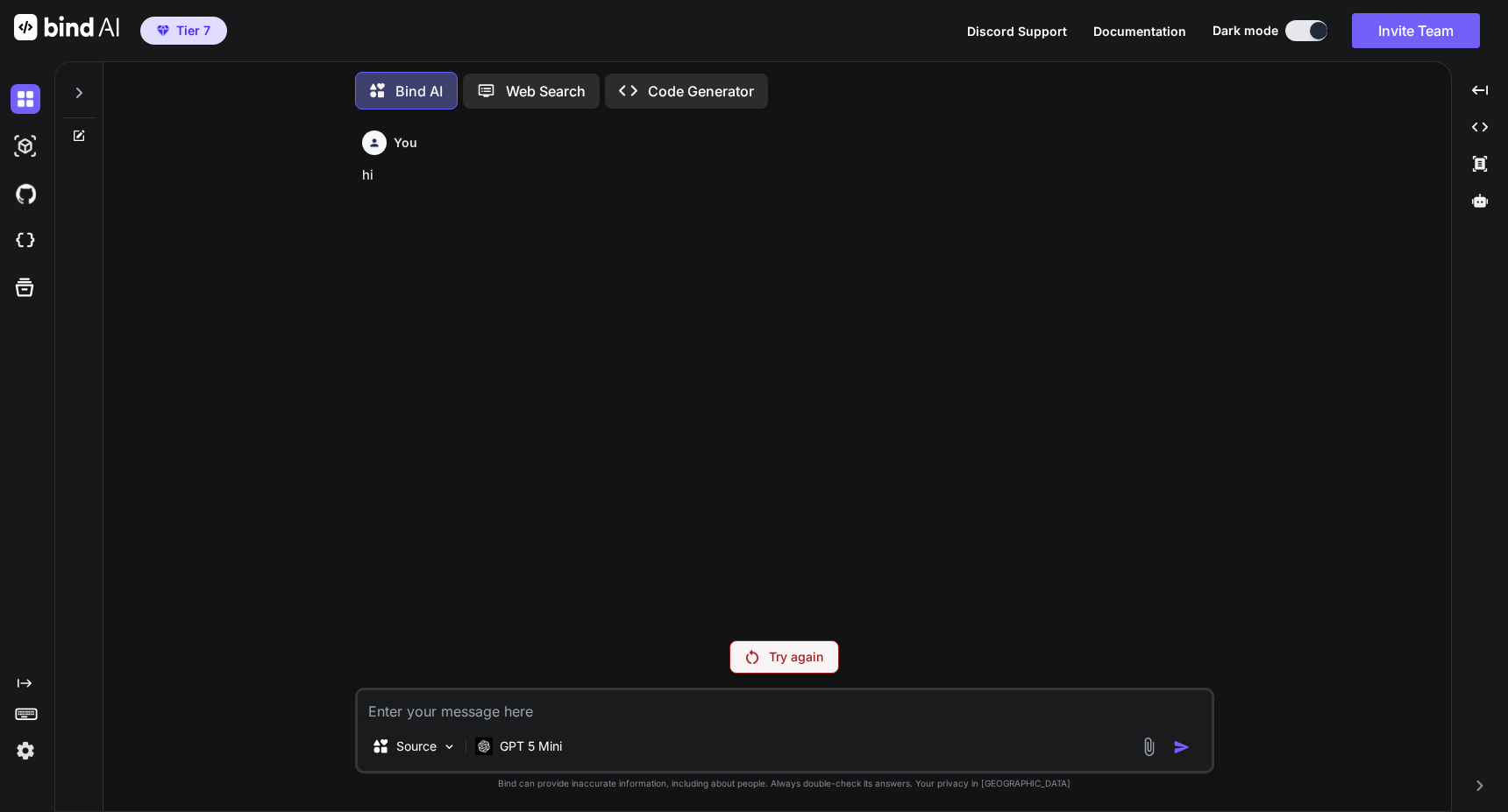
click at [751, 457] on div "You hi" at bounding box center [786, 375] width 855 height 503
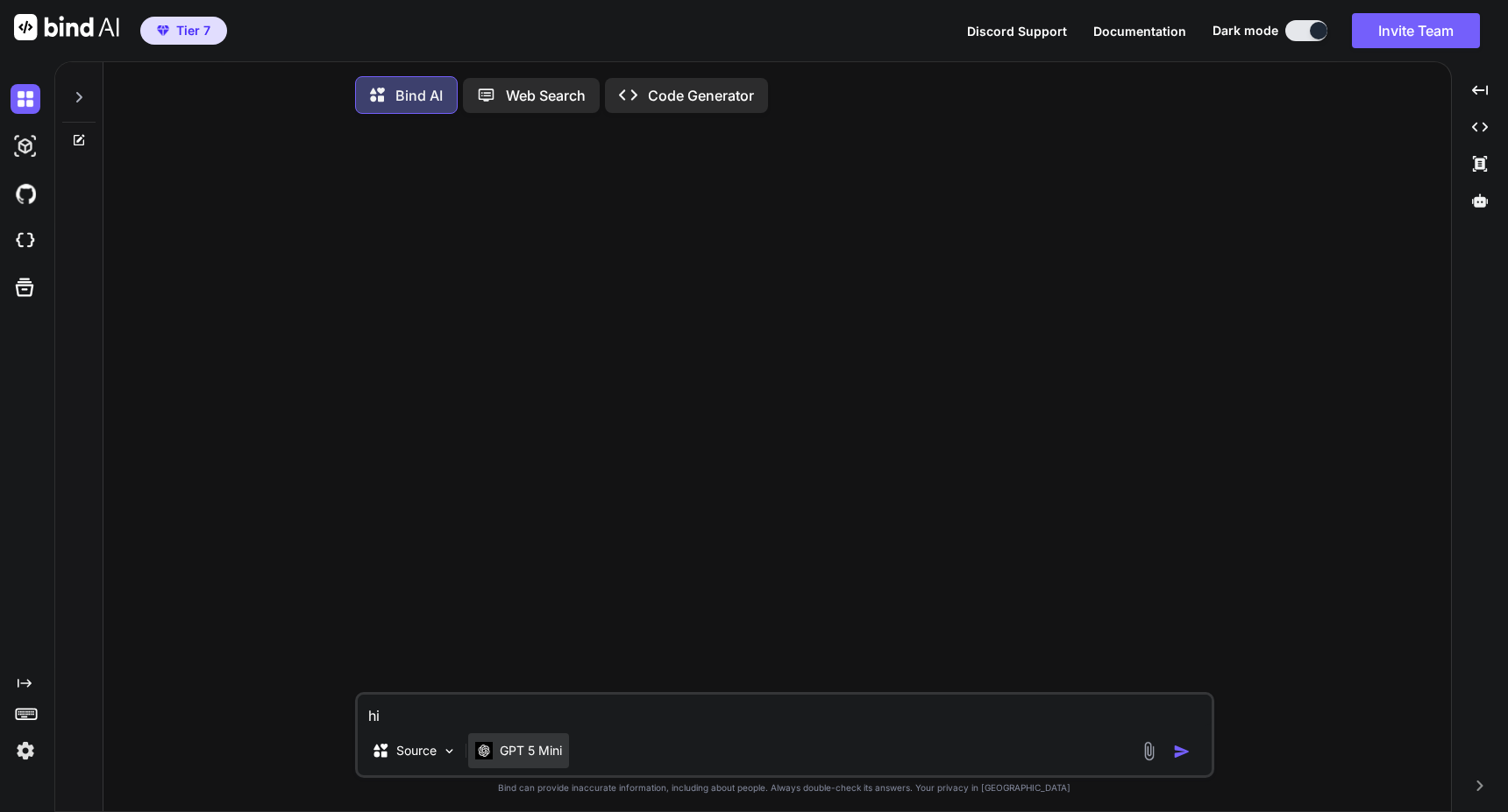
click at [557, 755] on p "GPT 5 Mini" at bounding box center [530, 751] width 62 height 18
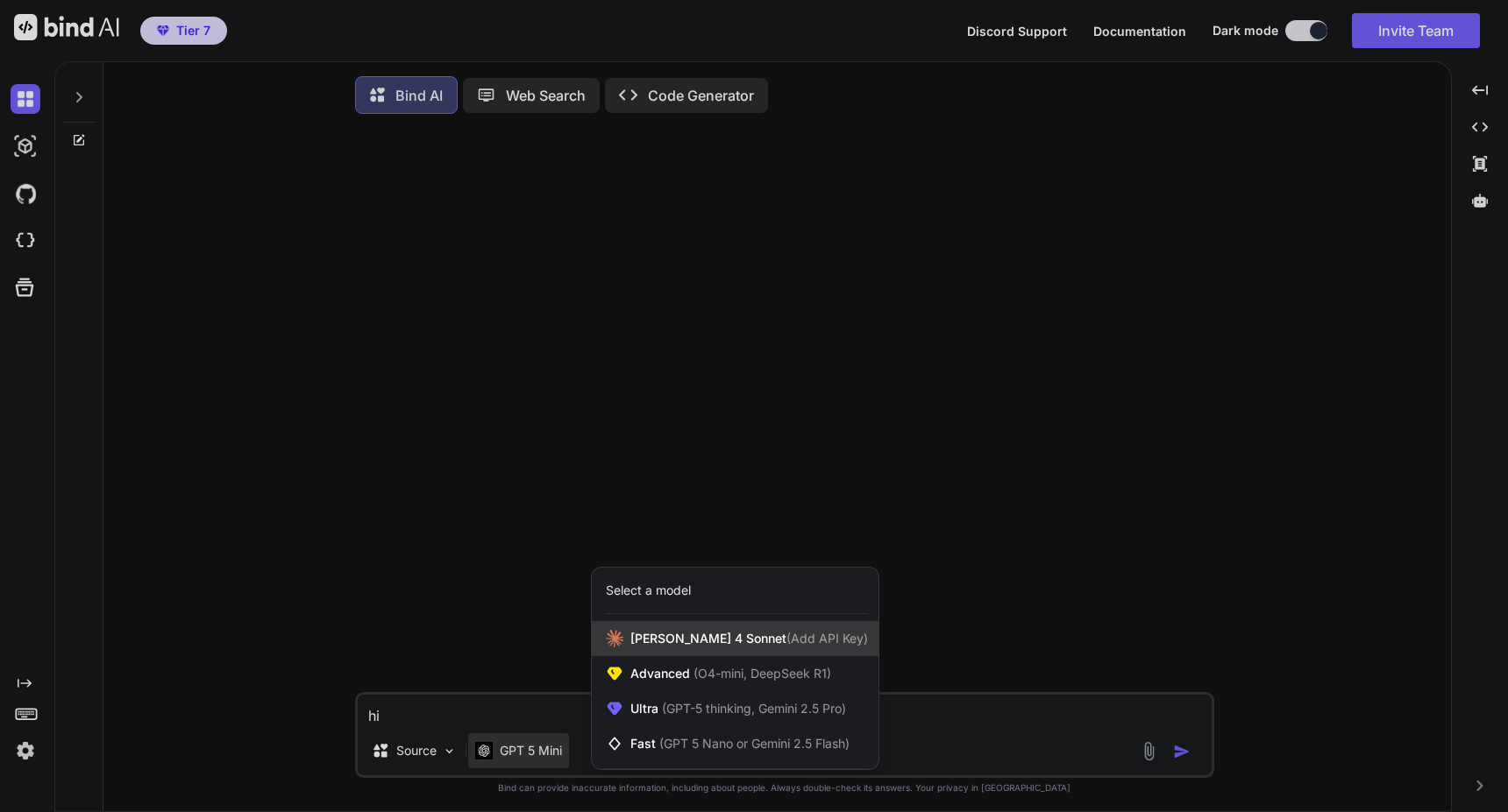
click at [699, 651] on div "Claude 4 Sonnet (Add API Key)" at bounding box center [734, 638] width 287 height 35
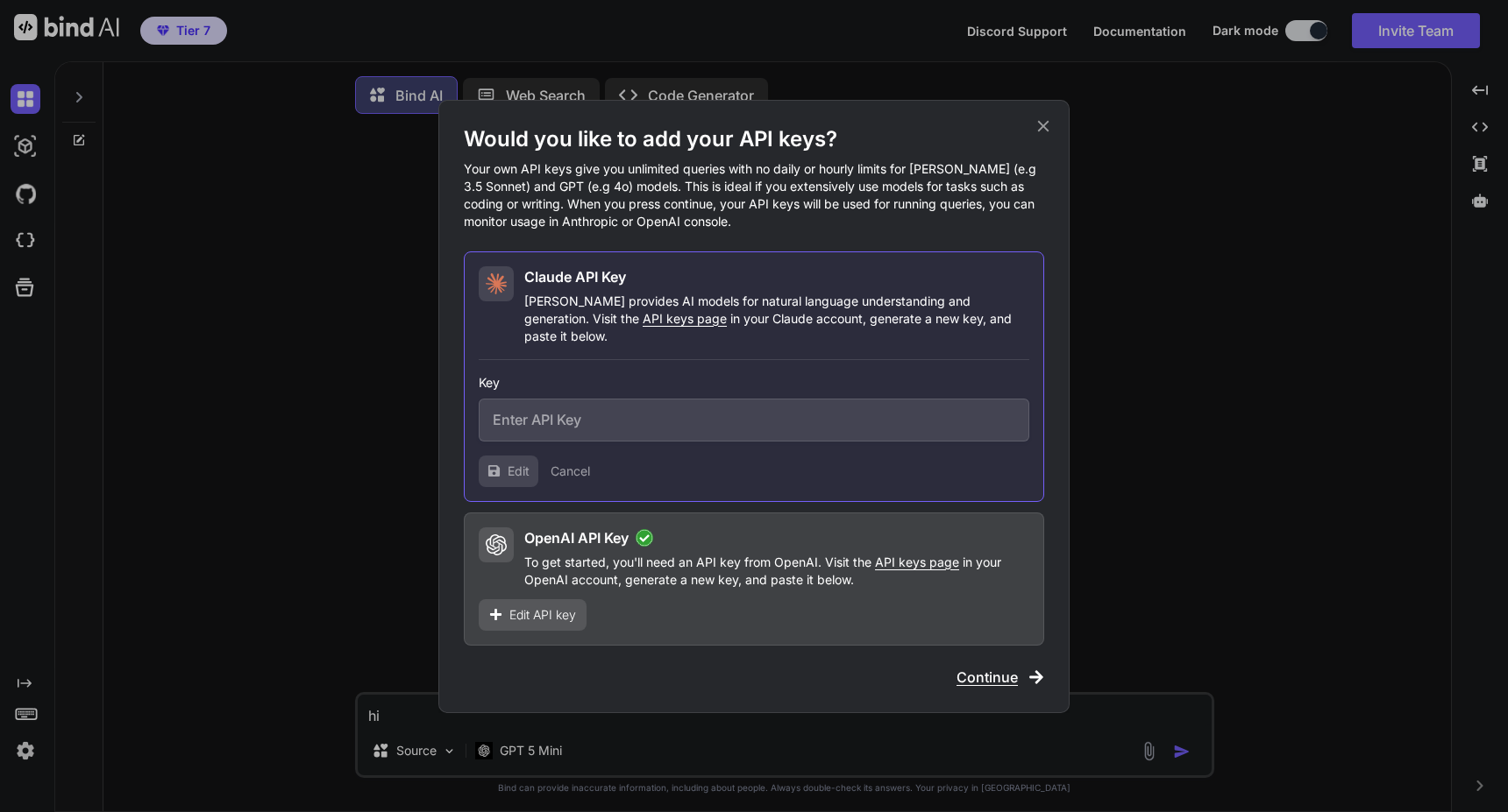
type textarea "x"
type input "sk-ant-api03-bRTbh9Wbm7grsk5loz35rlmB8qnMHfvZVpBl5fB_O-Dw5rcvVUEKUp0bvAMMOfdPLb…"
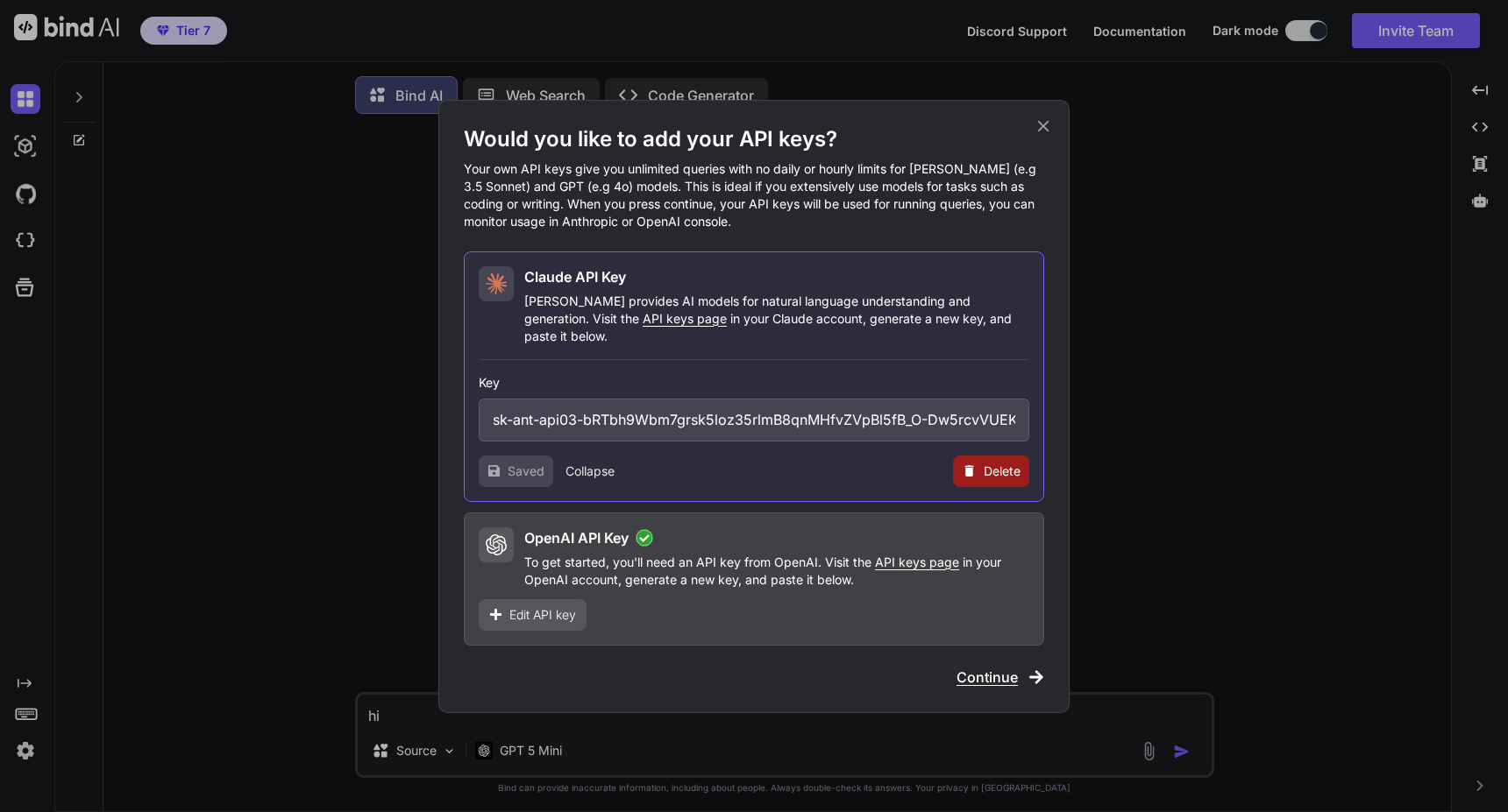
click at [996, 666] on span "Continue" at bounding box center [987, 677] width 61 height 21
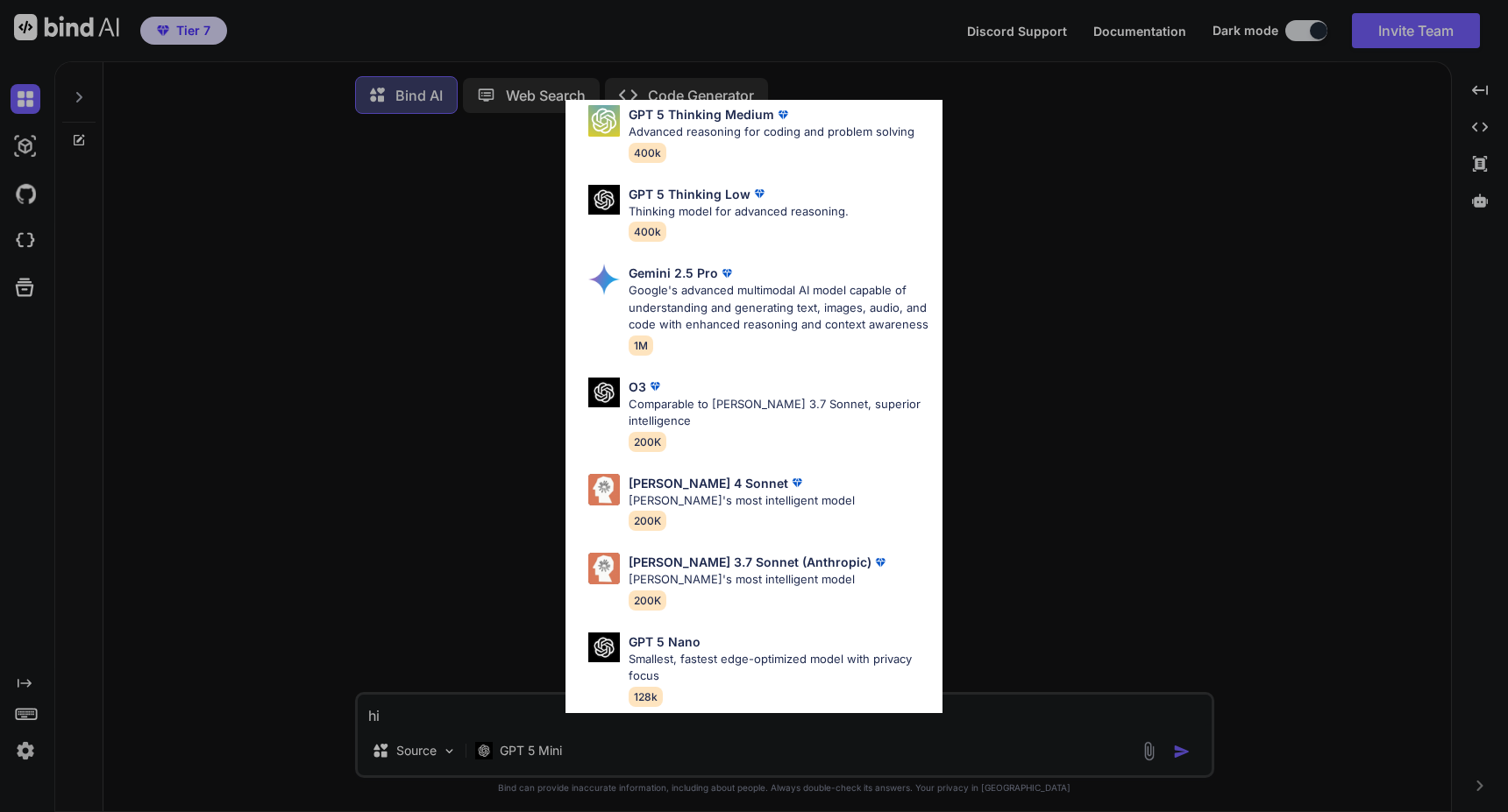
scroll to position [610, 0]
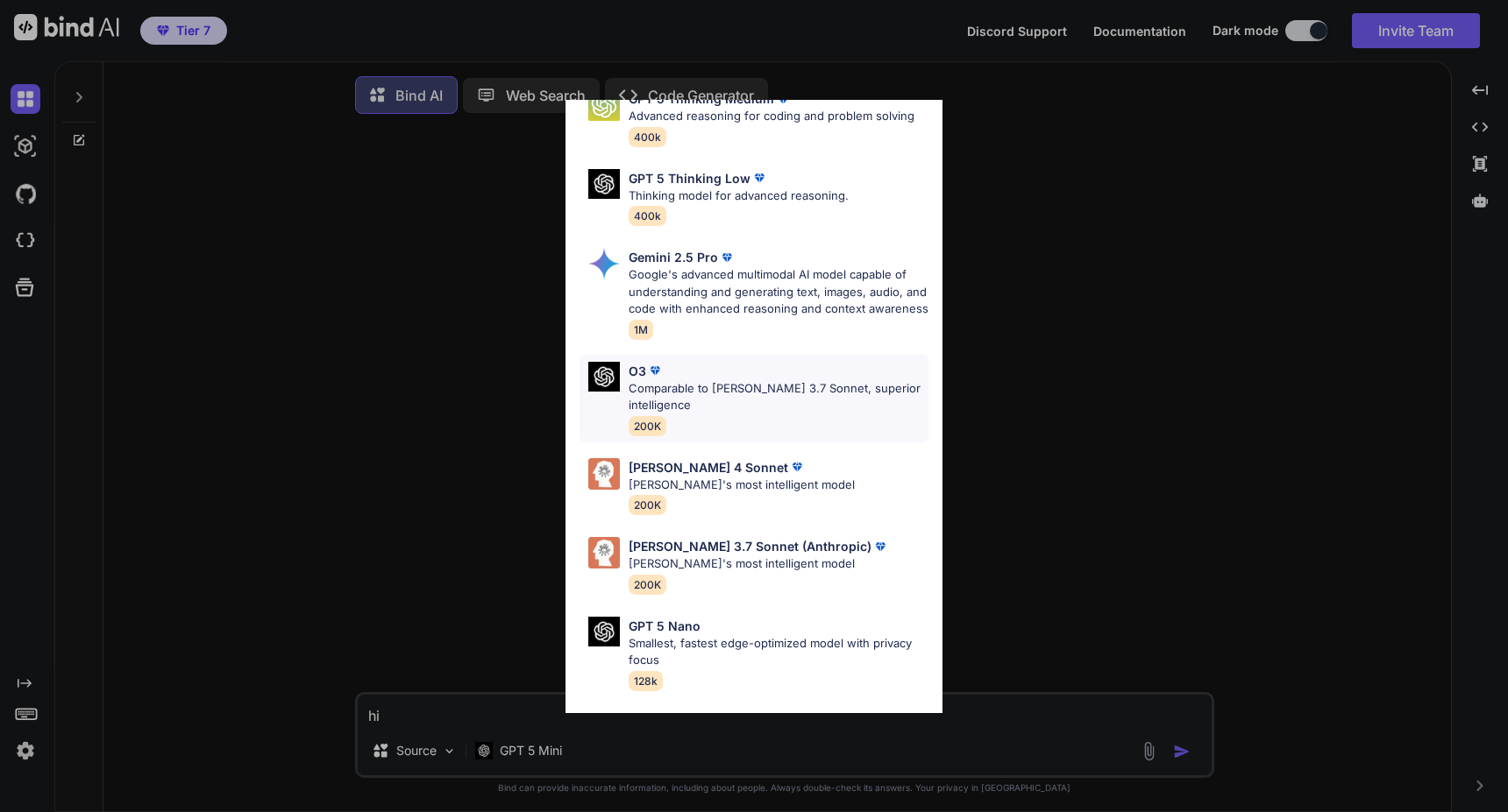
click at [728, 415] on p "Comparable to [PERSON_NAME] 3.7 Sonnet, superior intelligence" at bounding box center [778, 397] width 300 height 34
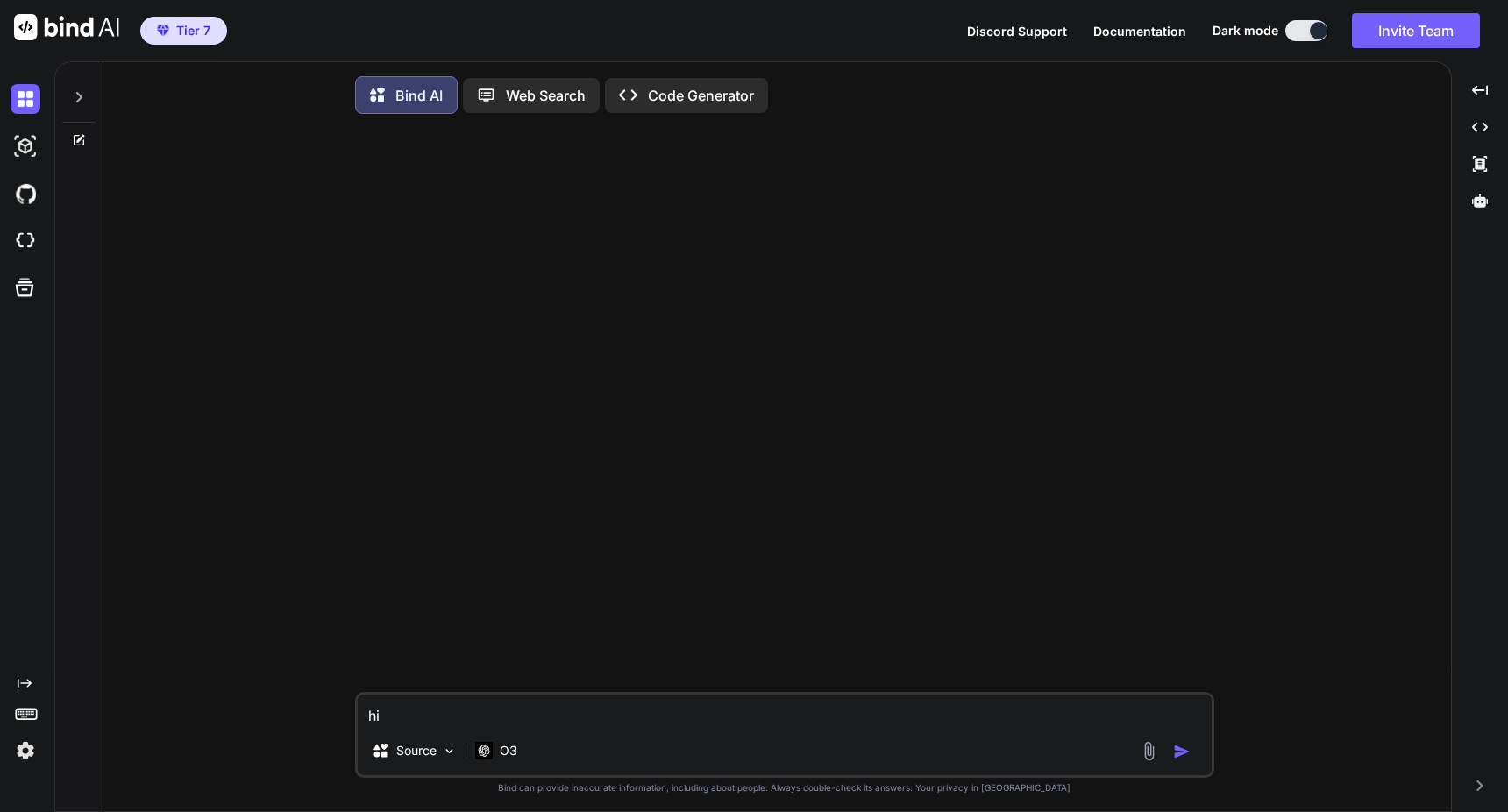
click at [642, 717] on textarea "hi" at bounding box center [785, 711] width 854 height 32
type textarea "x"
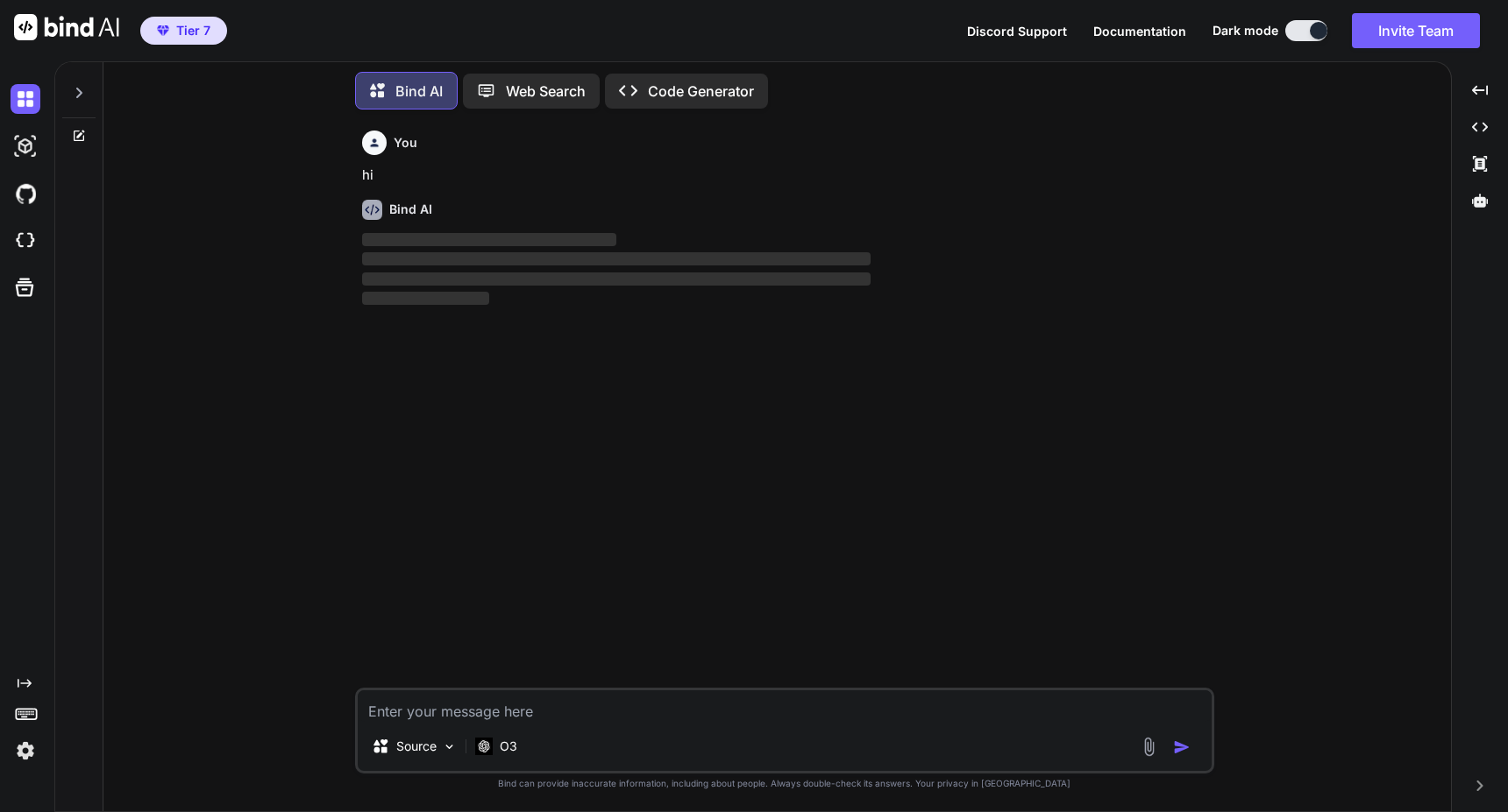
type textarea "x"
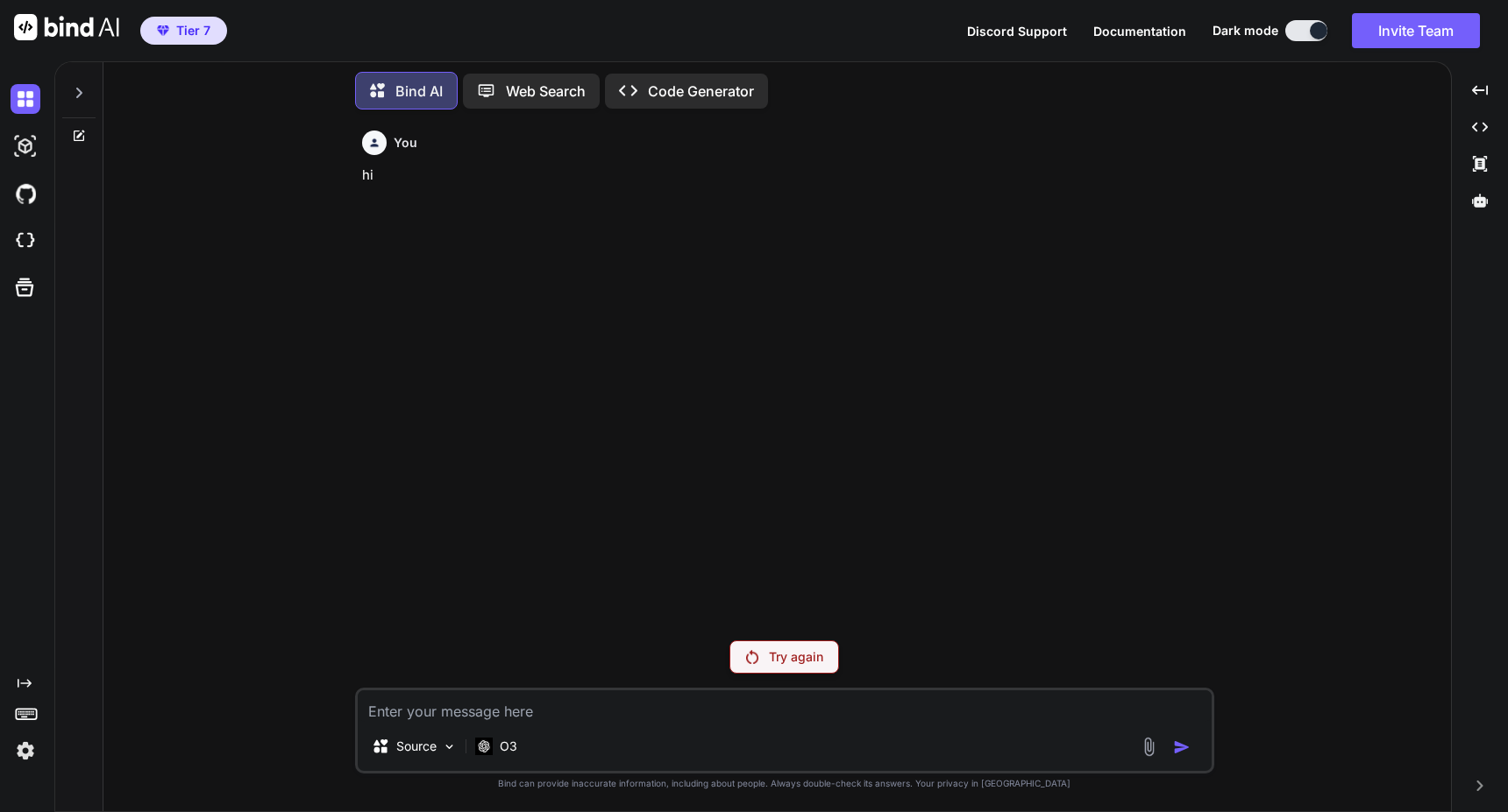
click at [28, 752] on img at bounding box center [25, 751] width 30 height 30
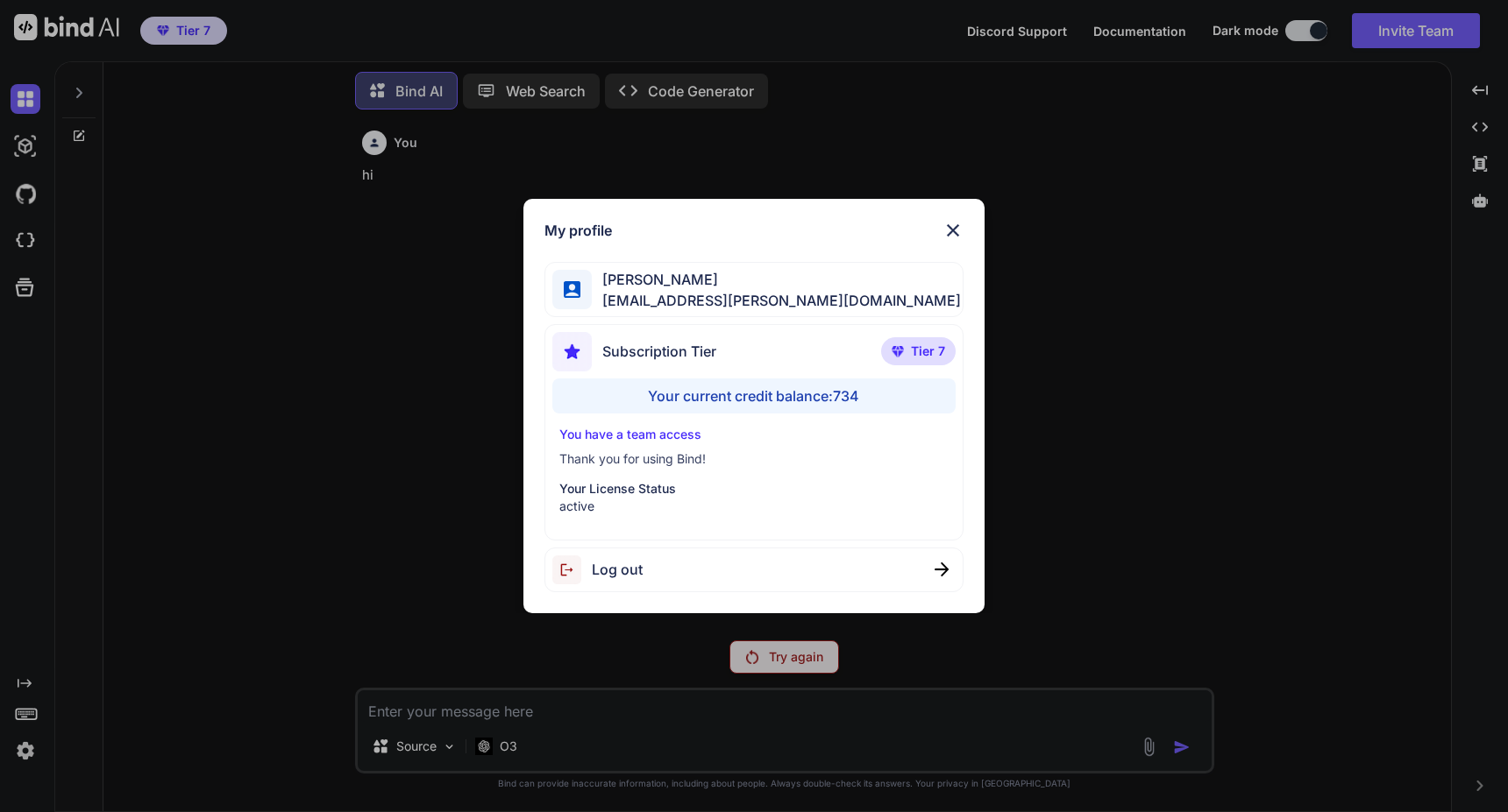
click at [579, 382] on div "Your current credit balance: 734" at bounding box center [754, 396] width 403 height 35
click at [502, 740] on div "My profile Ross Sivertsen mail@ross-sivertsen.com Subscription Tier Tier 7 Your…" at bounding box center [754, 406] width 1508 height 812
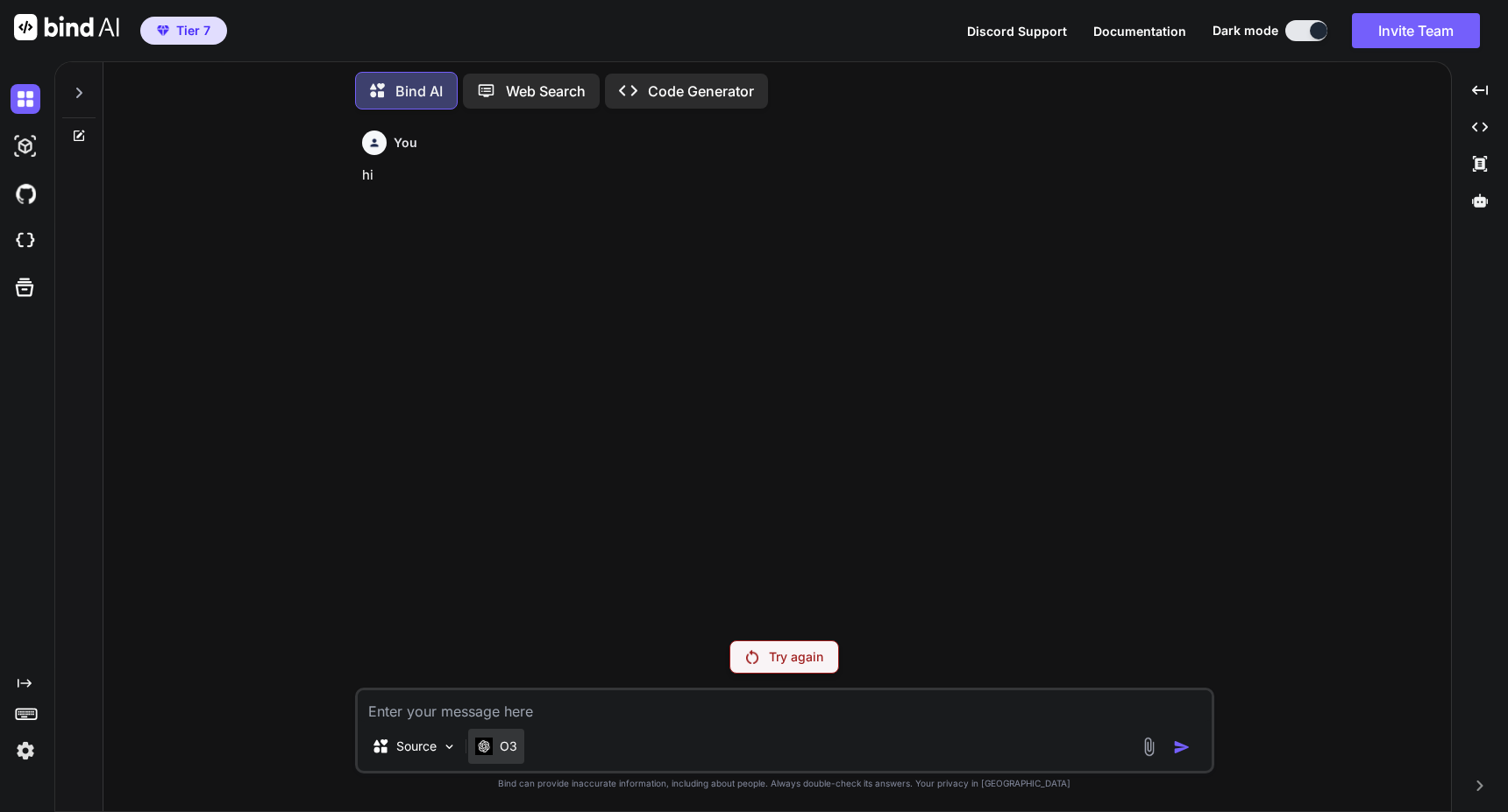
click at [514, 743] on p "O3" at bounding box center [508, 746] width 18 height 18
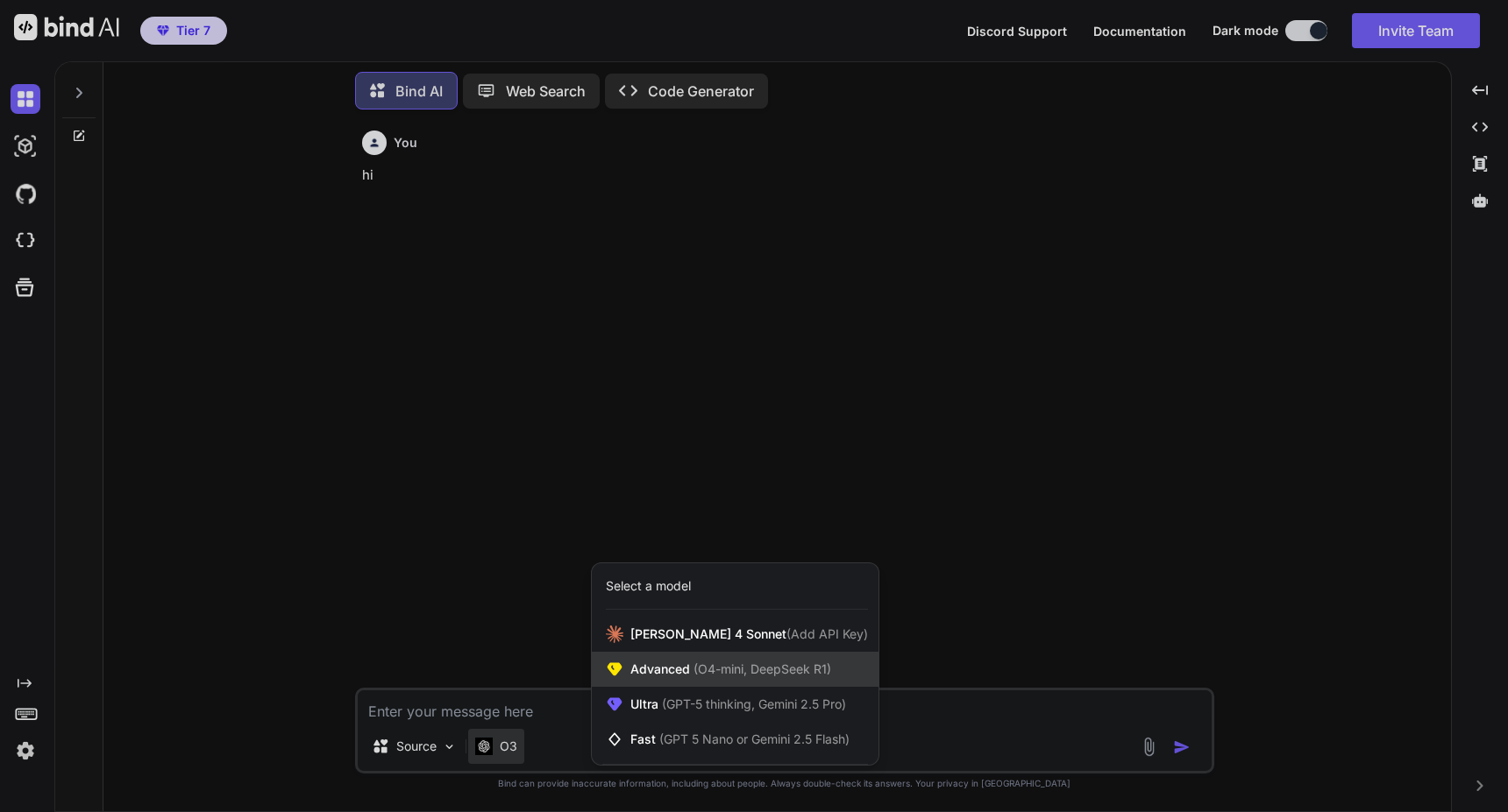
click at [672, 664] on span "Advanced (O4-mini, DeepSeek R1)" at bounding box center [731, 669] width 201 height 18
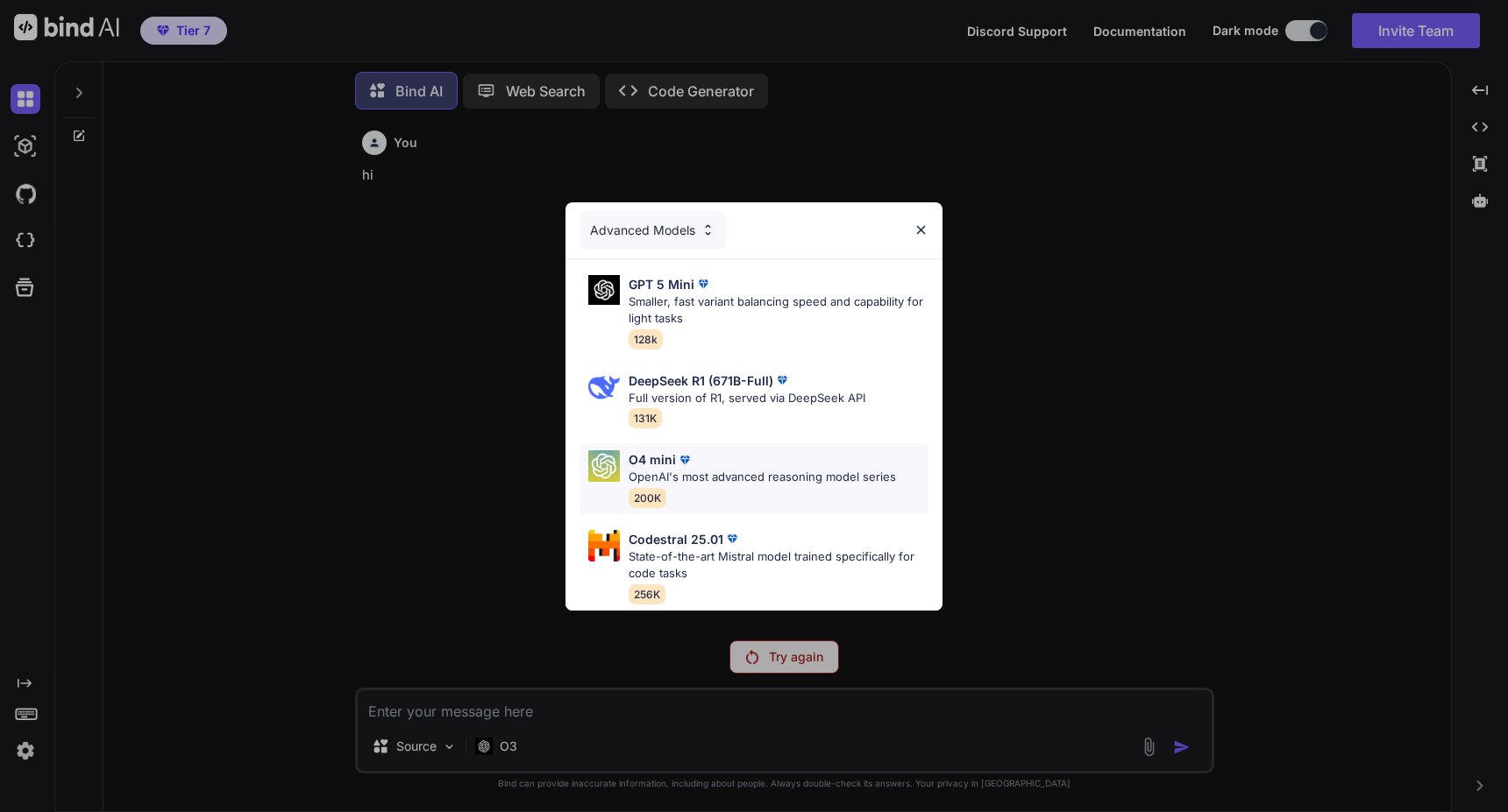
click at [682, 469] on p "OpenAI's most advanced reasoning model series" at bounding box center [762, 477] width 267 height 18
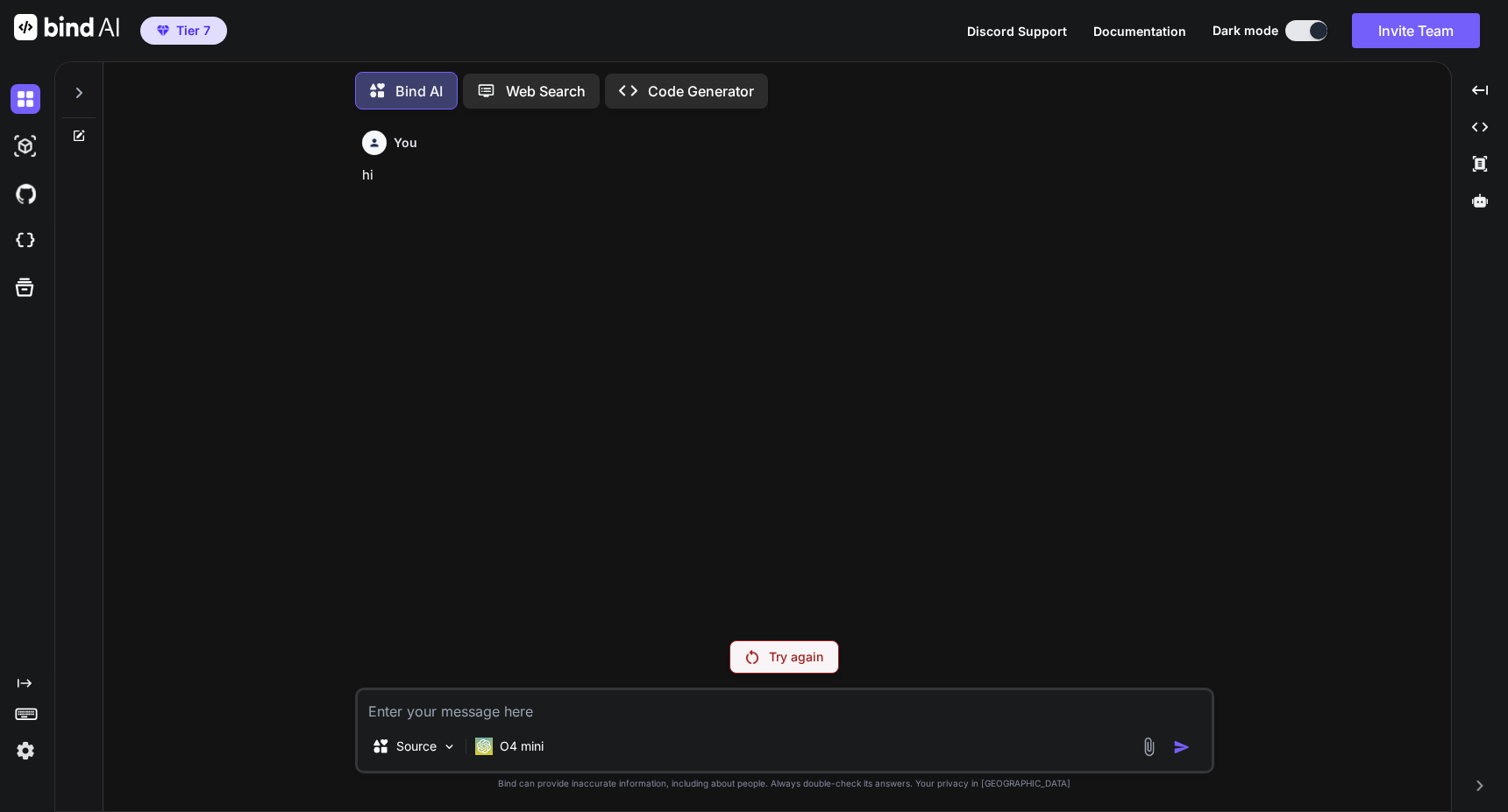
click at [669, 715] on textarea at bounding box center [785, 706] width 854 height 32
type textarea "hi"
click at [766, 673] on div "Try again" at bounding box center [784, 657] width 110 height 33
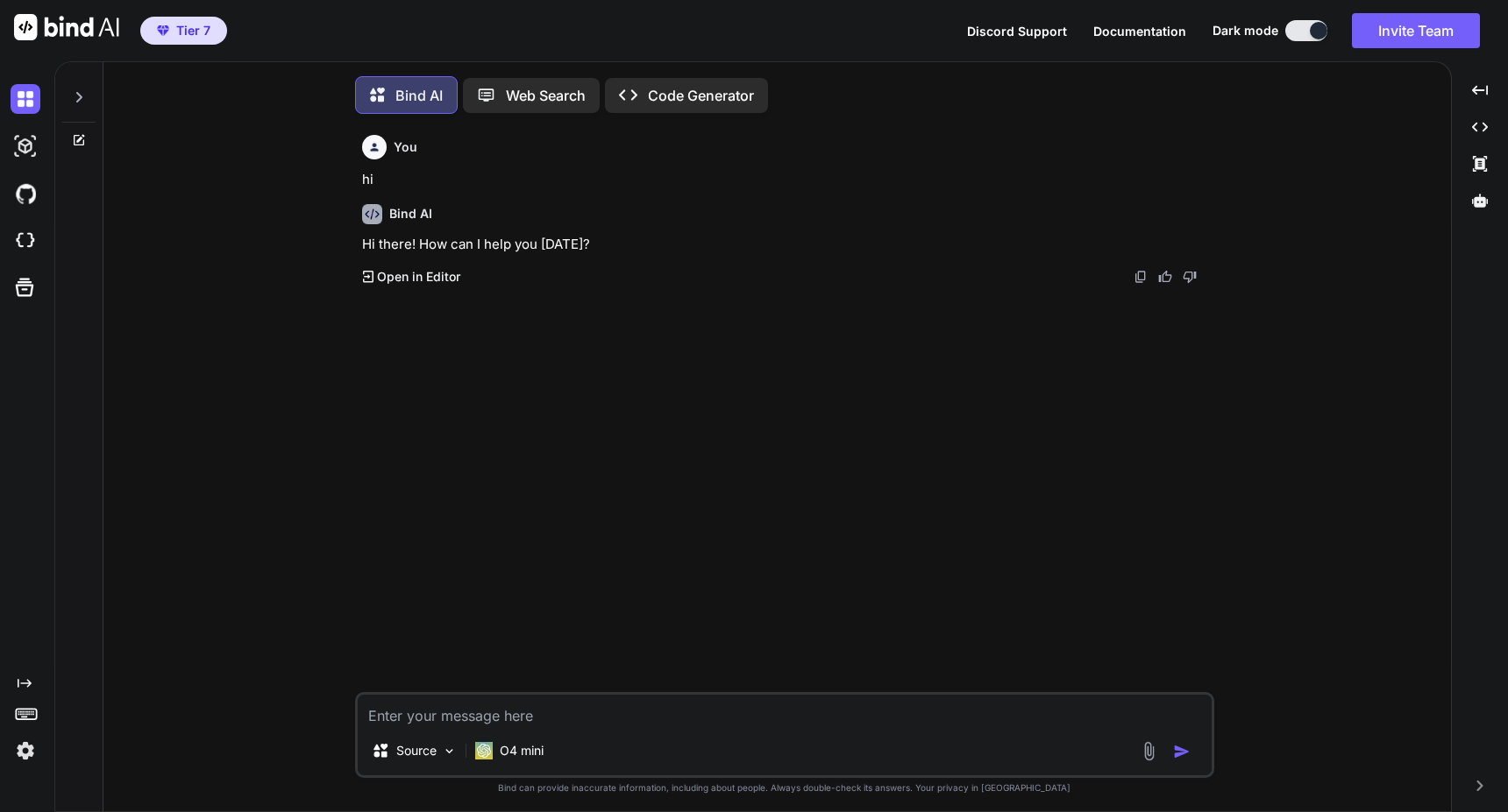
scroll to position [8, 0]
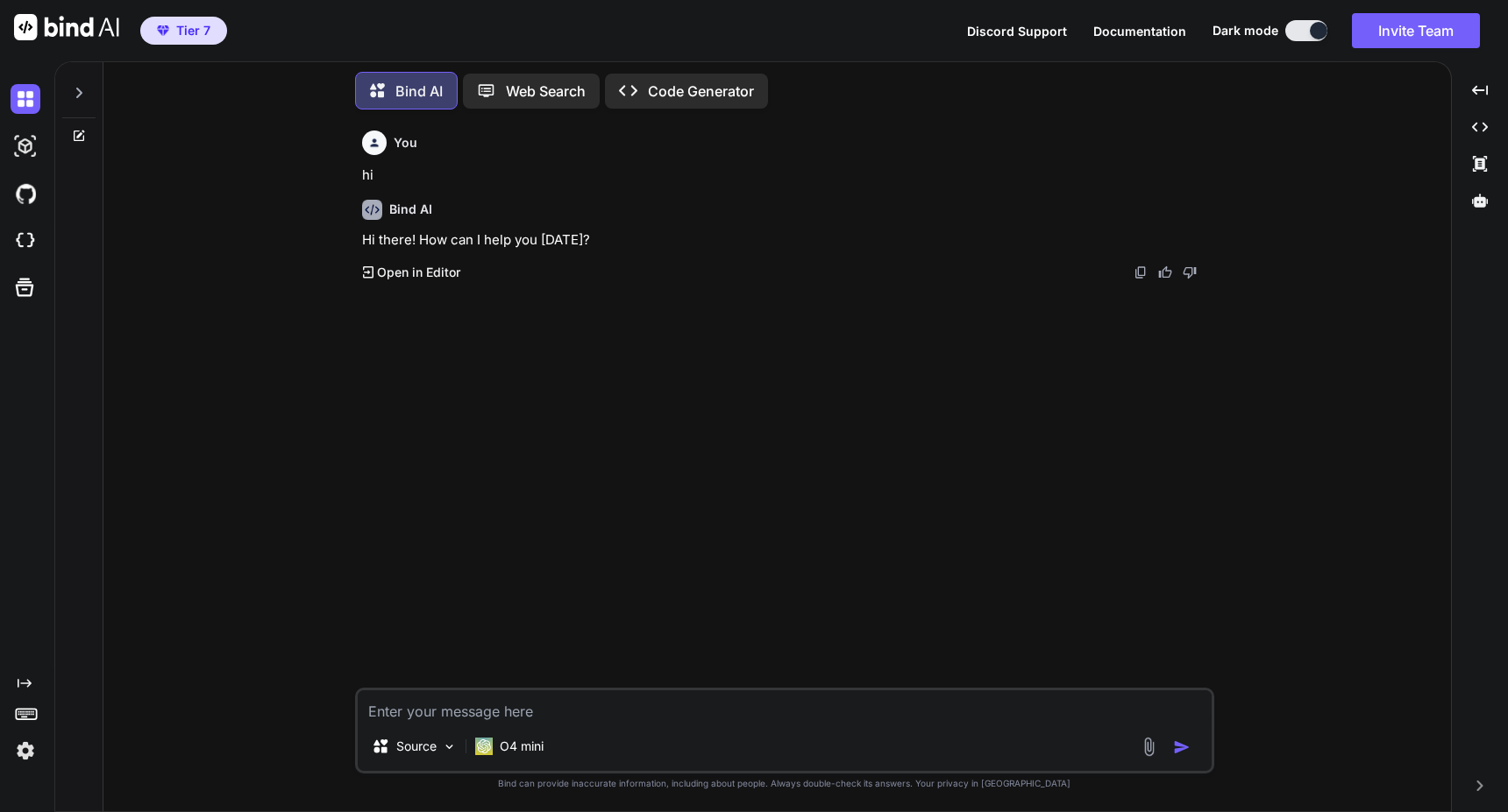
type textarea "x"
click at [603, 707] on textarea at bounding box center [785, 706] width 854 height 32
type textarea "h"
type textarea "x"
type textarea "hi"
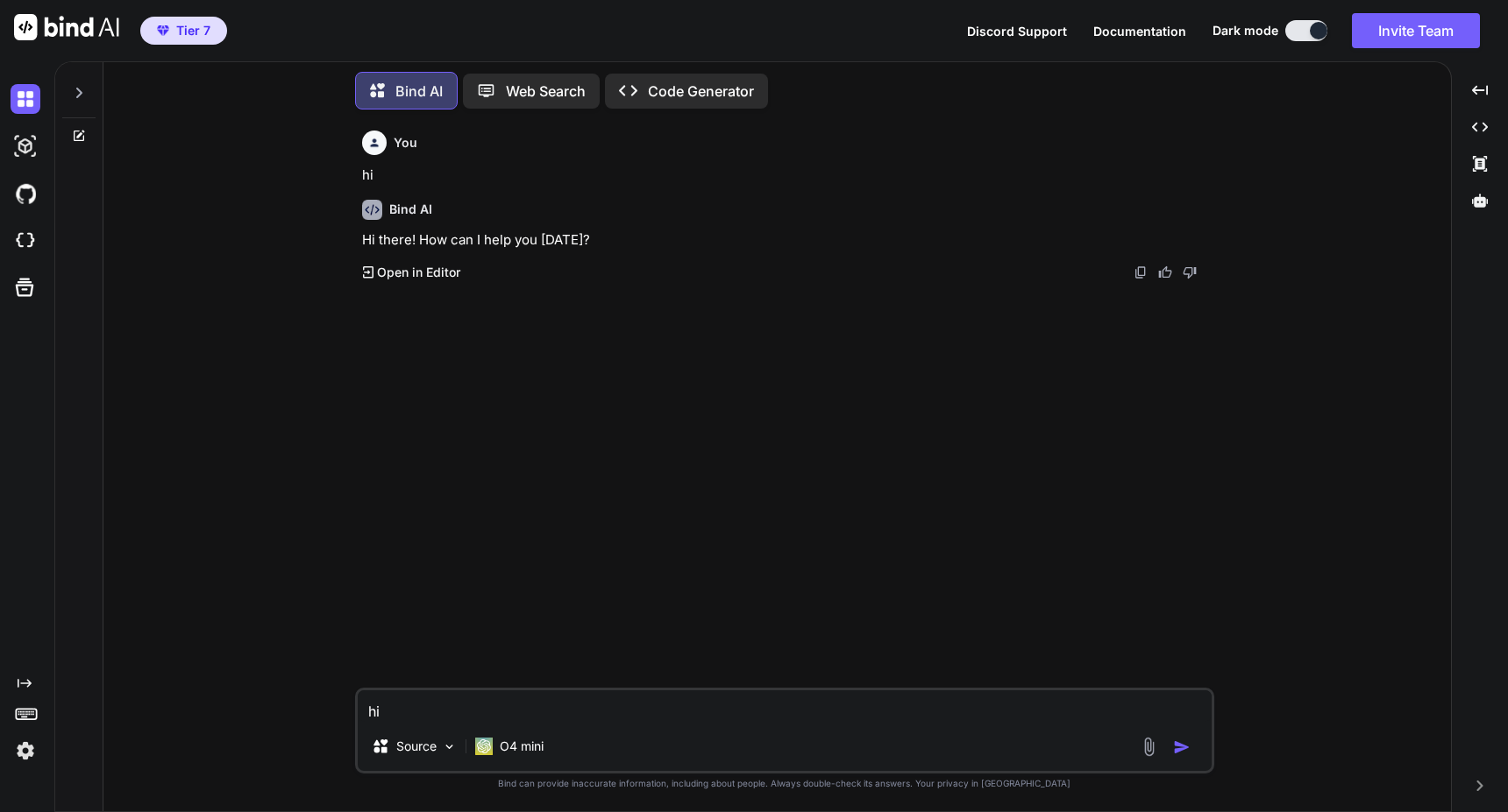
type textarea "x"
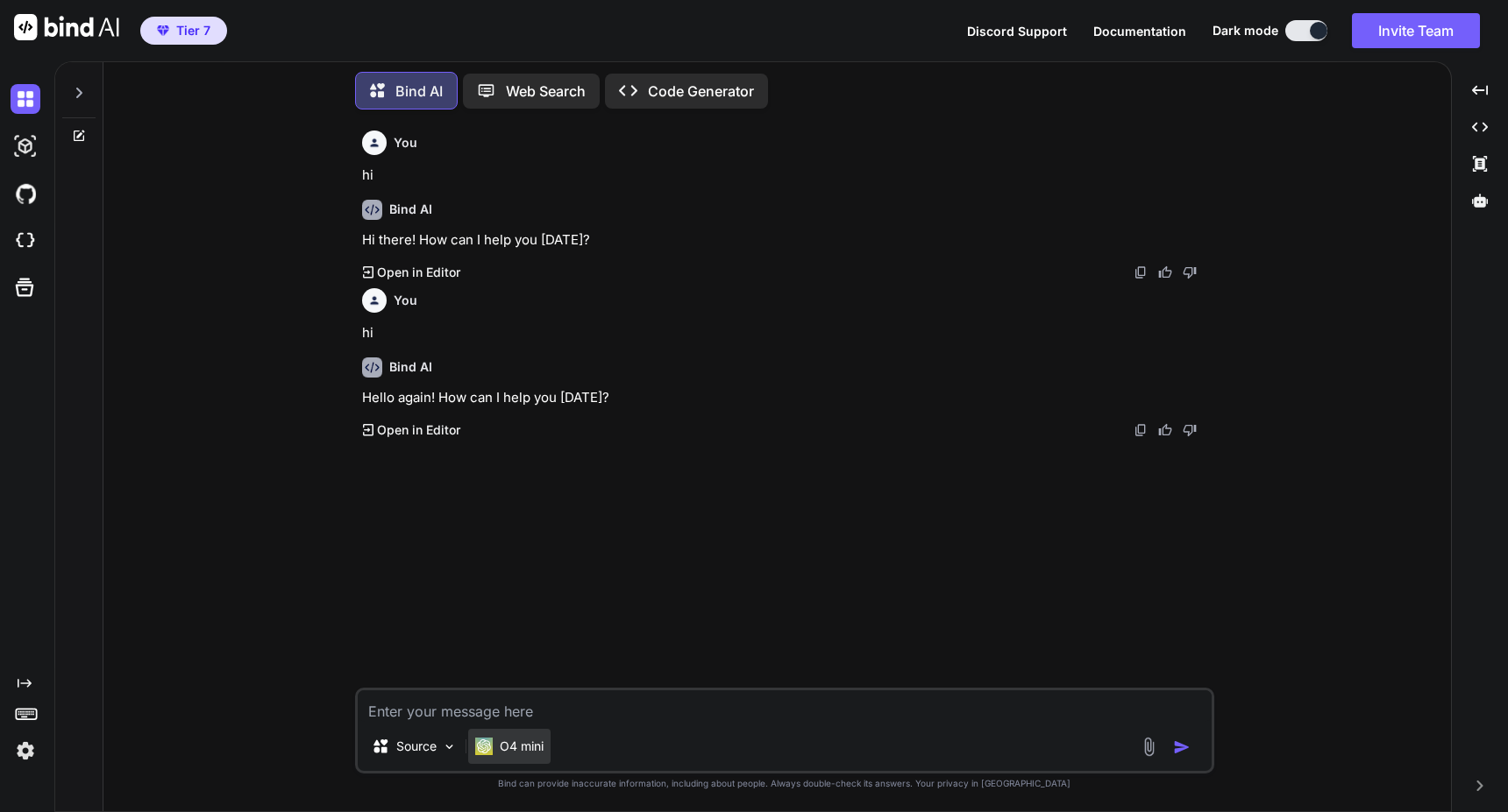
click at [500, 749] on p "O4 mini" at bounding box center [521, 746] width 44 height 18
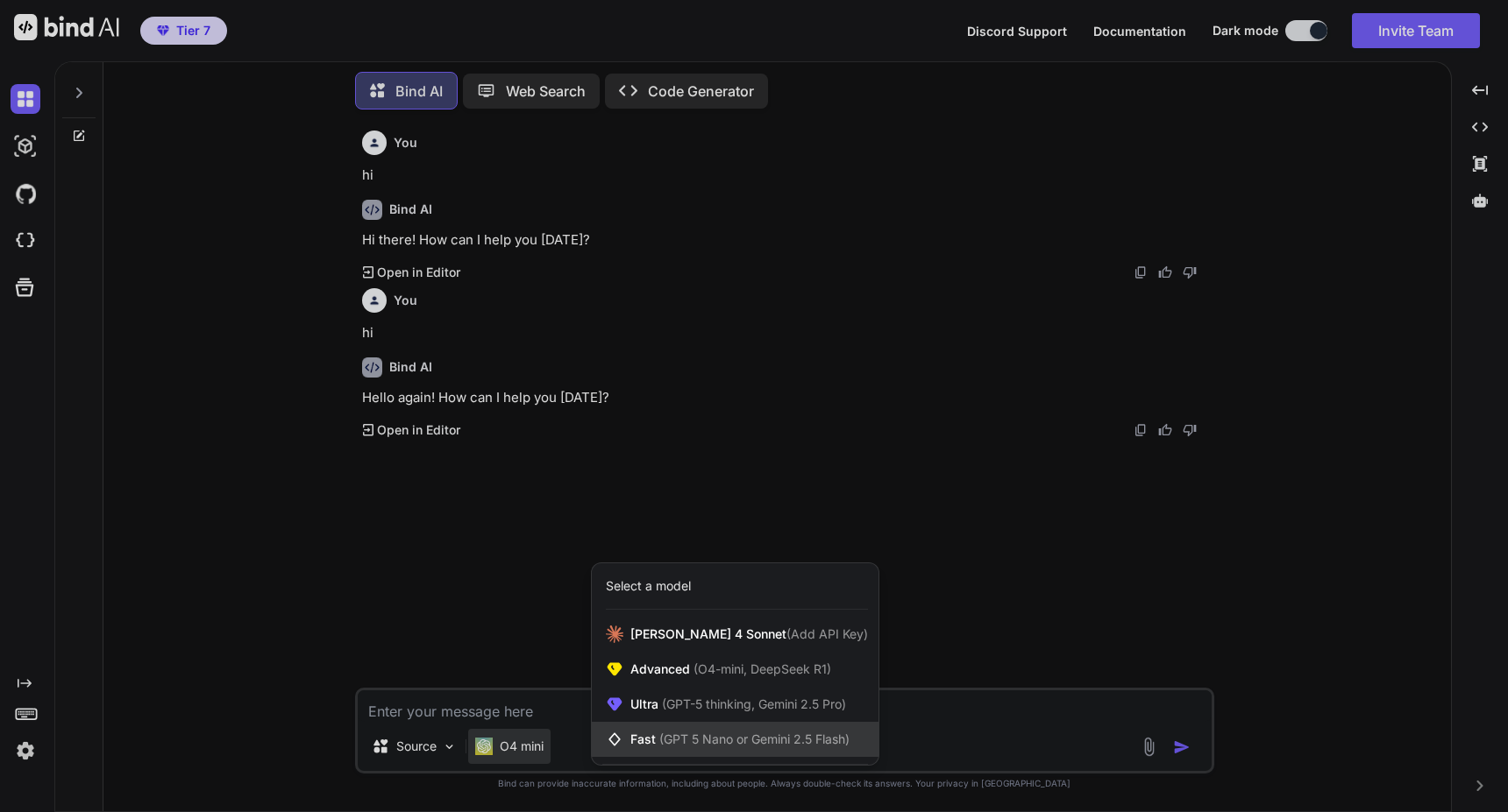
click at [665, 730] on span "Fast (GPT 5 Nano or Gemini 2.5 Flash)" at bounding box center [740, 739] width 219 height 18
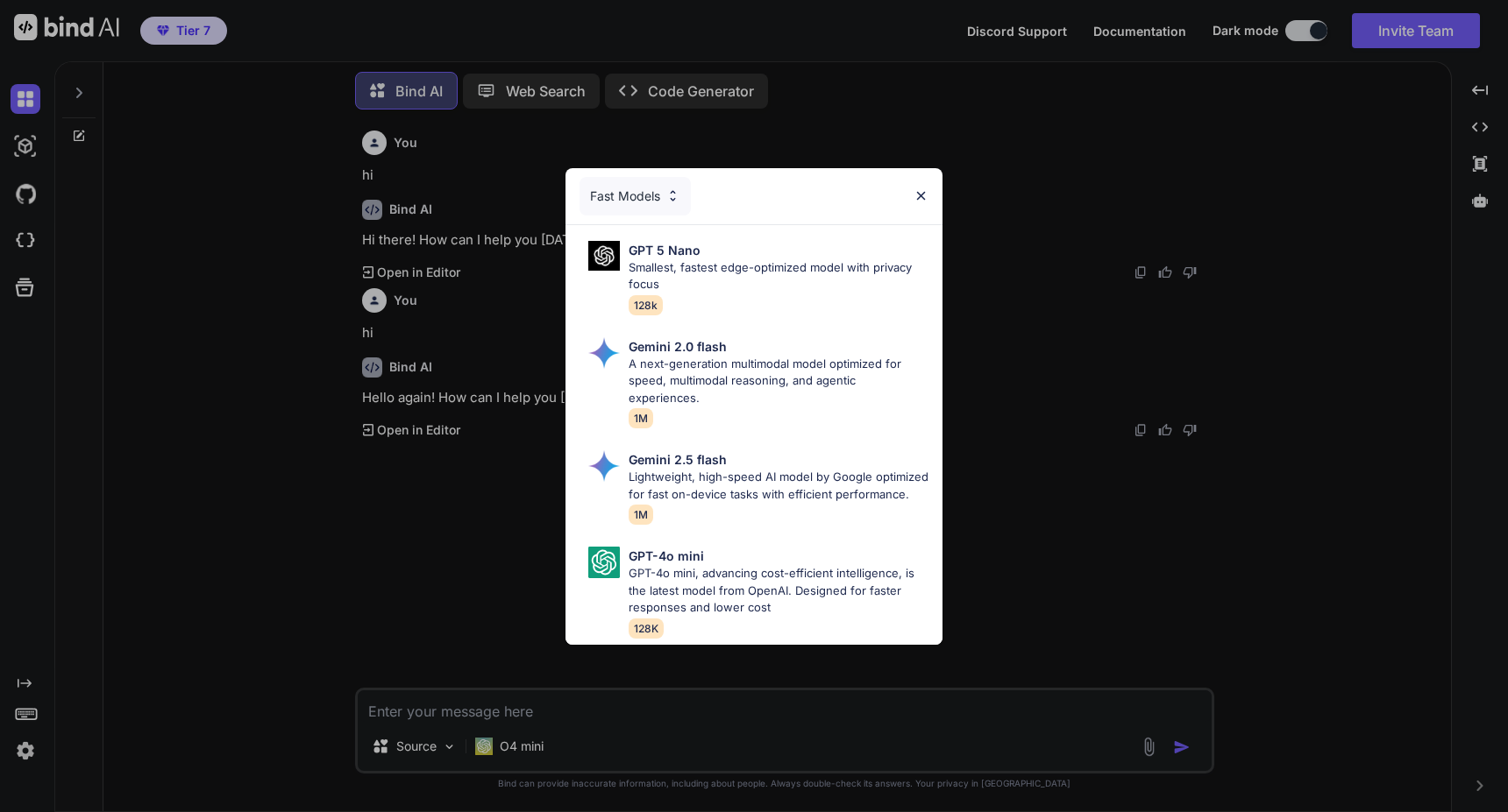
click at [661, 188] on div "Fast Models" at bounding box center [635, 197] width 111 height 39
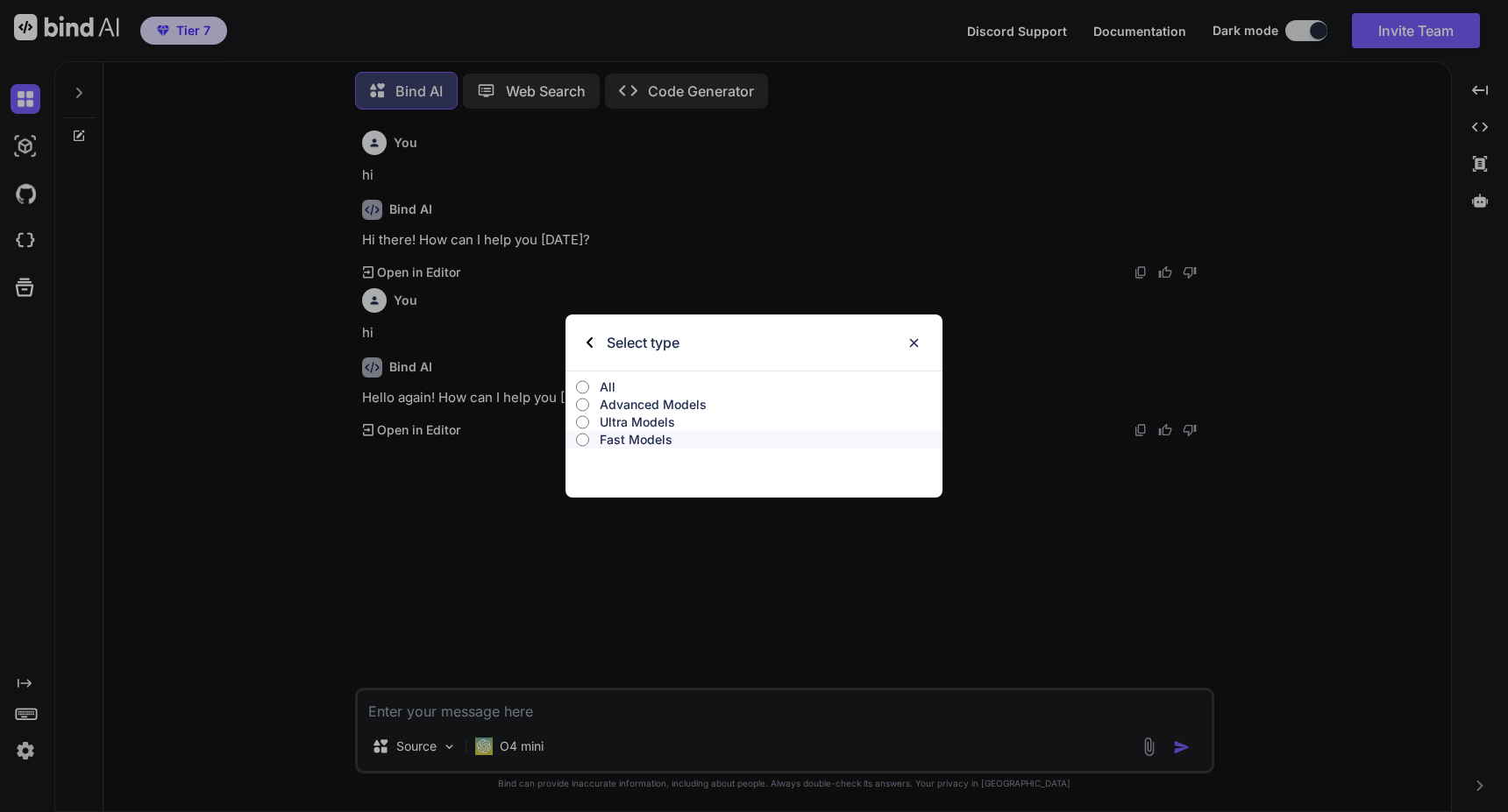
click at [622, 378] on div "All" at bounding box center [754, 383] width 377 height 24
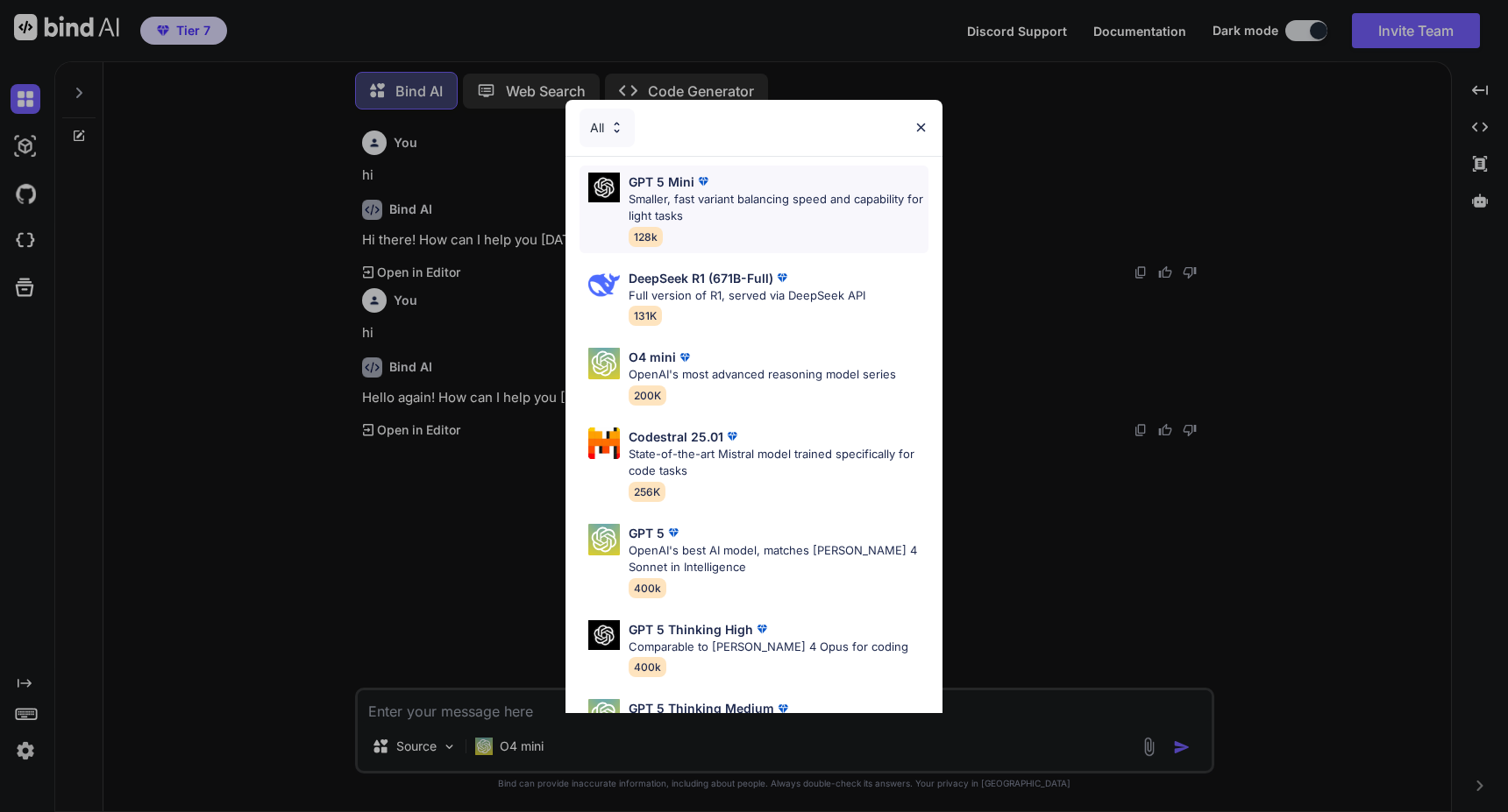
click at [732, 215] on p "Smaller, fast variant balancing speed and capability for light tasks" at bounding box center [778, 208] width 300 height 34
type textarea "x"
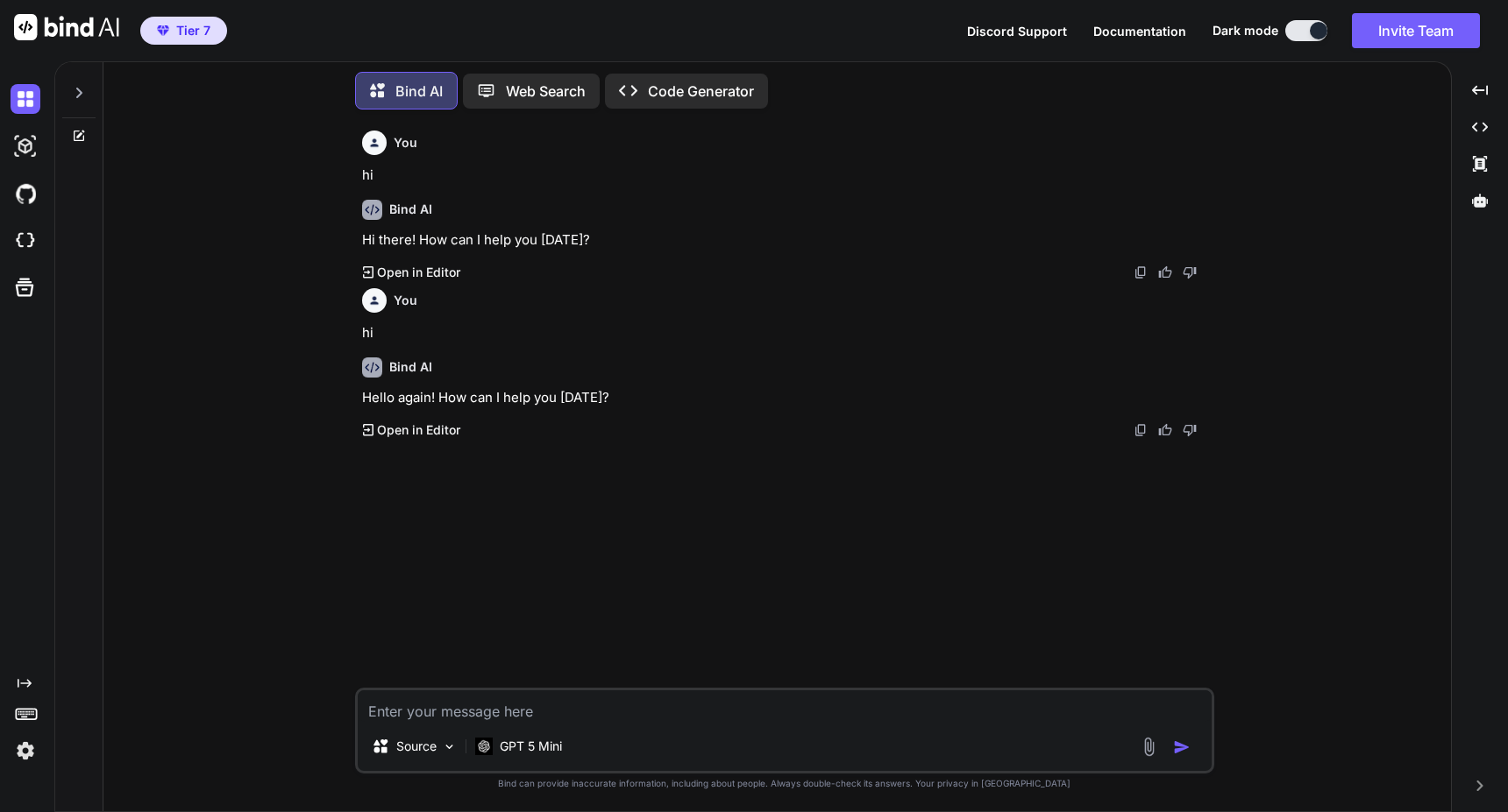
click at [655, 709] on textarea at bounding box center [785, 706] width 854 height 32
type textarea "c"
type textarea "x"
type textarea "ca"
type textarea "x"
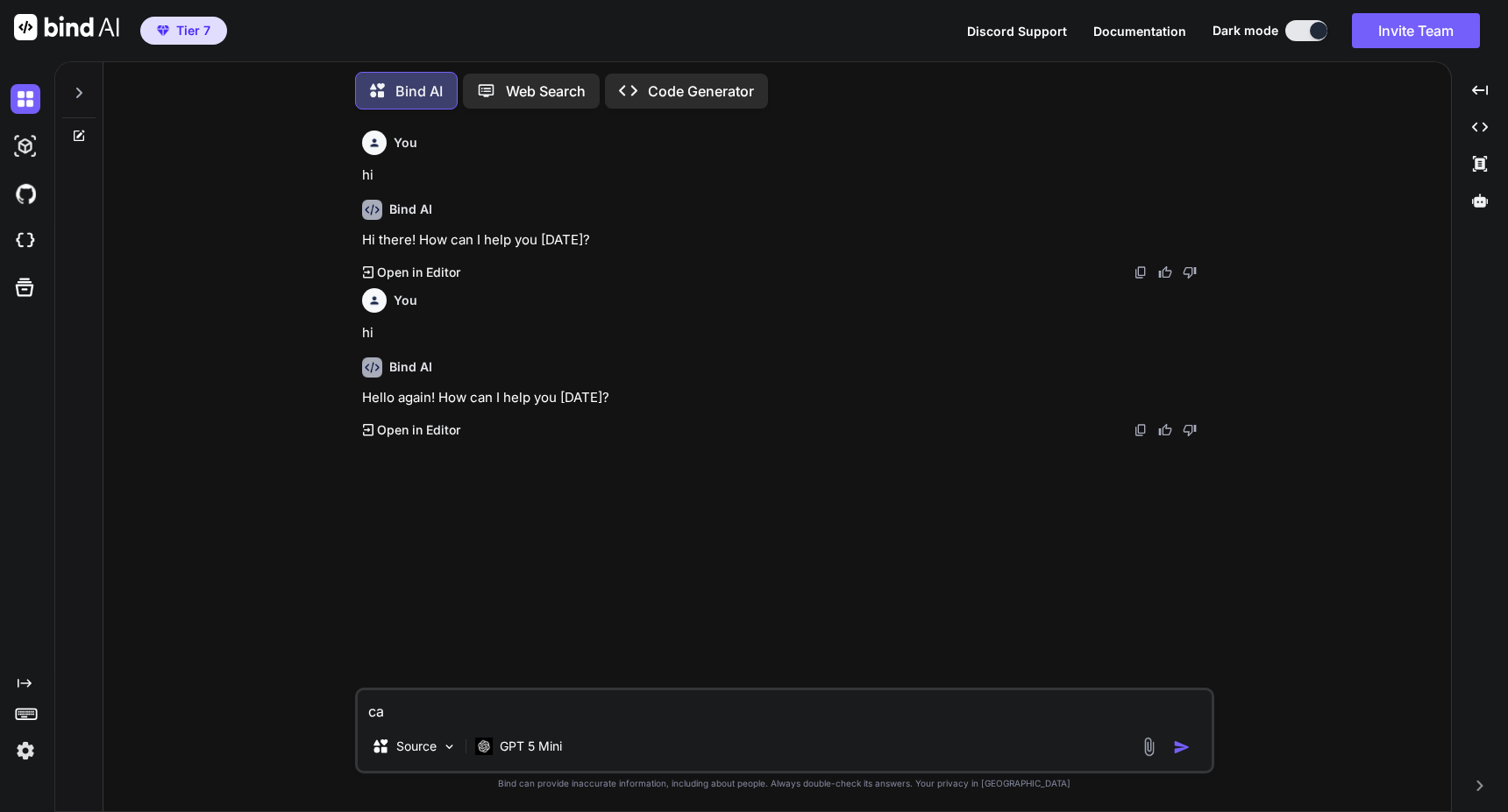
type textarea "can"
type textarea "x"
type textarea "can"
type textarea "x"
type textarea "can y"
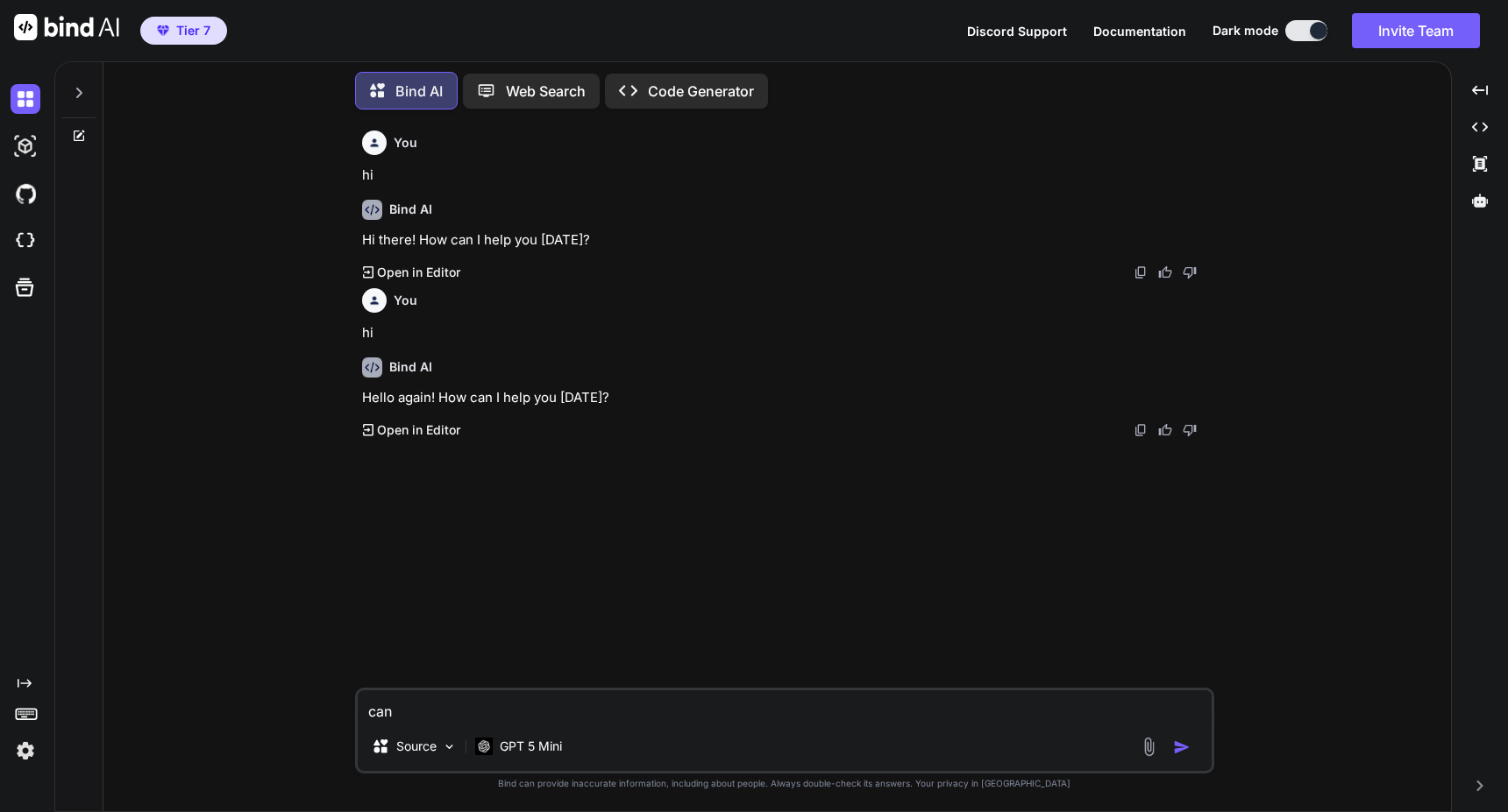
type textarea "x"
type textarea "can yo"
type textarea "x"
type textarea "can you"
type textarea "x"
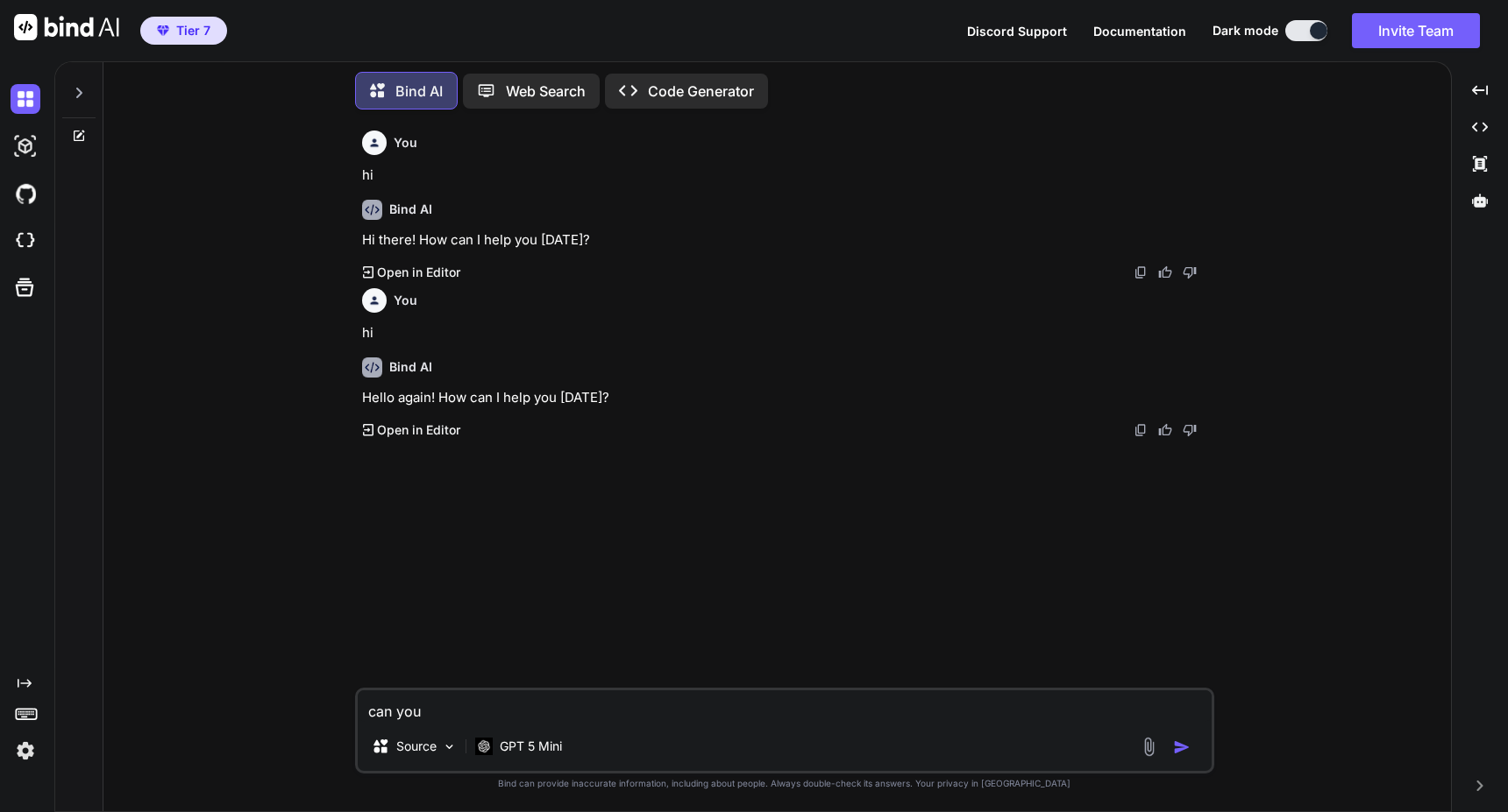
type textarea "can you"
type textarea "x"
type textarea "can you h"
type textarea "x"
type textarea "can you he"
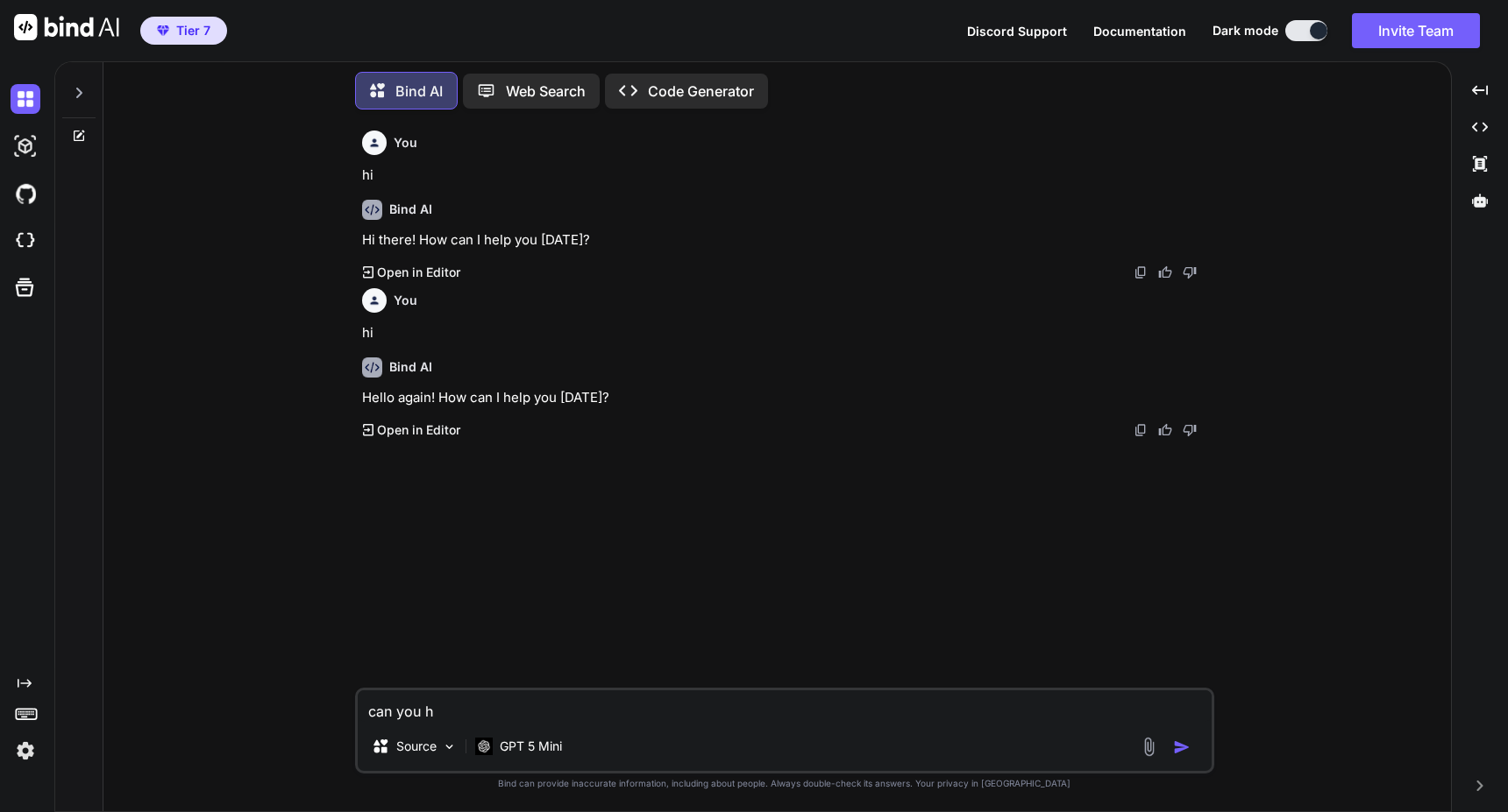
type textarea "x"
type textarea "can you help me"
type textarea "x"
type textarea "can you help me"
type textarea "x"
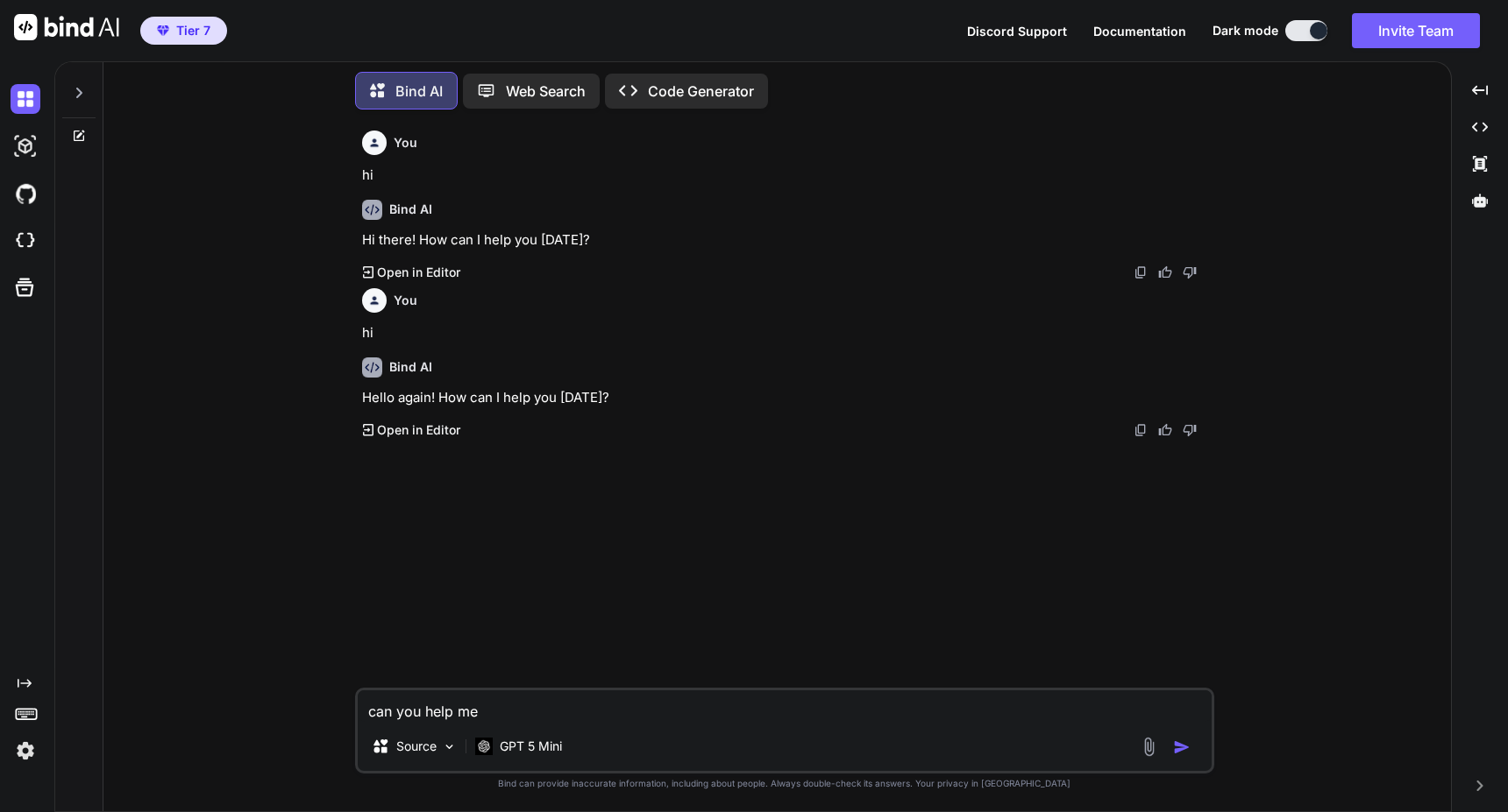
type textarea "can you help me b"
type textarea "x"
type textarea "can you help me bu"
type textarea "x"
type textarea "can you help me [PERSON_NAME]"
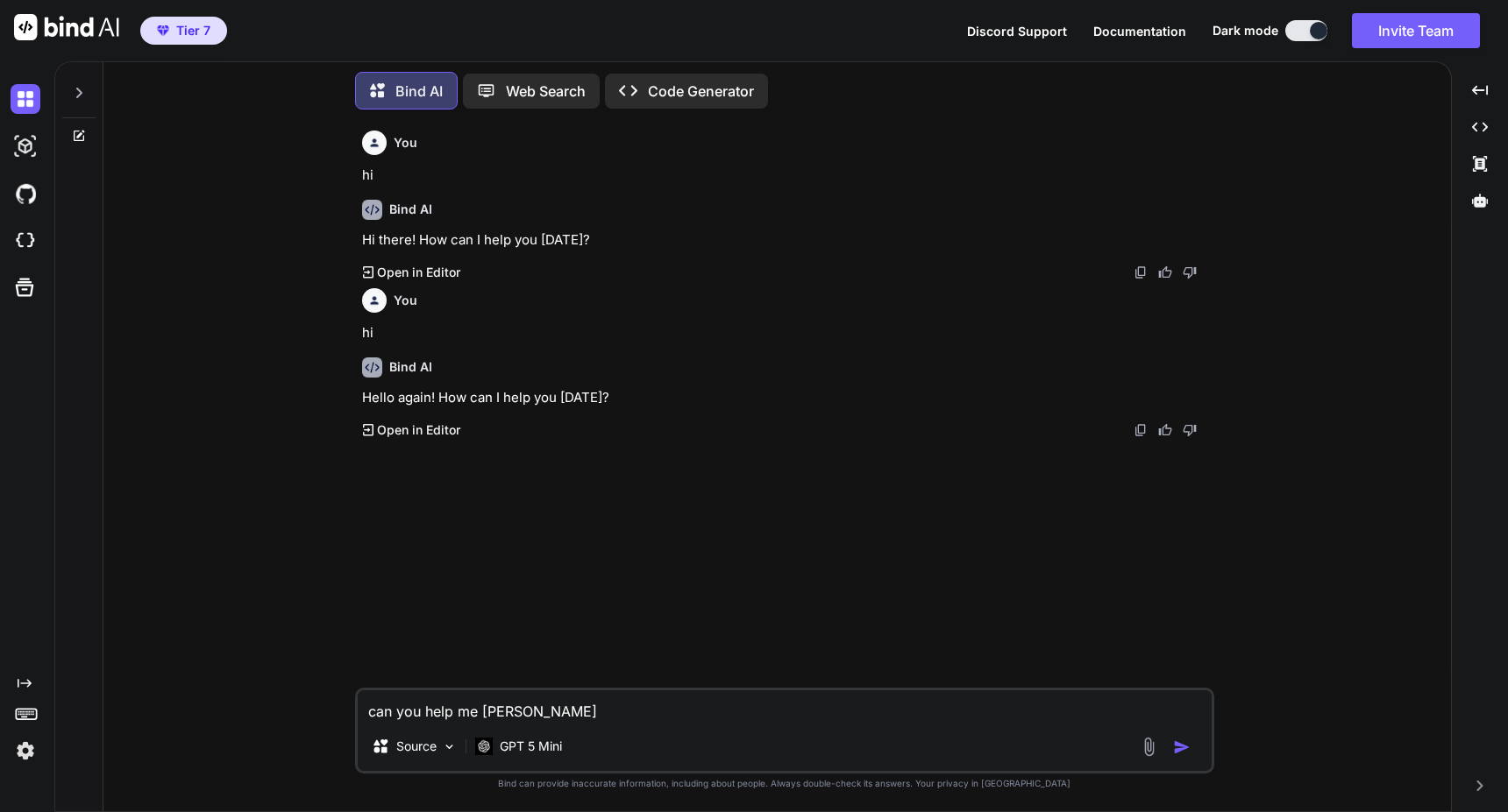
type textarea "x"
type textarea "can you help me buil"
type textarea "x"
type textarea "can you help me build"
type textarea "x"
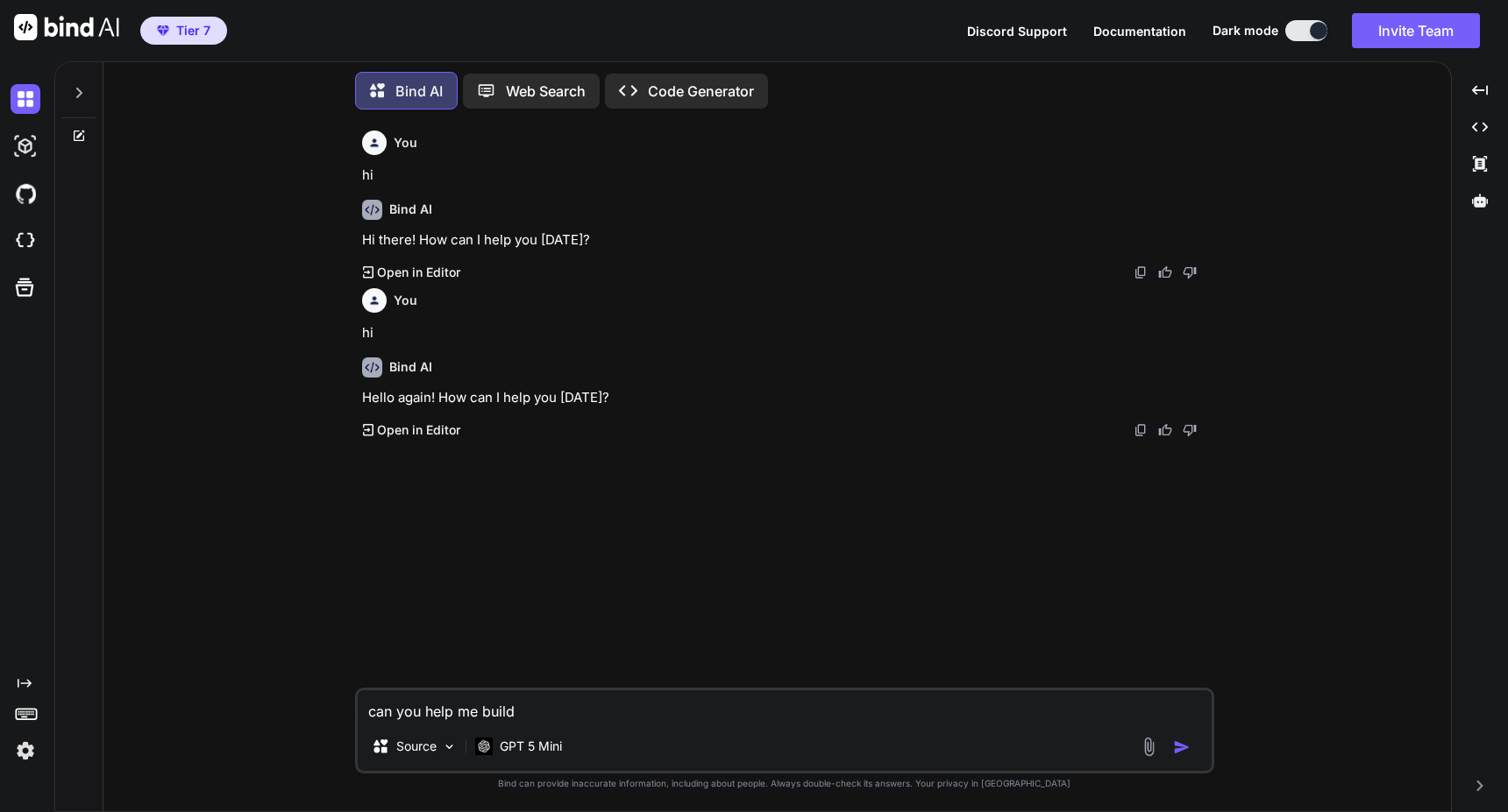
type textarea "can you help me build"
type textarea "x"
type textarea "can you help me build a"
type textarea "x"
type textarea "can you help me build an"
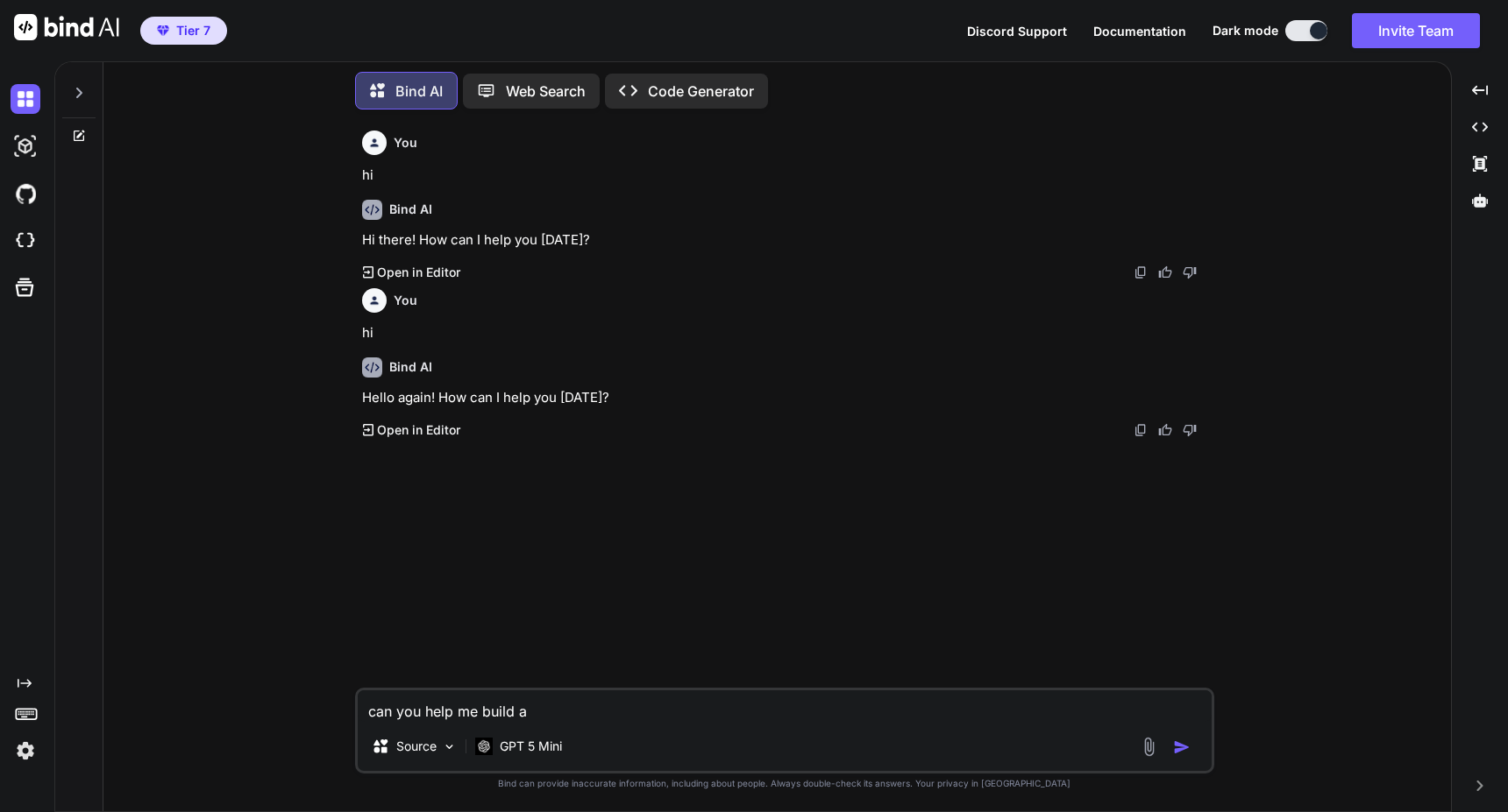
type textarea "x"
type textarea "can you help me build an"
type textarea "x"
type textarea "can you help me build an a"
type textarea "x"
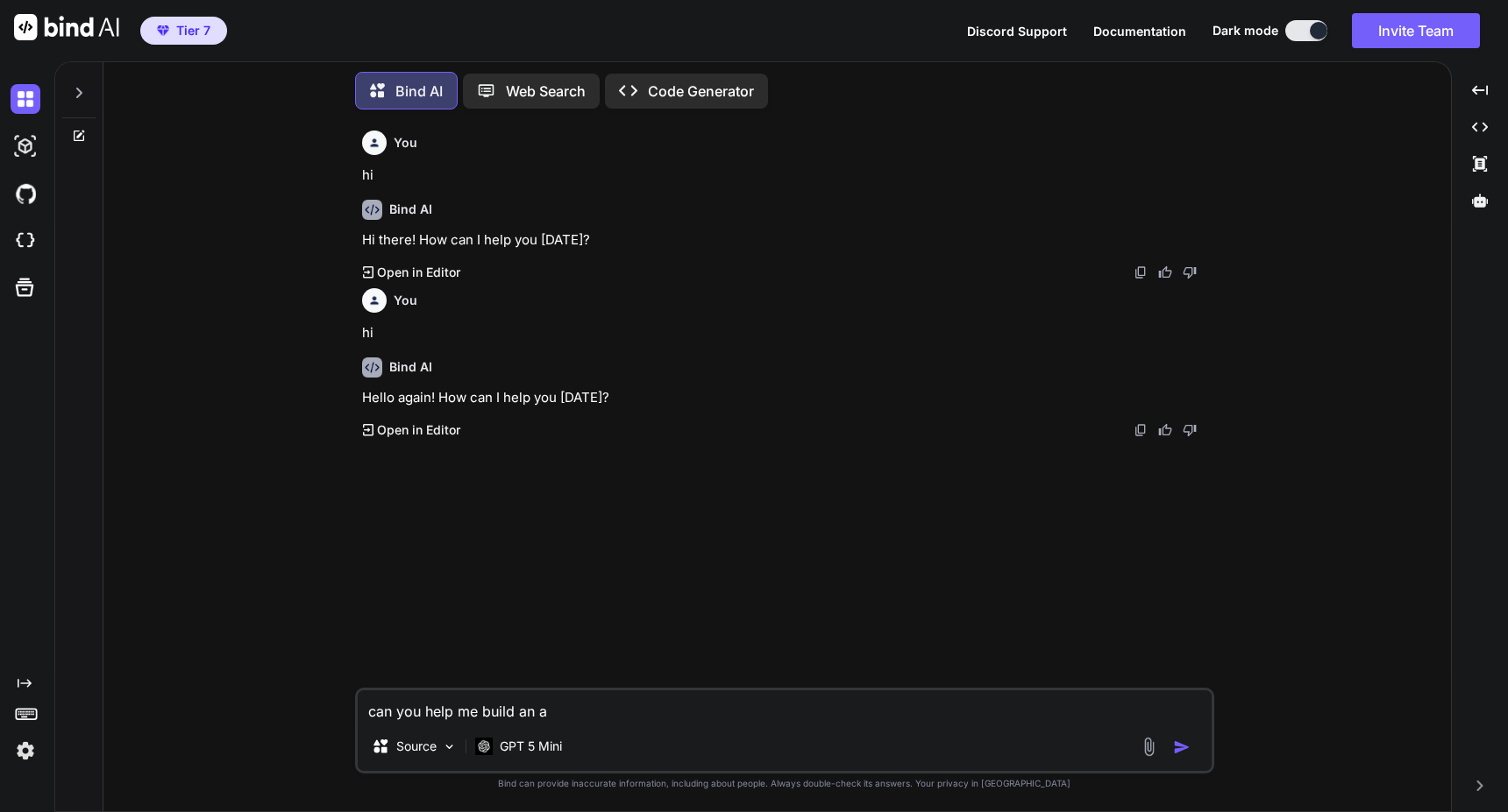
type textarea "can you help me build an ap"
type textarea "x"
type textarea "can you help me build an app"
type textarea "x"
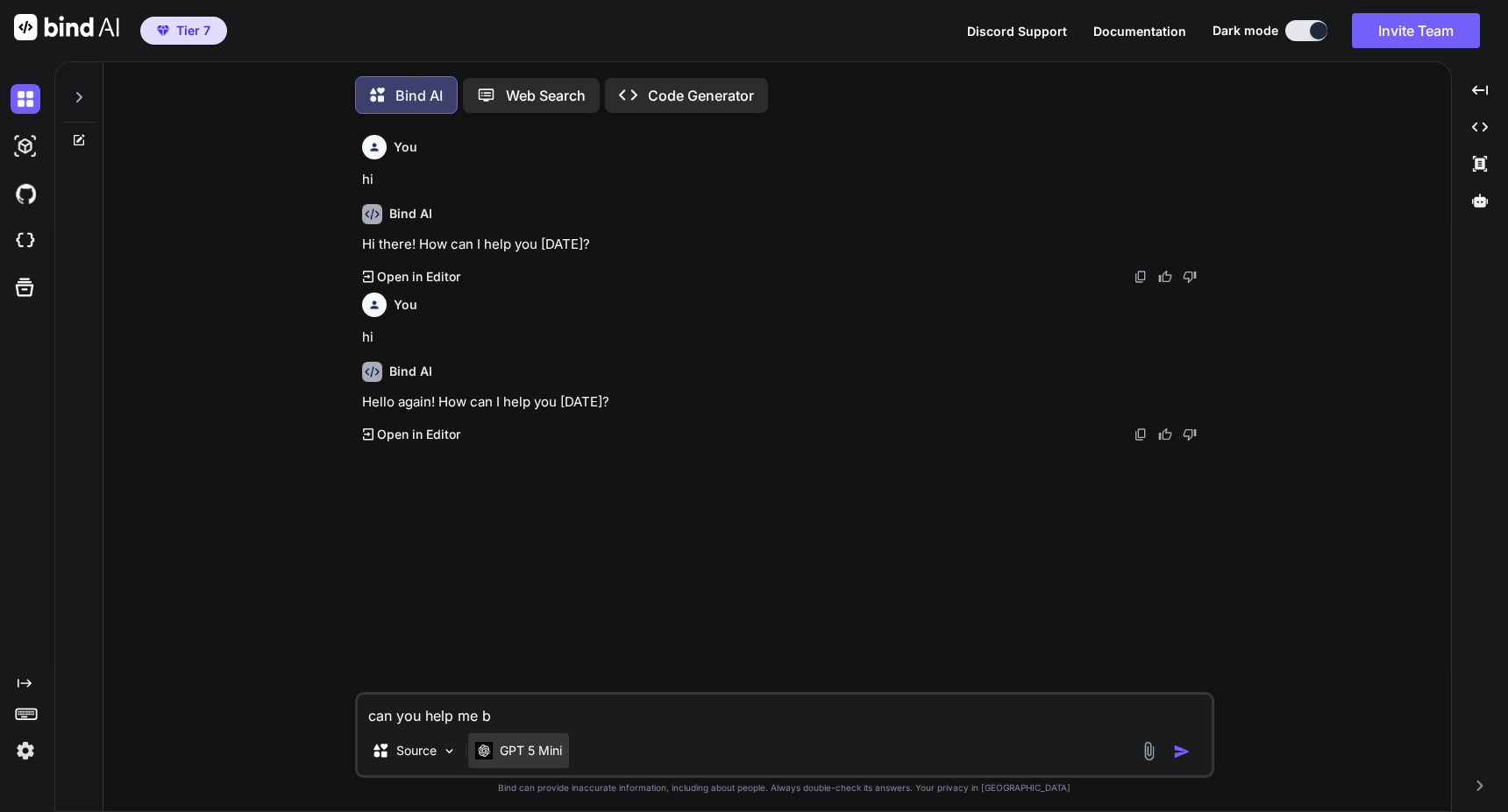
scroll to position [8, 0]
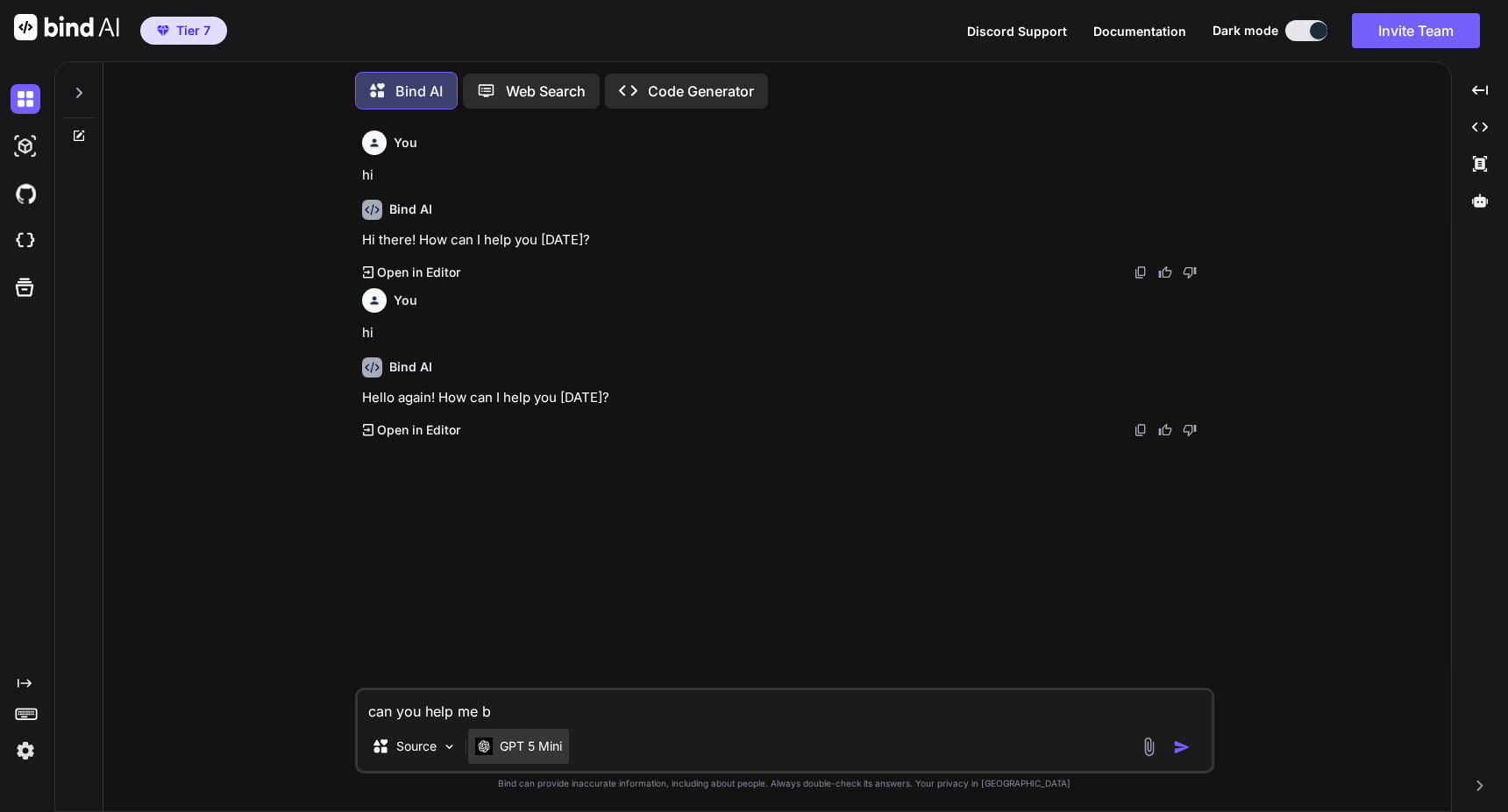
click at [528, 753] on p "GPT 5 Mini" at bounding box center [530, 746] width 62 height 18
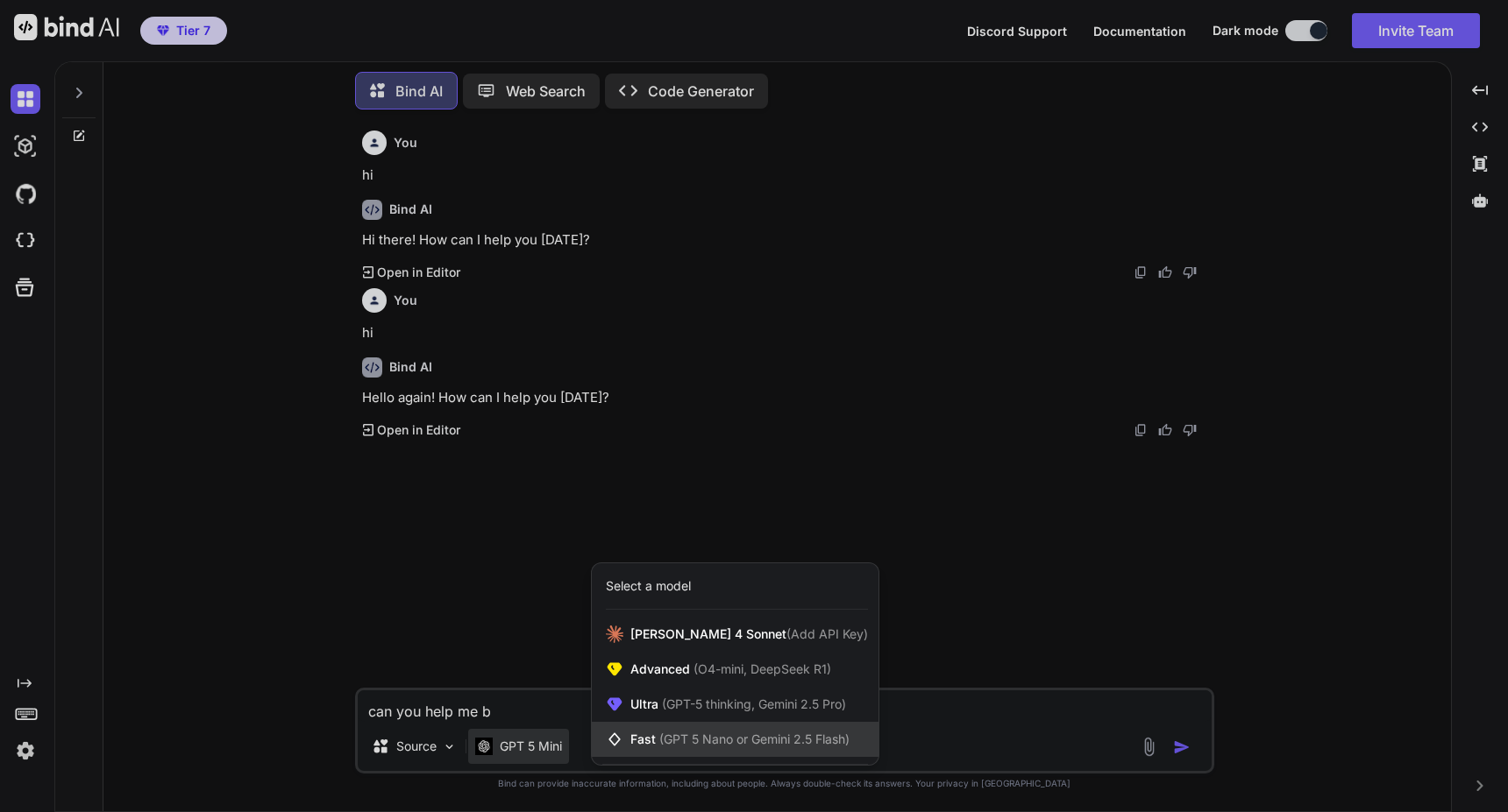
click at [662, 734] on span "(GPT 5 Nano or Gemini 2.5 Flash)" at bounding box center [754, 739] width 190 height 15
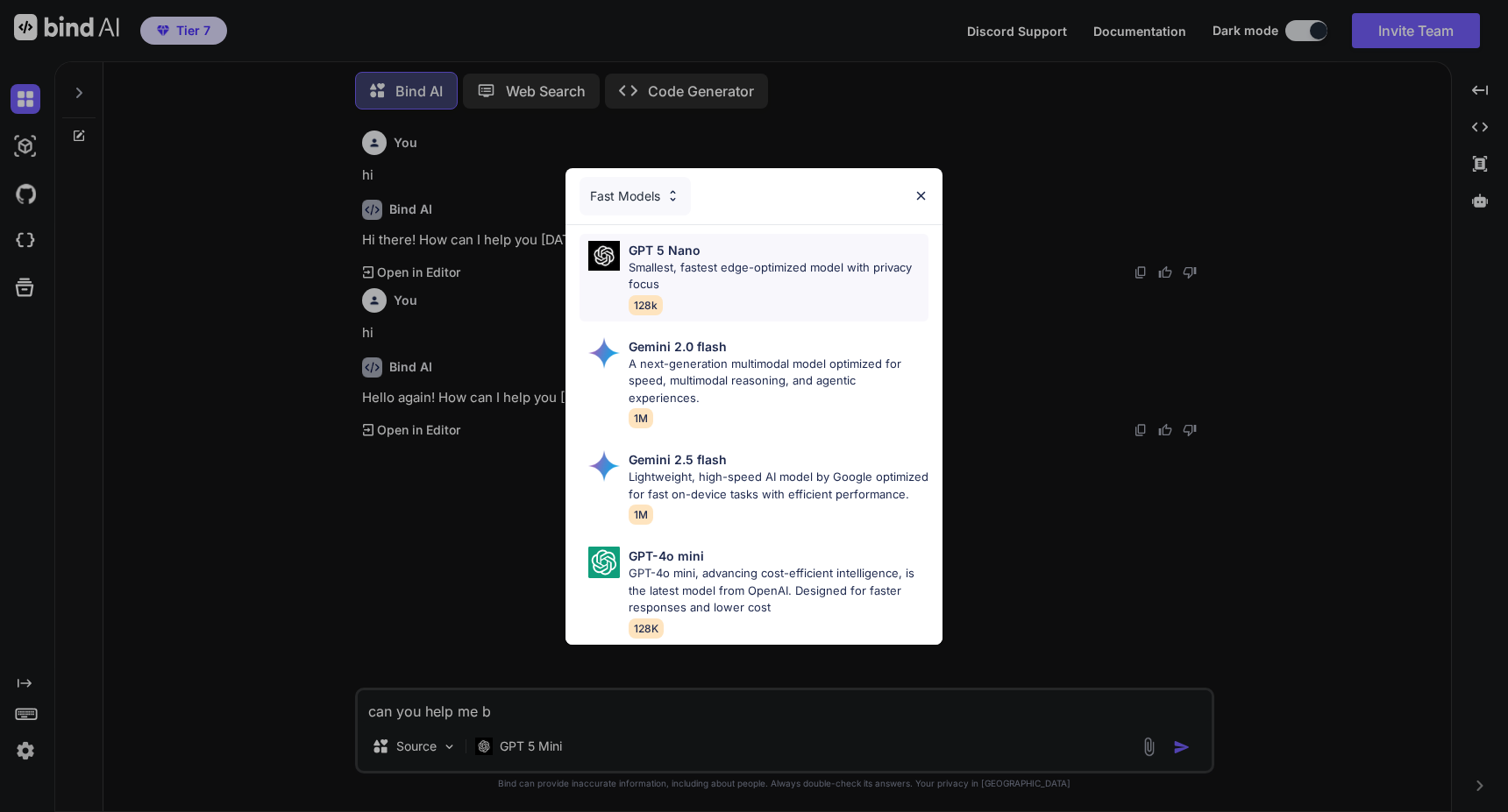
click at [688, 264] on p "Smallest, fastest edge-optimized model with privacy focus" at bounding box center [778, 276] width 300 height 34
type textarea "x"
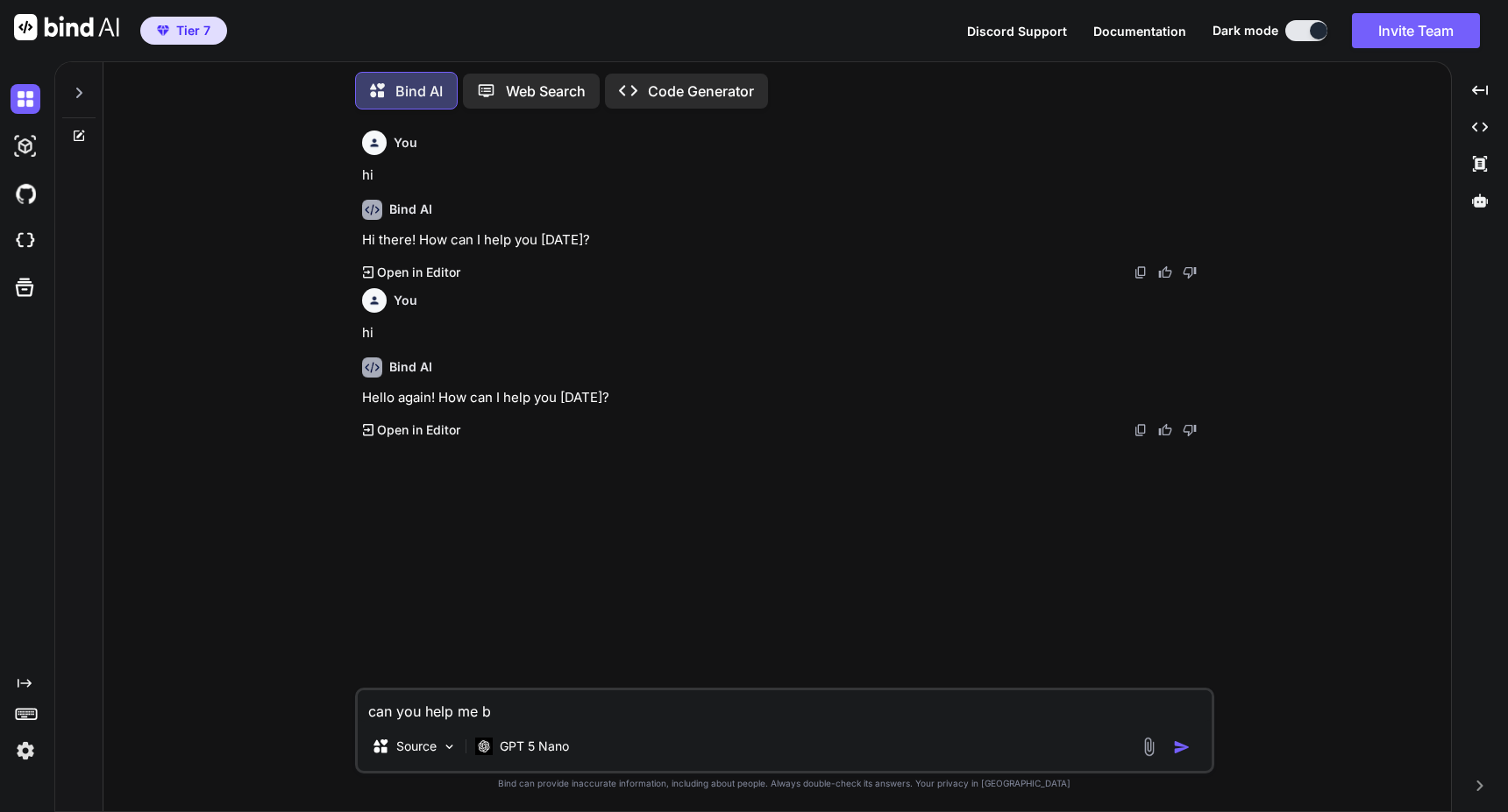
click at [557, 703] on textarea "can you help me b" at bounding box center [785, 706] width 854 height 32
type textarea "can you help me bu"
type textarea "x"
type textarea "can you help me [PERSON_NAME]"
type textarea "x"
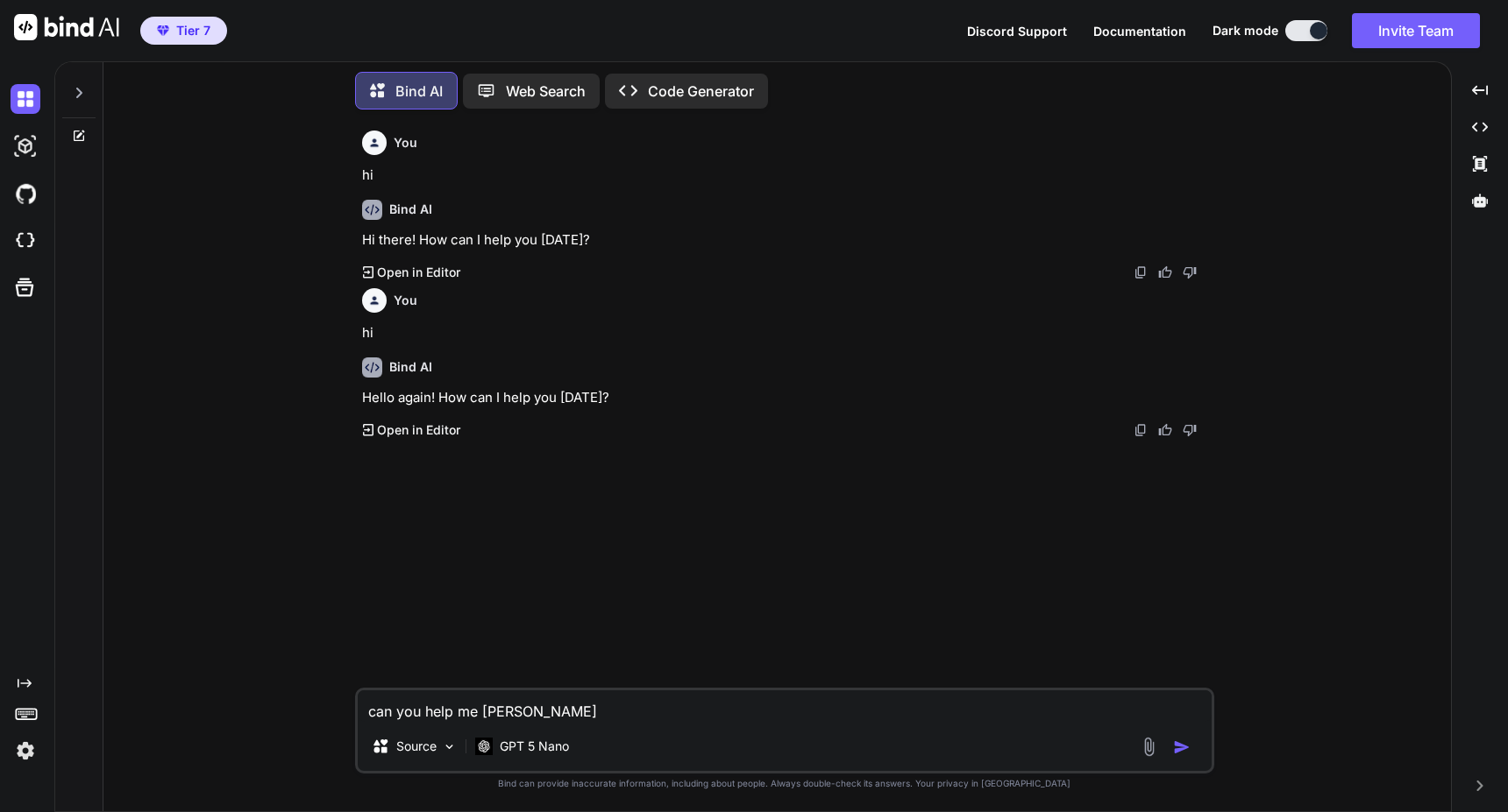
type textarea "can you help me buil"
type textarea "x"
type textarea "can you help me build"
type textarea "x"
type textarea "can you help me build"
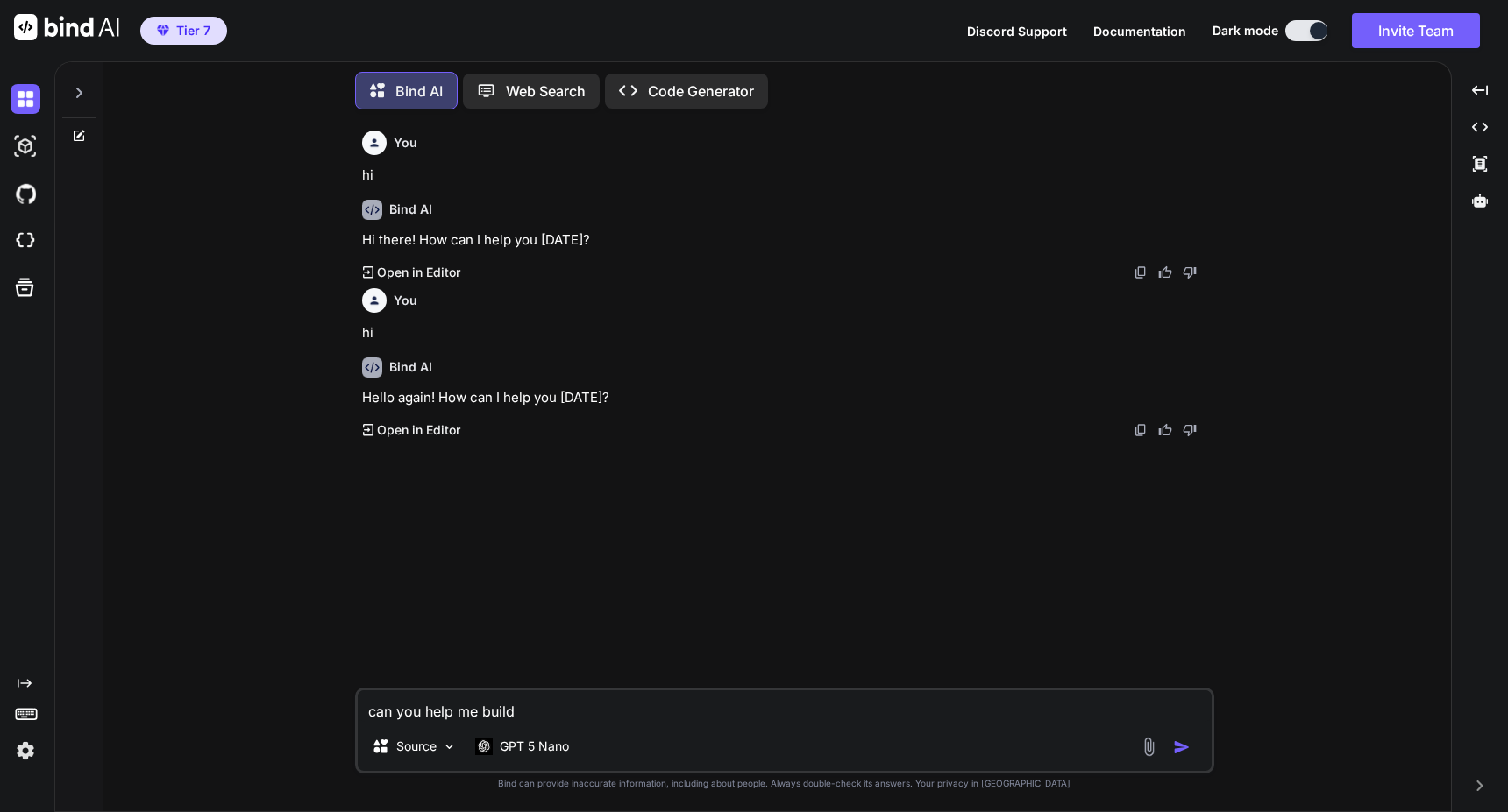
type textarea "x"
type textarea "can you help me build a"
type textarea "x"
type textarea "can you help me build an"
type textarea "x"
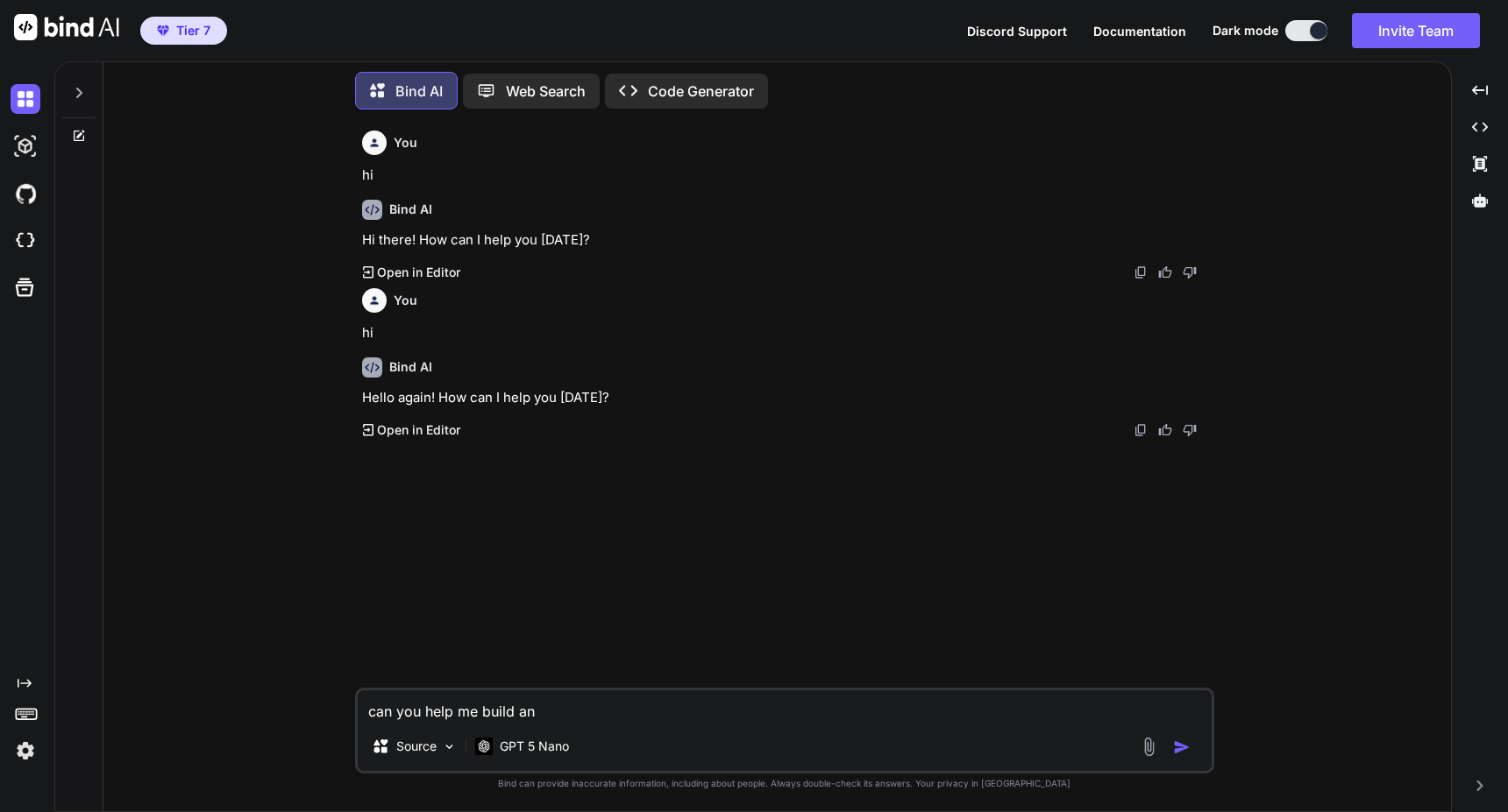
type textarea "can you help me build an"
type textarea "x"
type textarea "can you help me build an a"
type textarea "x"
type textarea "can you help me build an ap"
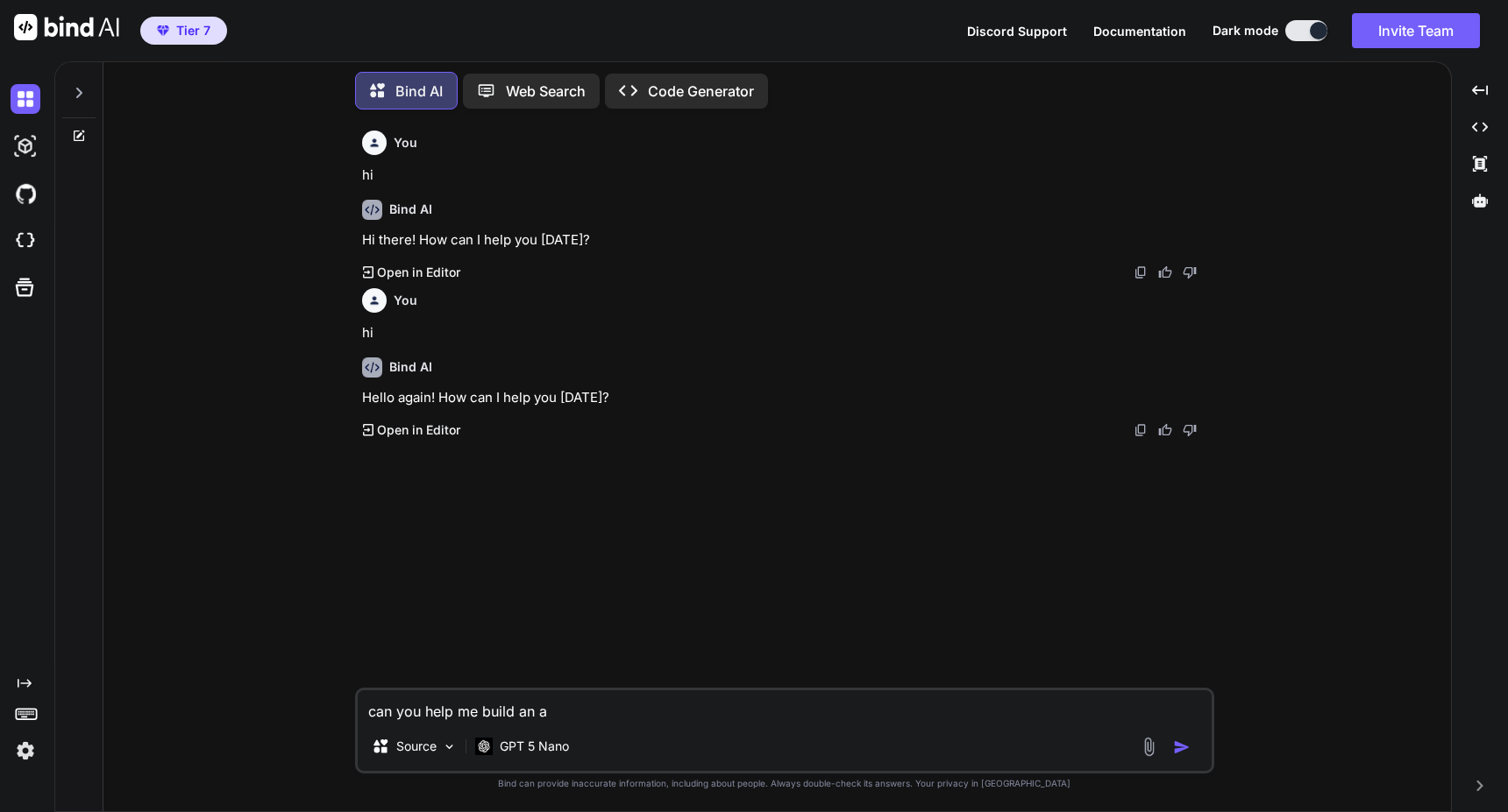
type textarea "x"
type textarea "can you help me build an app"
type textarea "x"
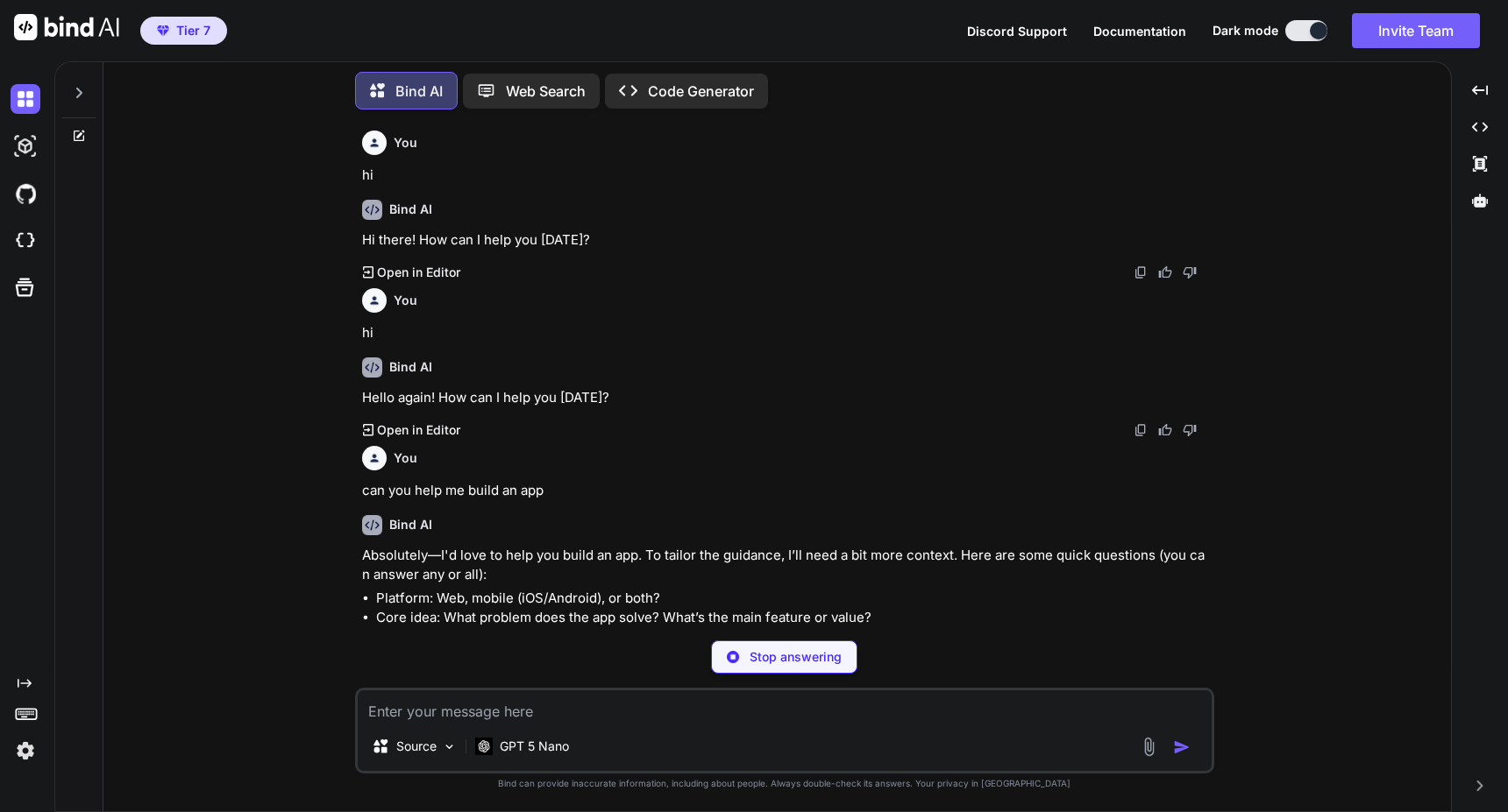
type textarea "x"
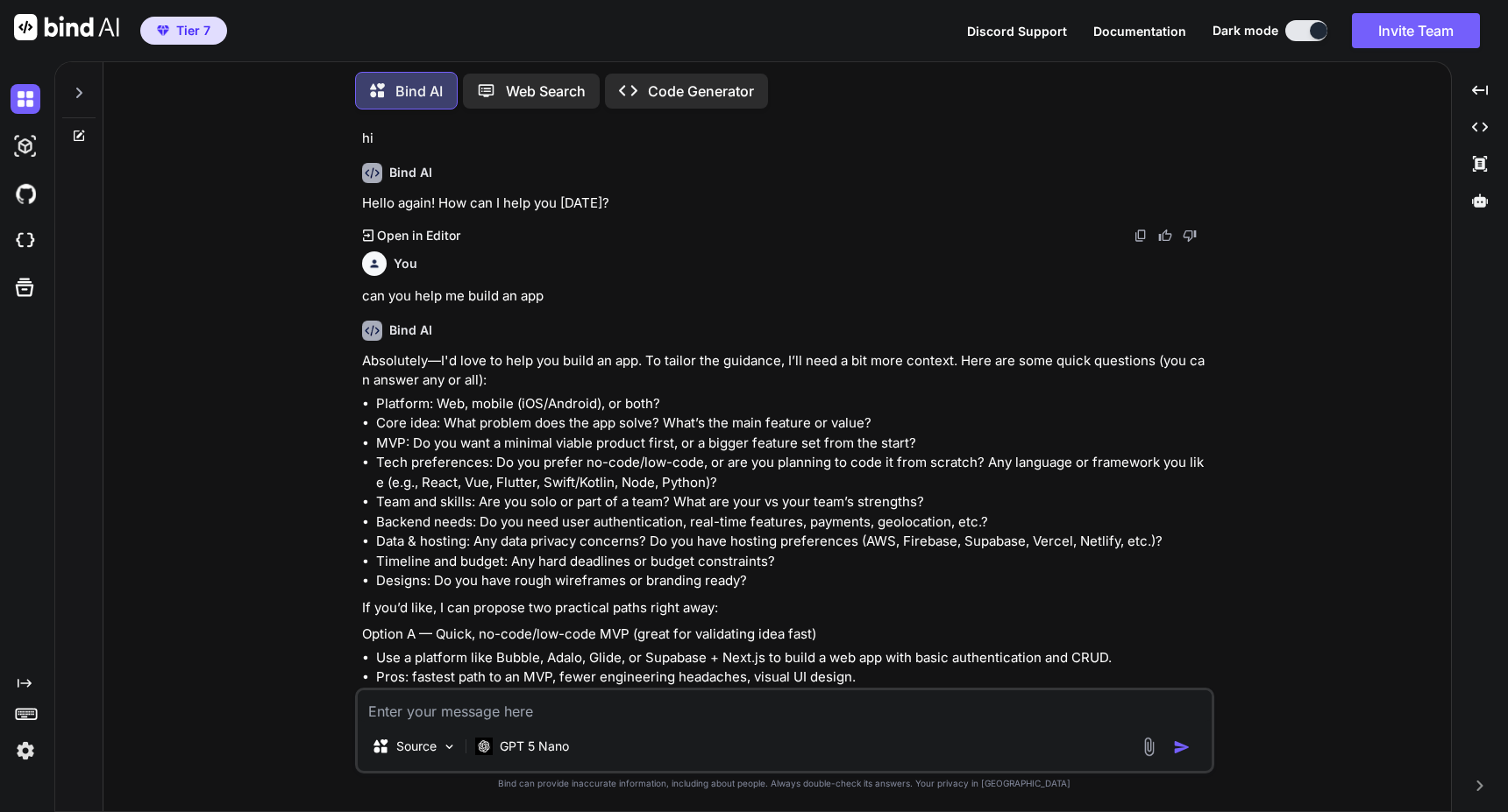
scroll to position [615, 0]
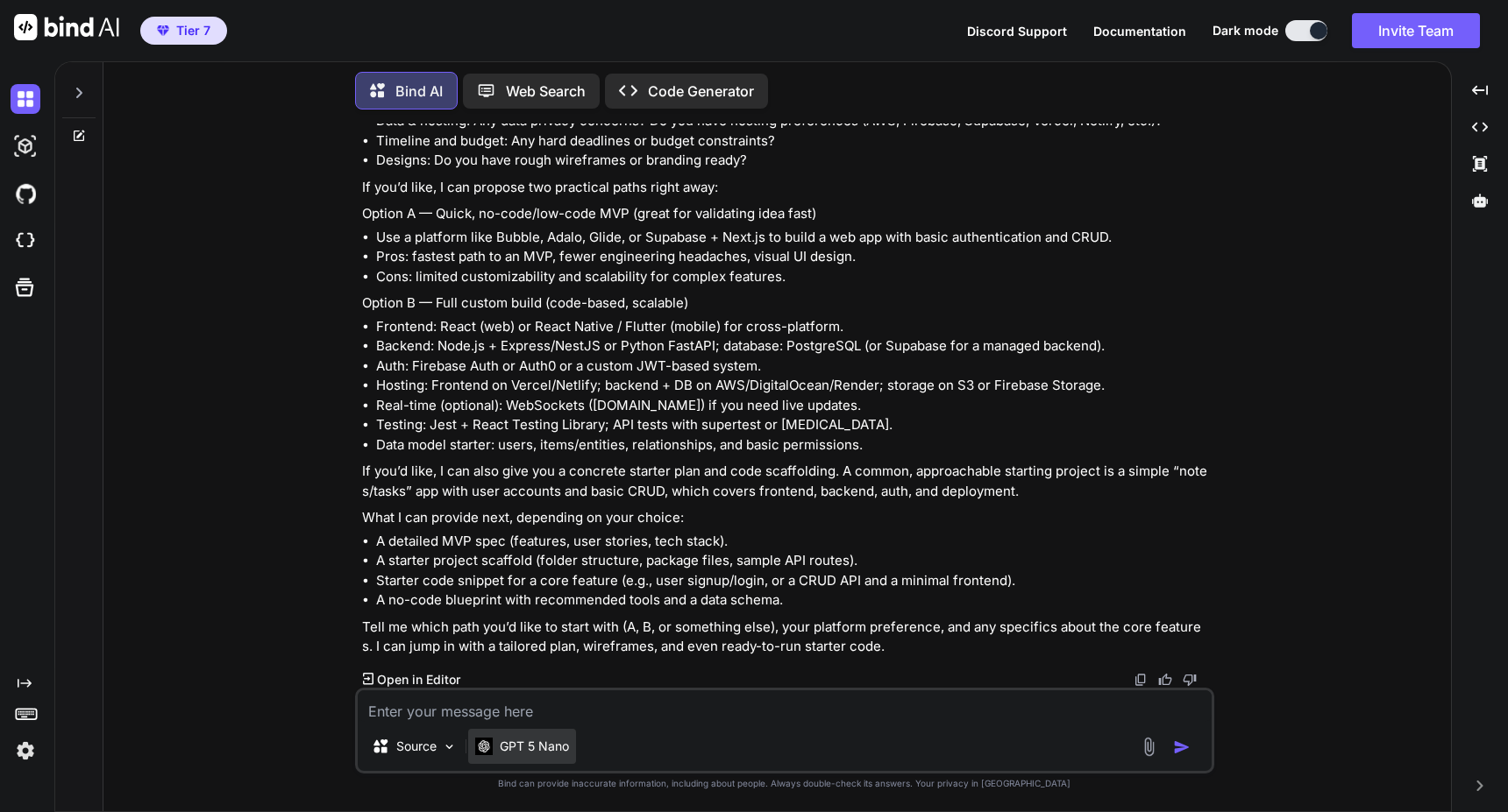
click at [524, 747] on p "GPT 5 Nano" at bounding box center [534, 746] width 70 height 18
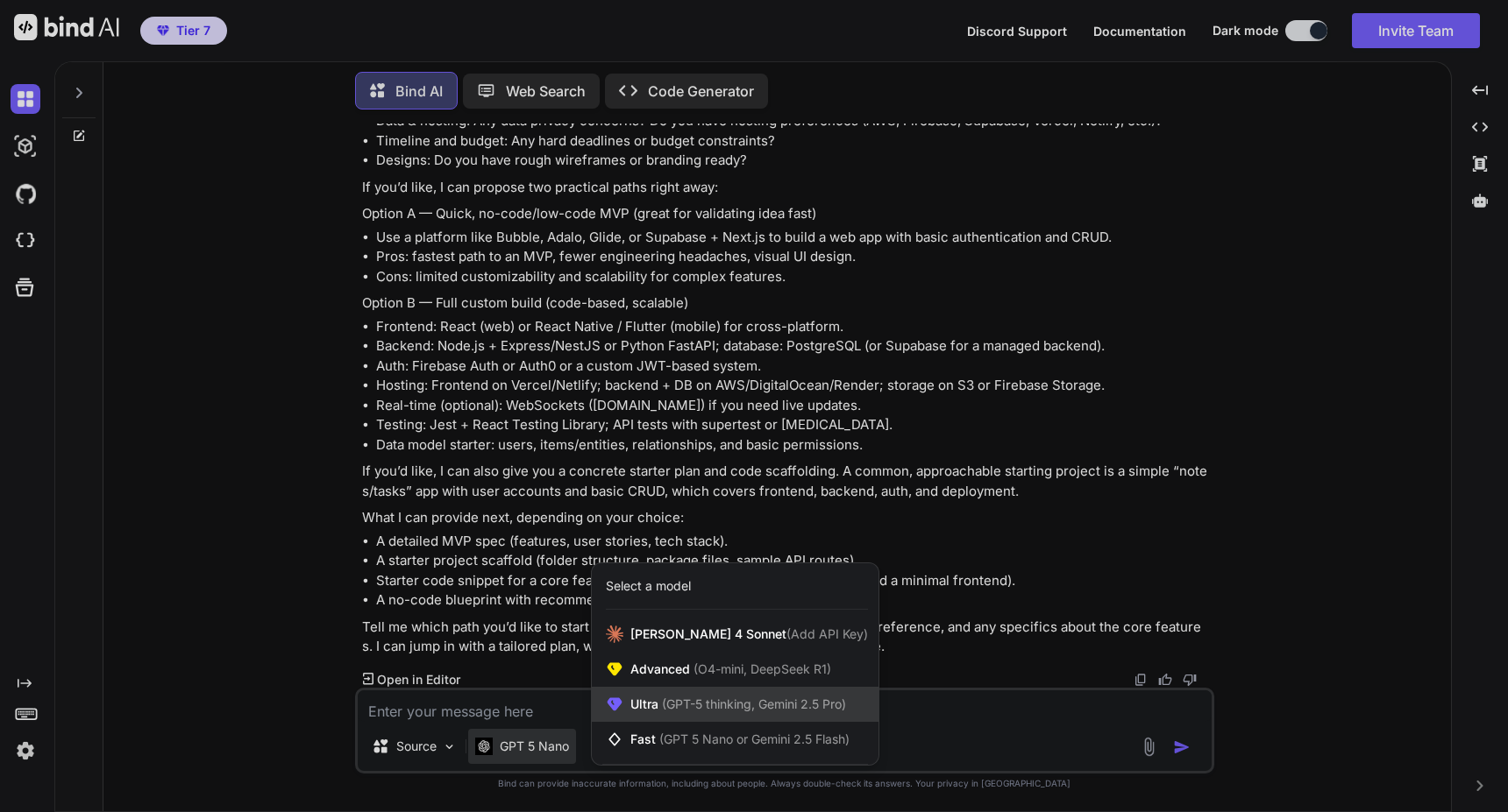
click at [642, 707] on span "Ultra (GPT-5 thinking, Gemini 2.5 Pro)" at bounding box center [738, 704] width 215 height 18
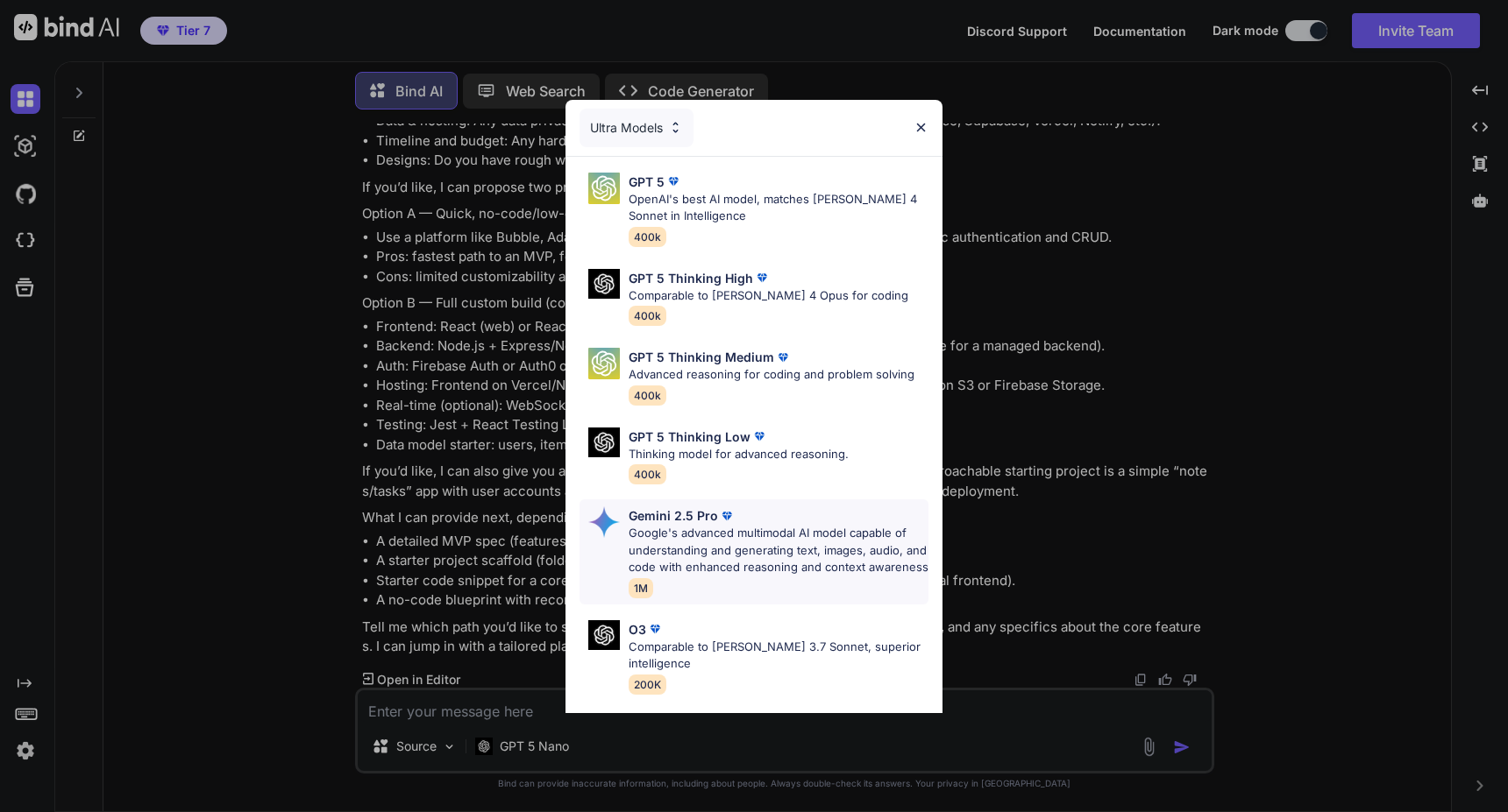
click at [674, 553] on p "Google's advanced multimodal AI model capable of understanding and generating t…" at bounding box center [778, 551] width 300 height 52
type textarea "x"
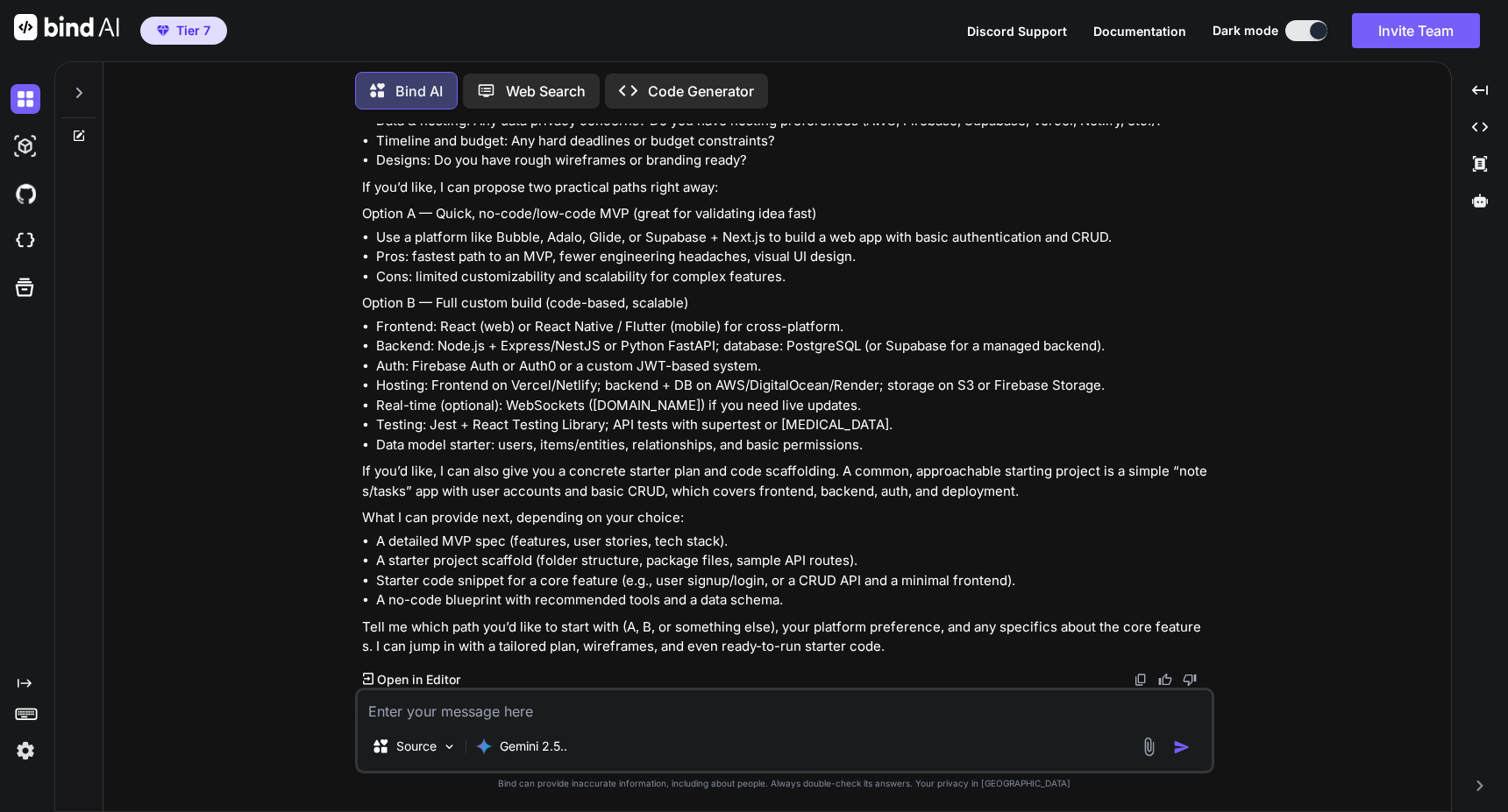
click at [552, 706] on textarea at bounding box center [785, 706] width 854 height 32
type textarea "h"
type textarea "x"
type textarea "ho"
type textarea "x"
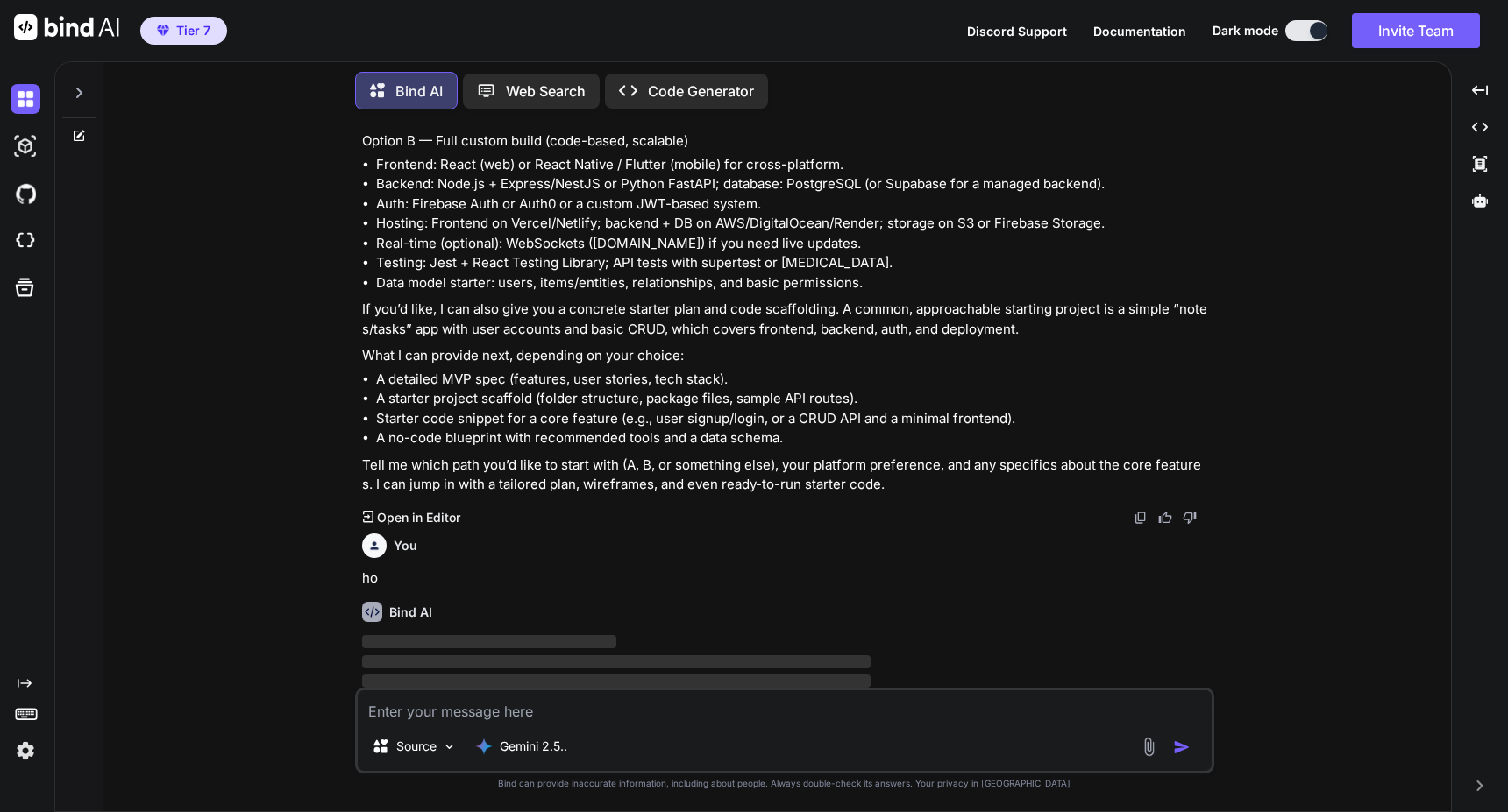
scroll to position [801, 0]
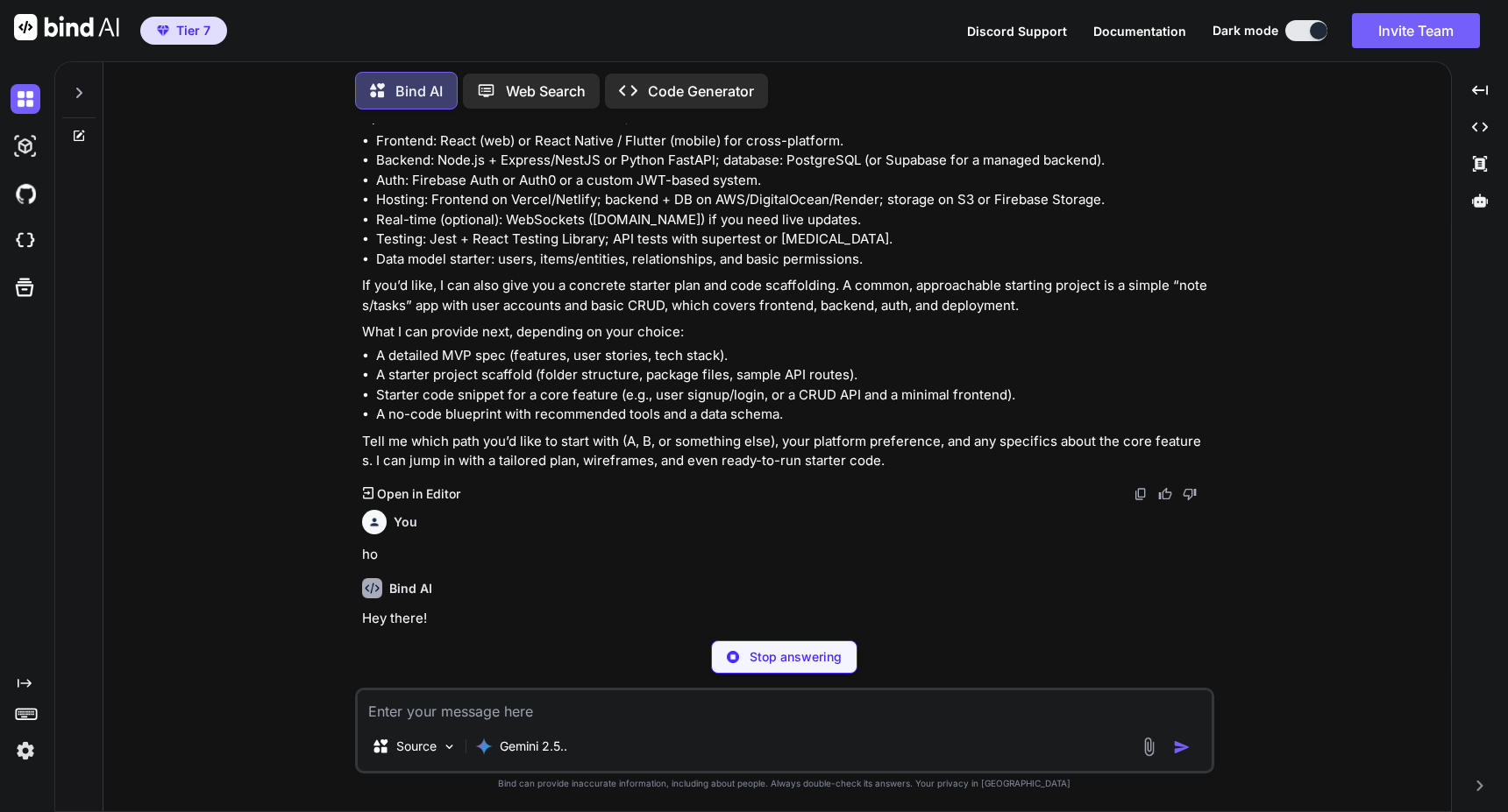
type textarea "x"
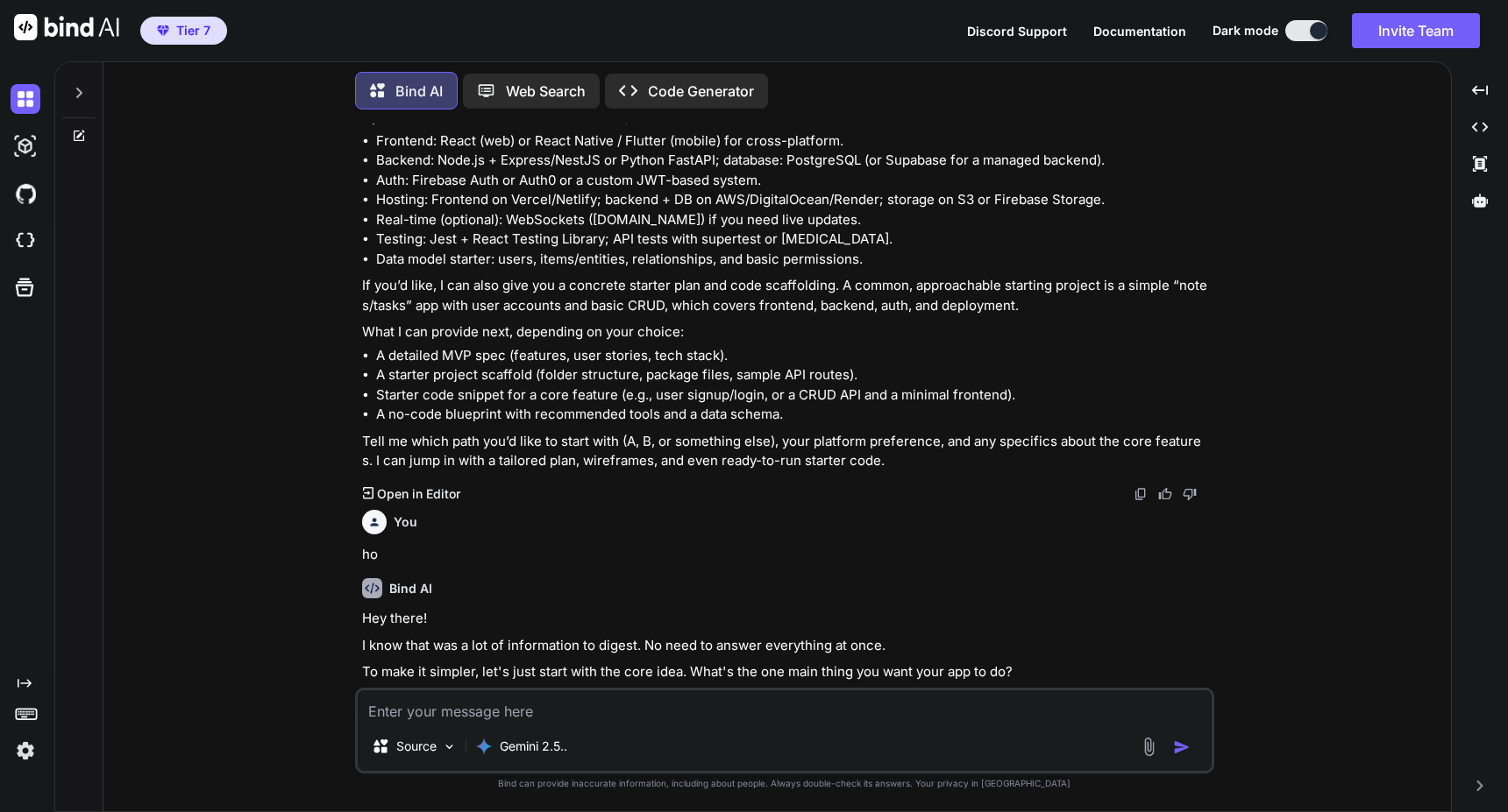
scroll to position [854, 0]
